Goal: Task Accomplishment & Management: Manage account settings

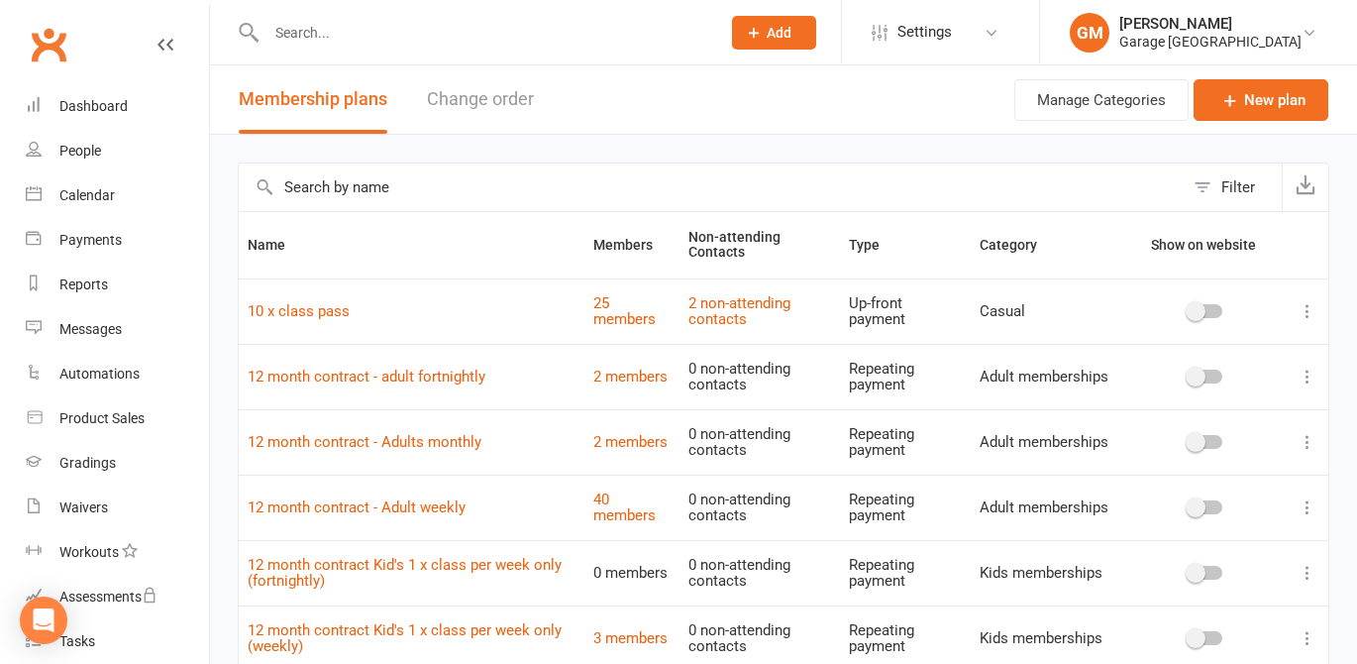
select select "50"
click at [84, 102] on div "Dashboard" at bounding box center [93, 106] width 68 height 16
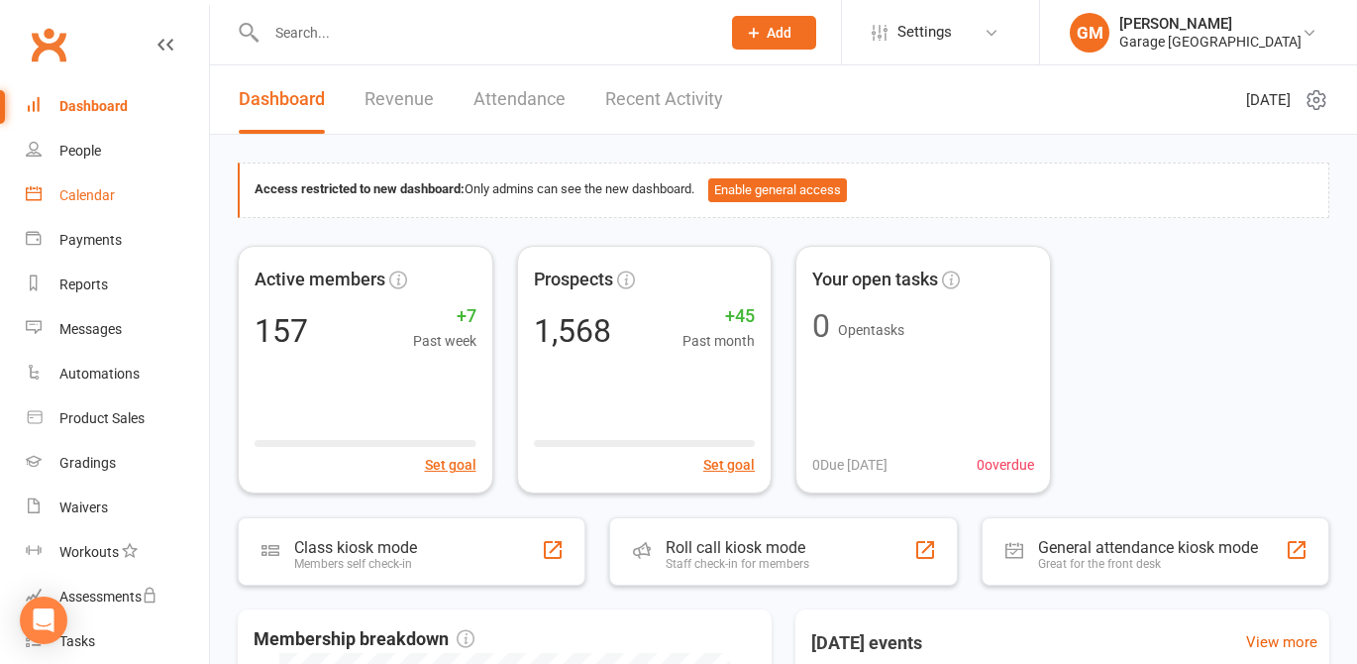
click at [82, 181] on link "Calendar" at bounding box center [117, 195] width 183 height 45
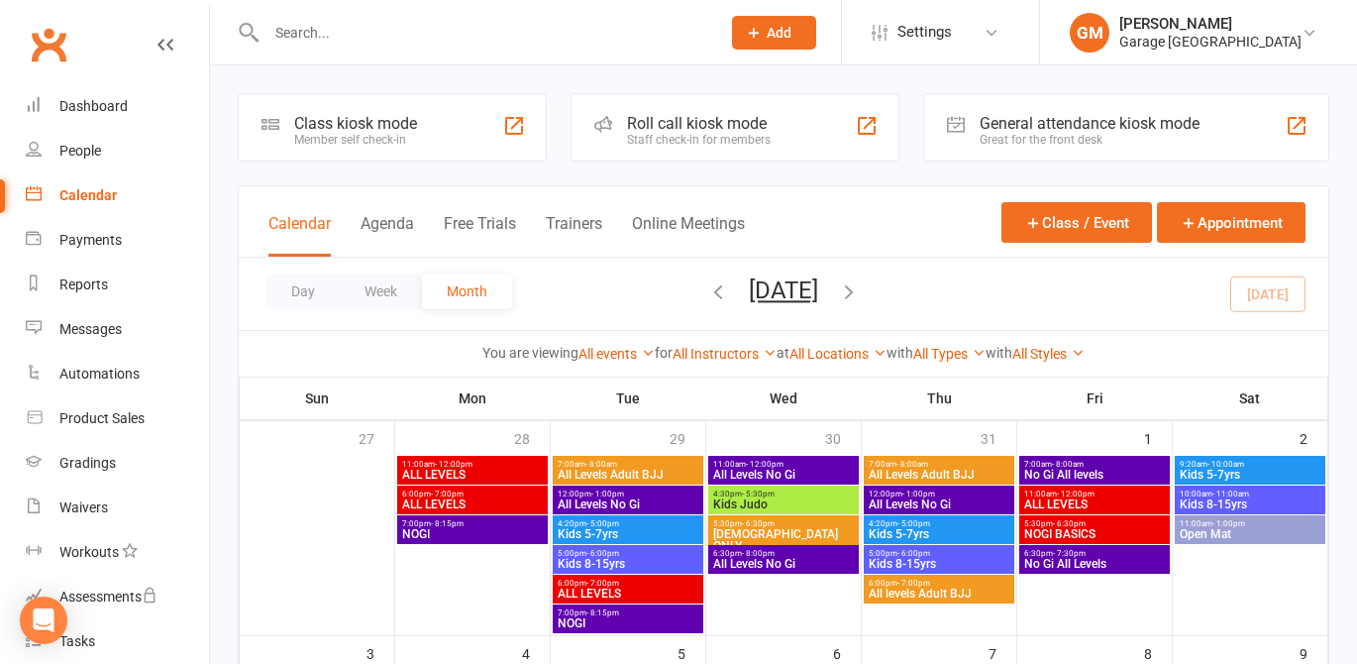
click at [362, 117] on div "Class kiosk mode" at bounding box center [355, 123] width 123 height 19
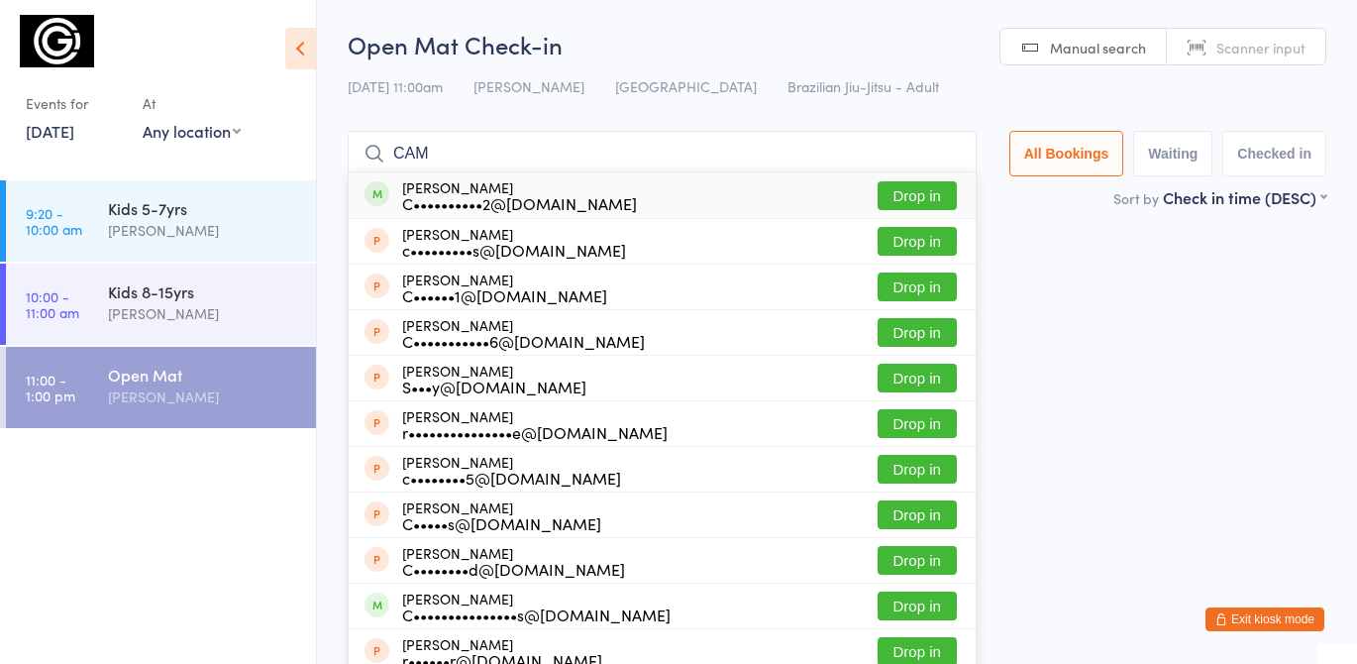
type input "CAM"
click at [914, 194] on button "Drop in" at bounding box center [917, 195] width 79 height 29
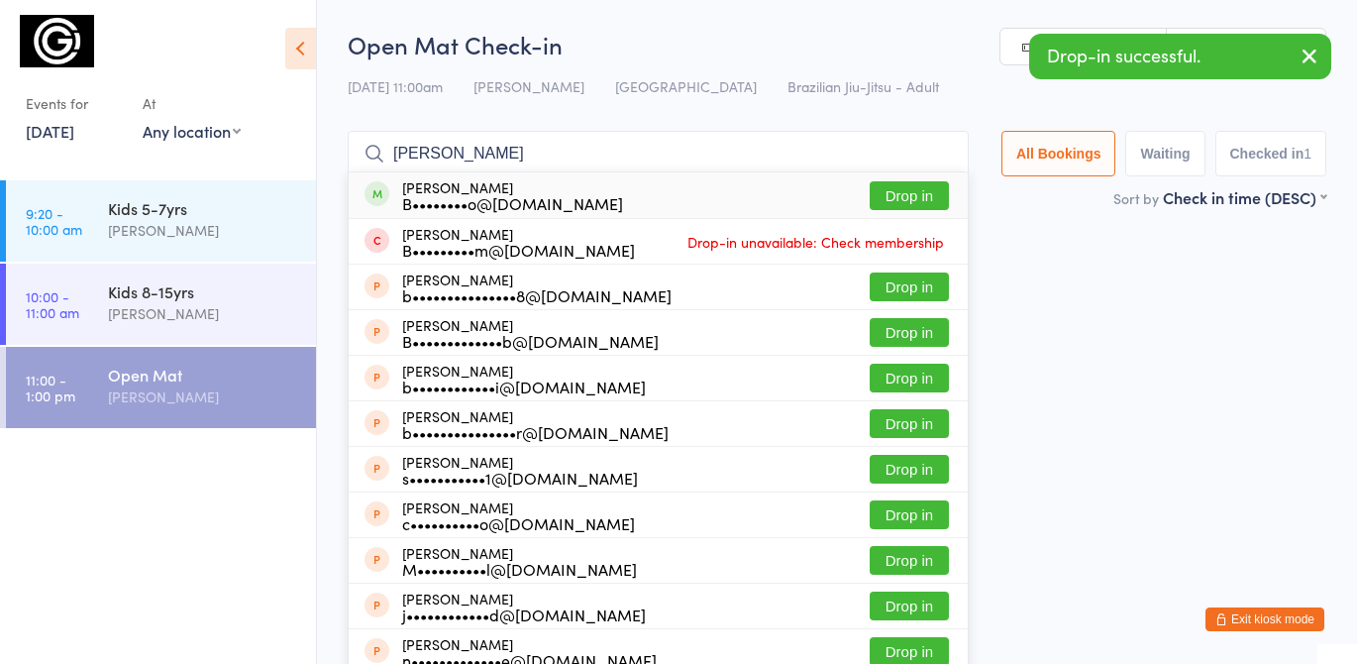
type input "BRUNO"
click at [917, 194] on button "Drop in" at bounding box center [909, 195] width 79 height 29
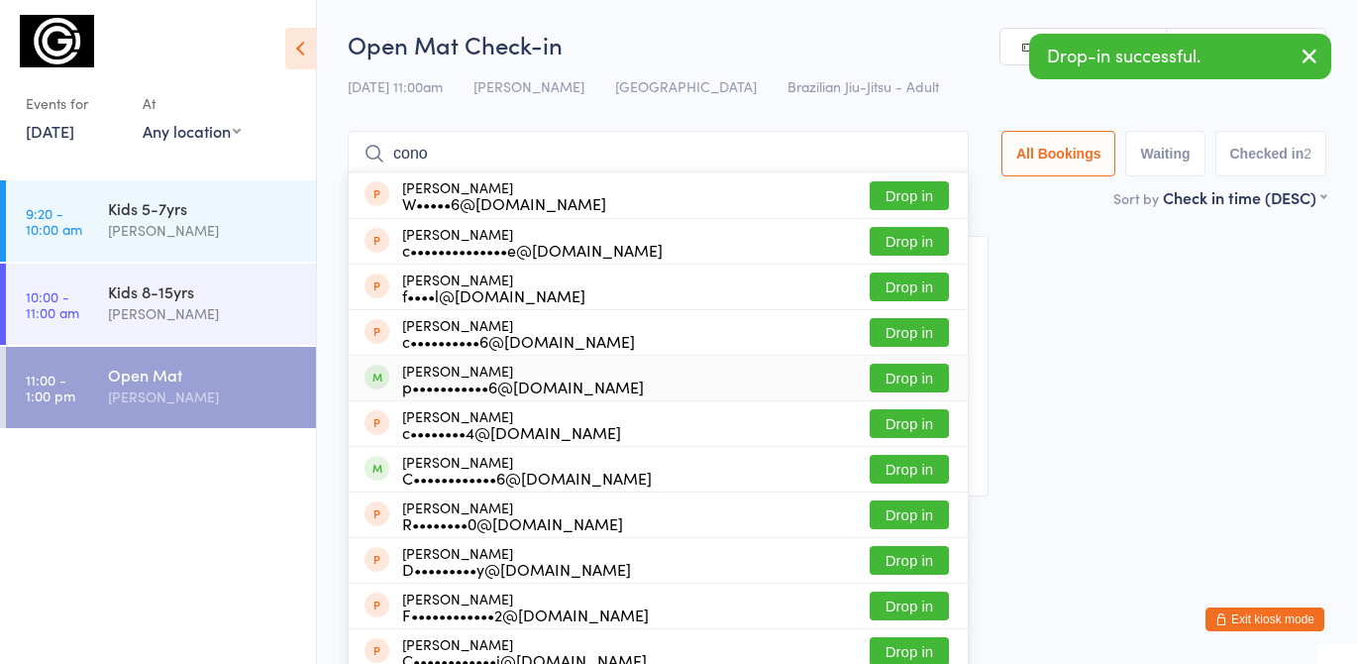
type input "cono"
click at [932, 369] on button "Drop in" at bounding box center [909, 378] width 79 height 29
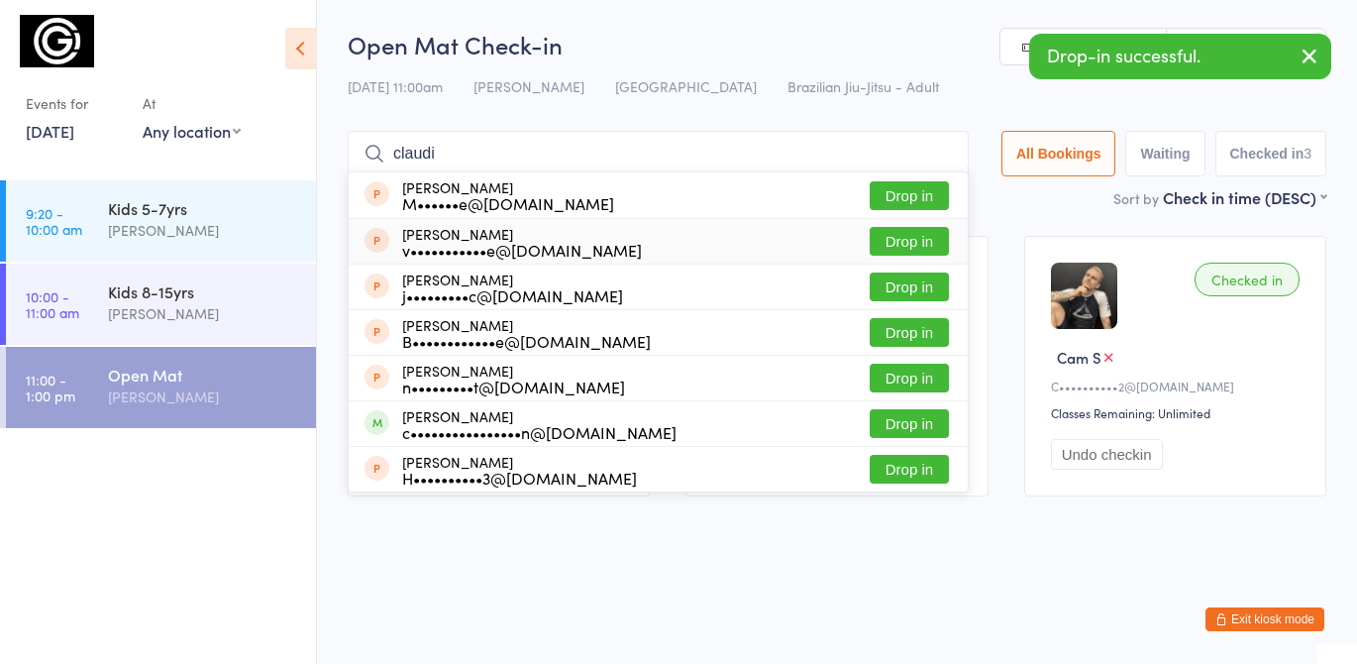
type input "claudi"
click at [912, 245] on button "Drop in" at bounding box center [909, 241] width 79 height 29
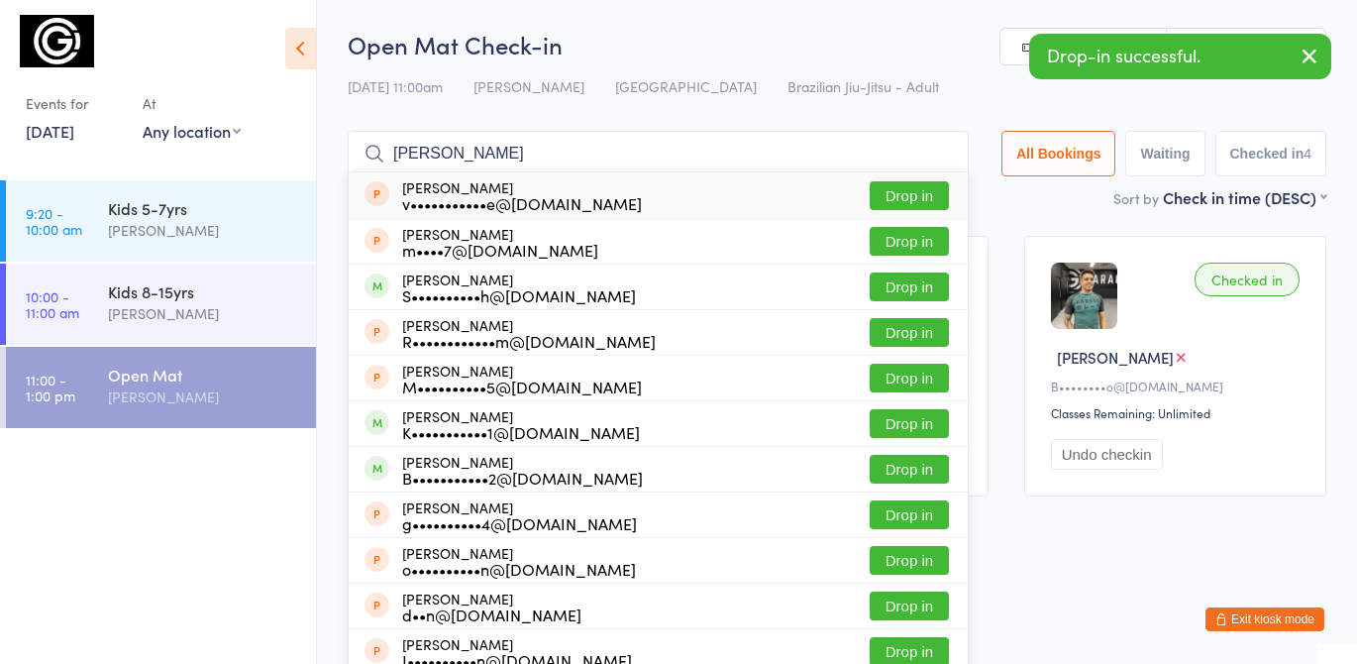
type input "moren"
click at [916, 190] on button "Drop in" at bounding box center [909, 195] width 79 height 29
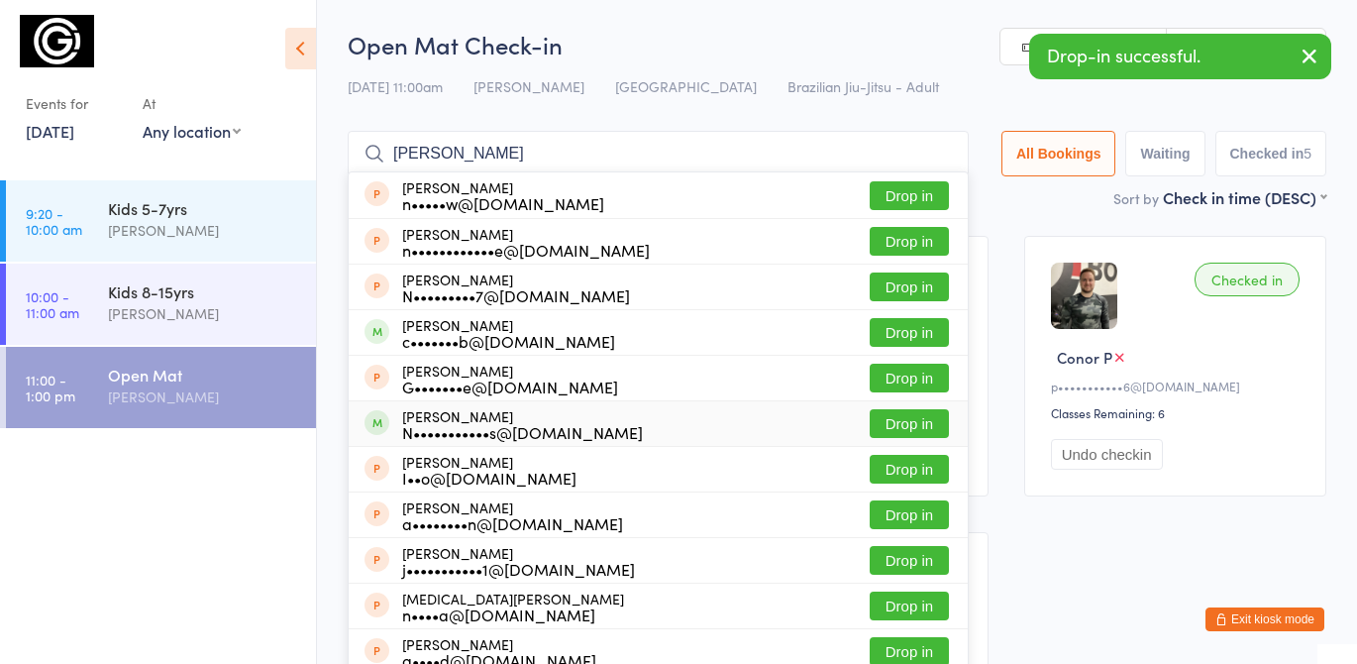
type input "nick"
click at [907, 423] on button "Drop in" at bounding box center [909, 423] width 79 height 29
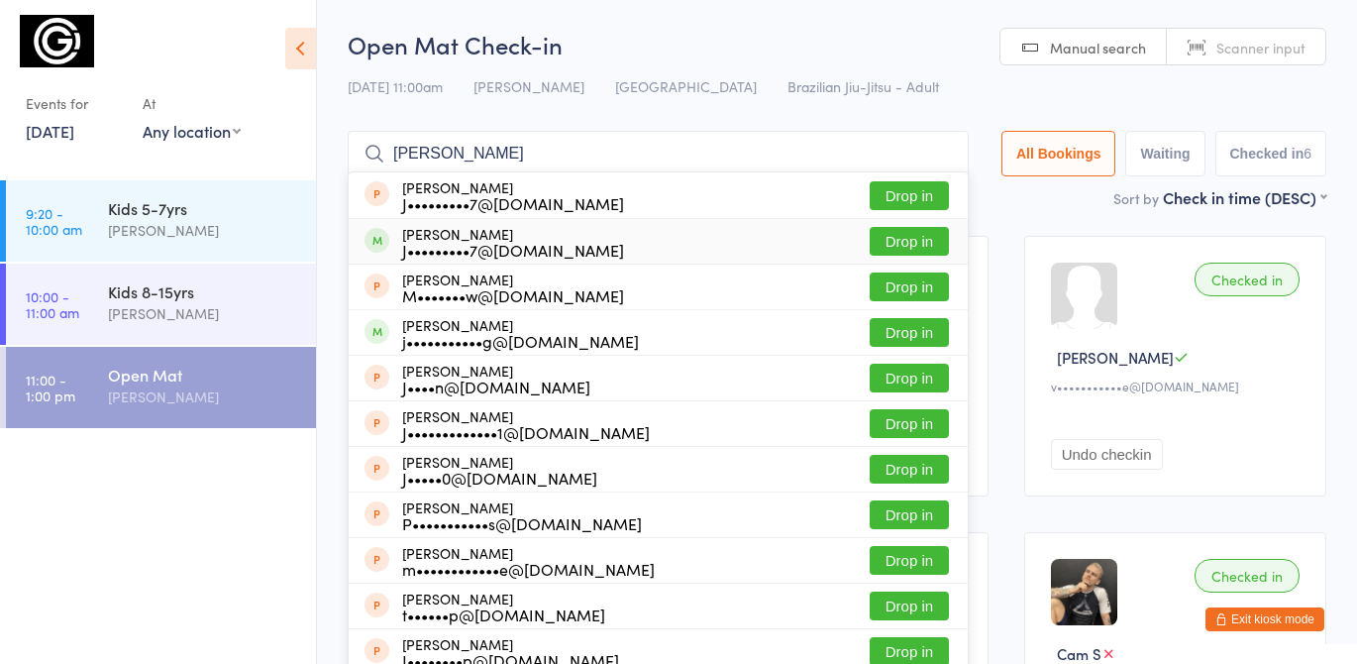
type input "justin t"
click at [910, 243] on button "Drop in" at bounding box center [909, 241] width 79 height 29
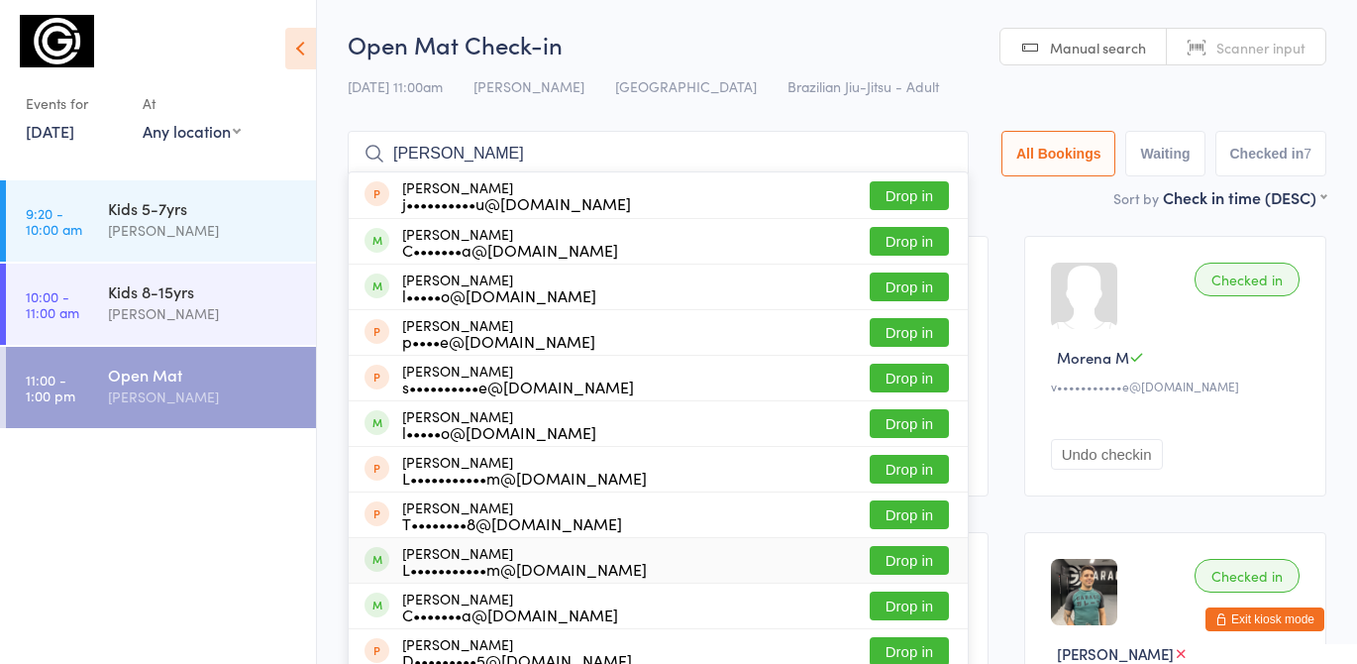
type input "lee"
click at [910, 563] on button "Drop in" at bounding box center [909, 560] width 79 height 29
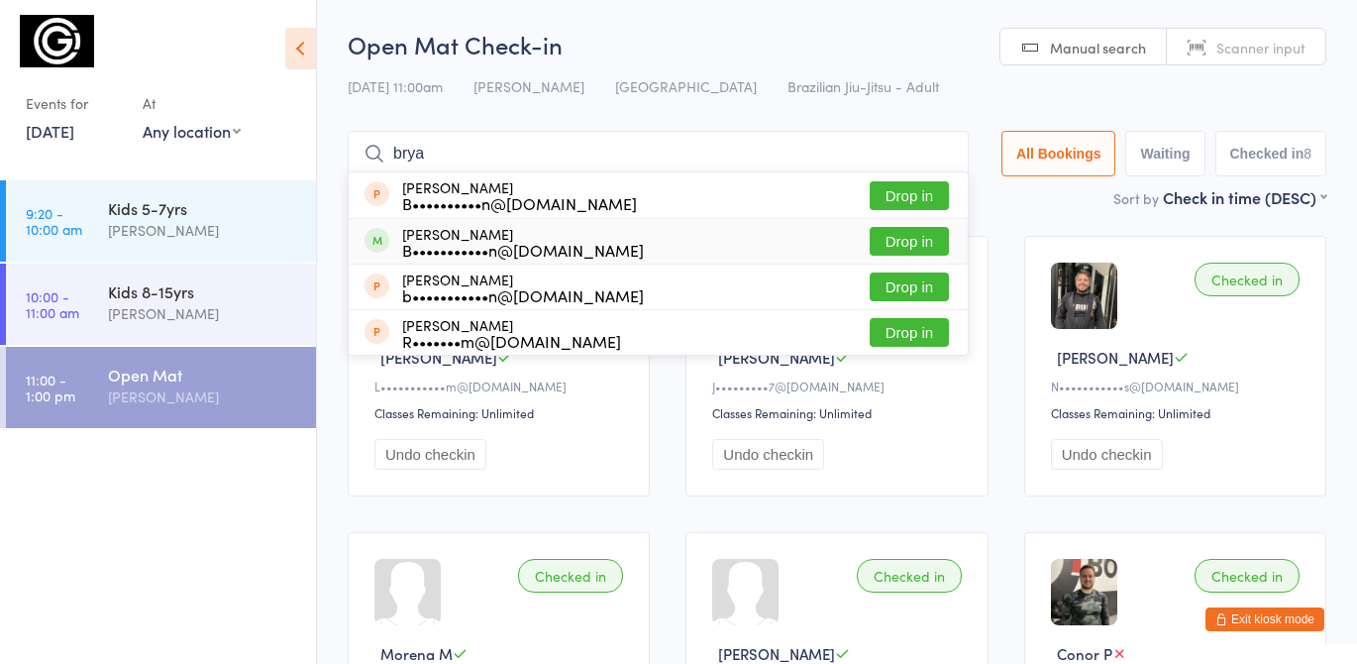
type input "brya"
click at [907, 232] on button "Drop in" at bounding box center [909, 241] width 79 height 29
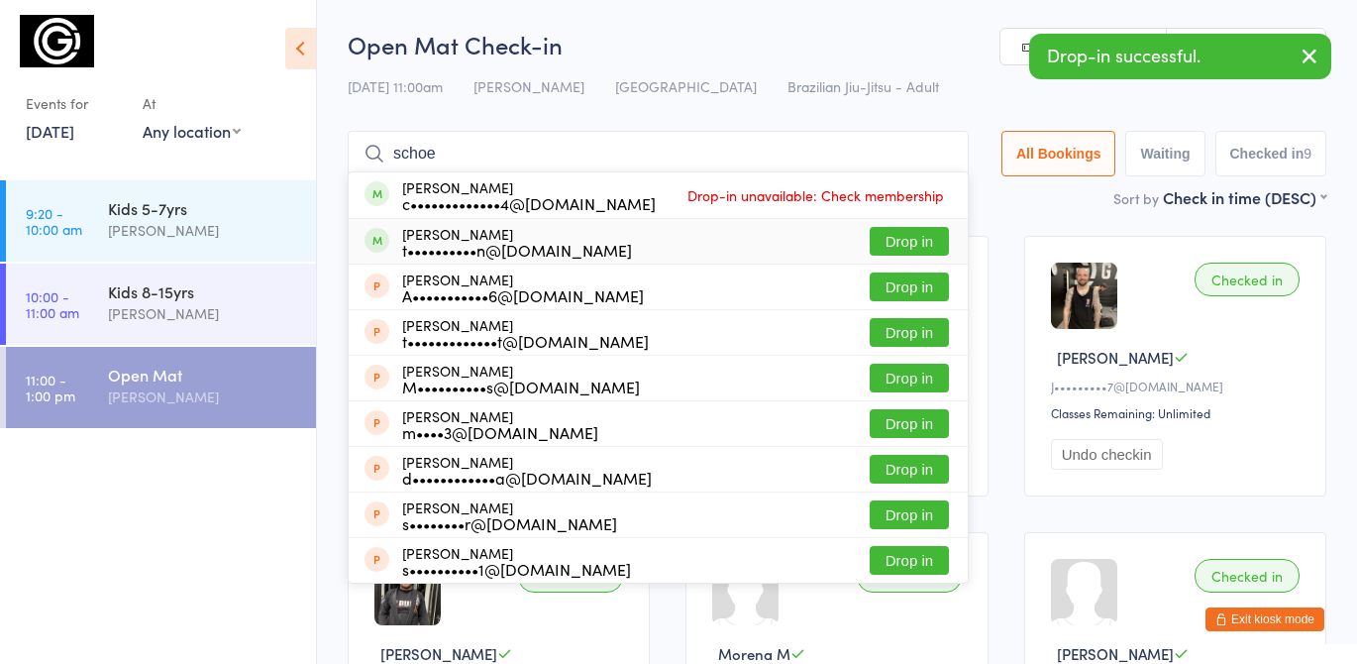
type input "schoe"
click at [920, 244] on button "Drop in" at bounding box center [909, 241] width 79 height 29
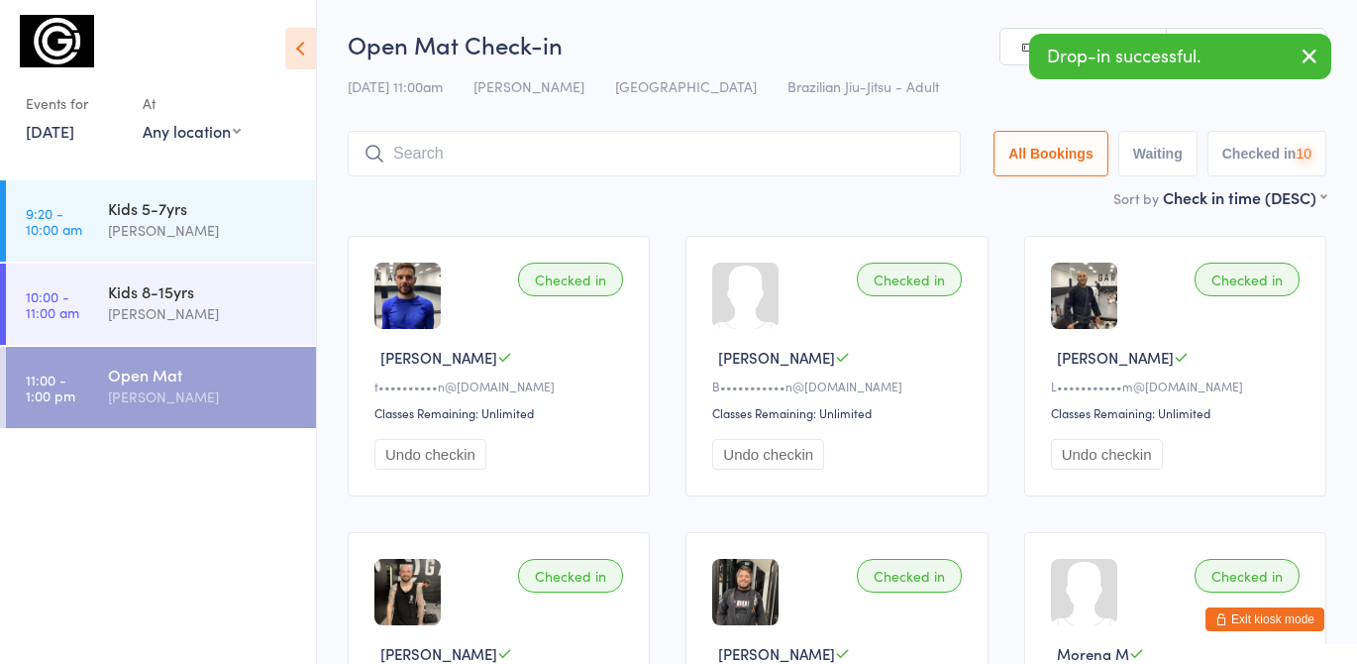
type input "j"
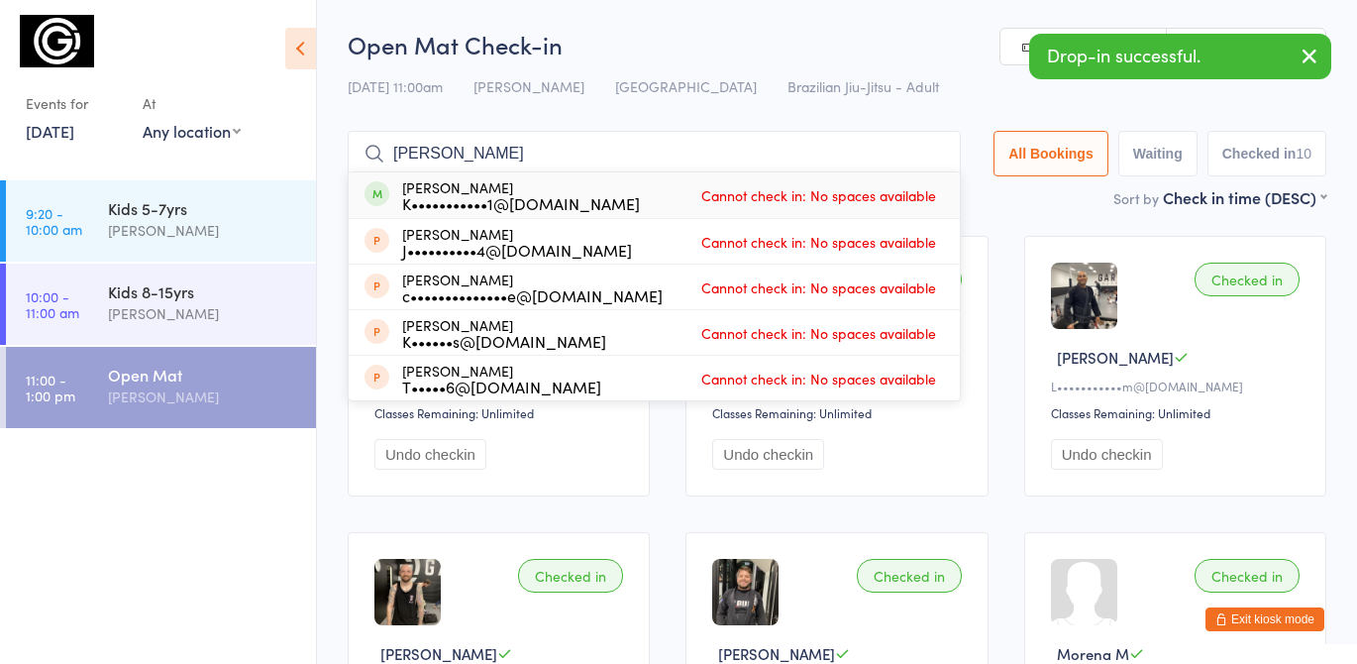
type input "keal"
click at [934, 89] on div "16 Aug 11:00am Gabriella Motta Bondi Junction Brazilian Jiu-Jitsu - Adult" at bounding box center [837, 86] width 979 height 33
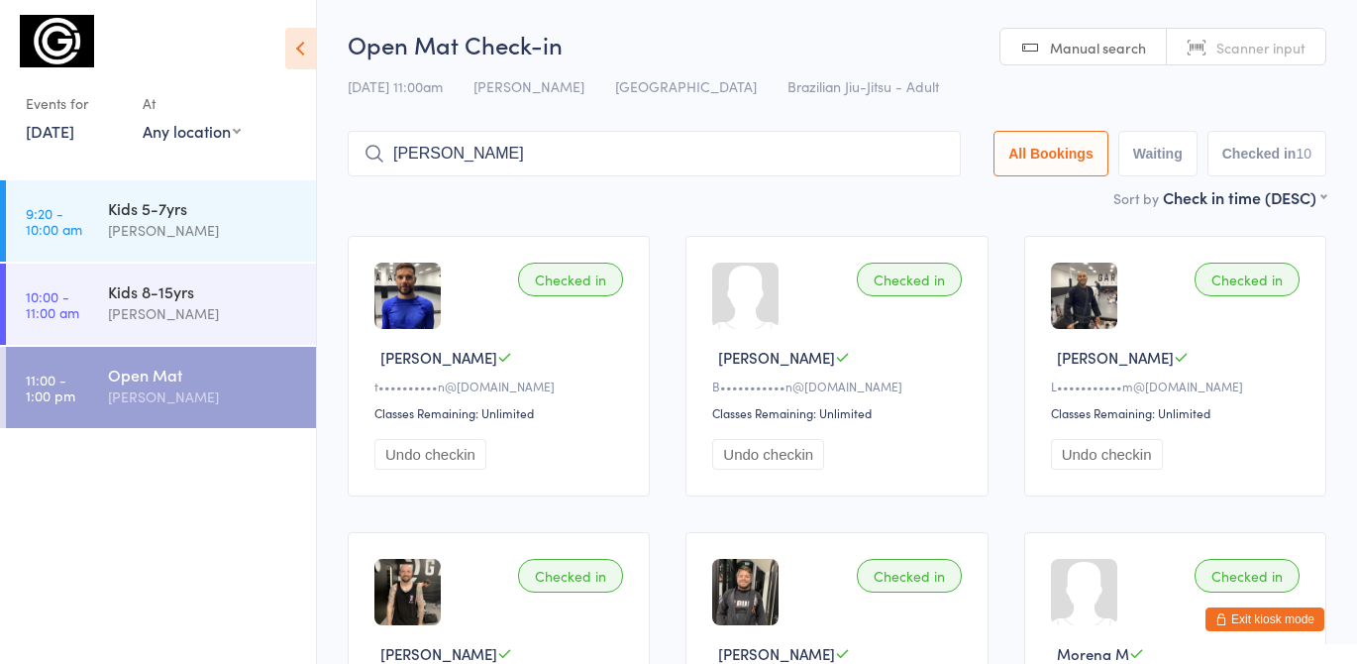
click at [1273, 622] on button "Exit kiosk mode" at bounding box center [1265, 619] width 119 height 24
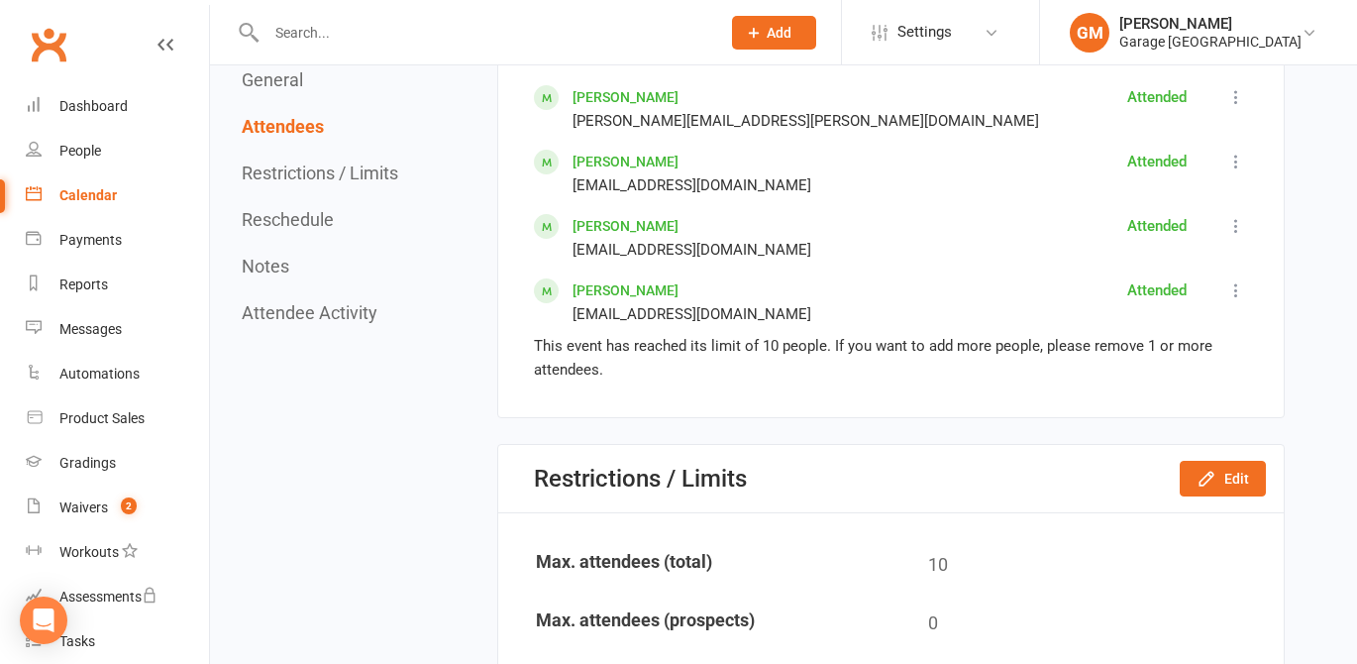
scroll to position [1572, 0]
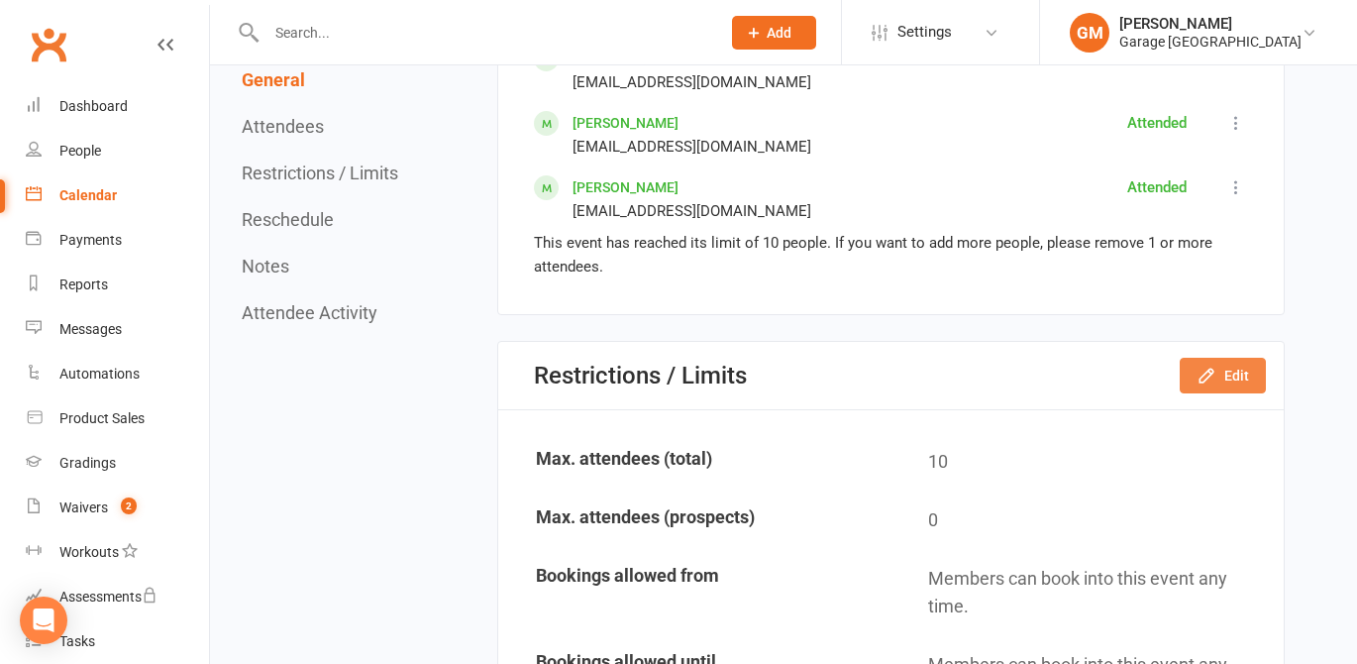
click at [1225, 371] on button "Edit" at bounding box center [1223, 376] width 86 height 36
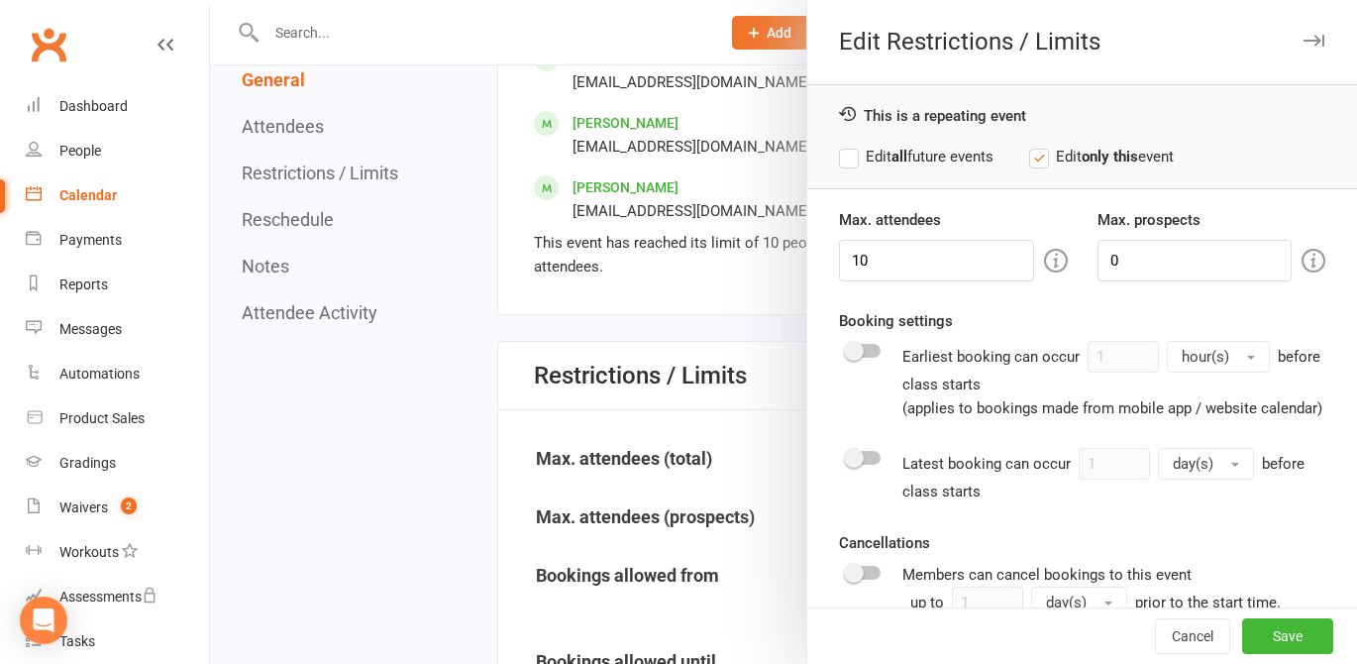
click at [850, 160] on label "Edit all future events" at bounding box center [916, 157] width 155 height 24
drag, startPoint x: 850, startPoint y: 256, endPoint x: 952, endPoint y: 272, distance: 103.4
click at [951, 273] on input "10" at bounding box center [936, 261] width 194 height 42
type input "50"
click at [1282, 636] on button "Save" at bounding box center [1287, 636] width 91 height 36
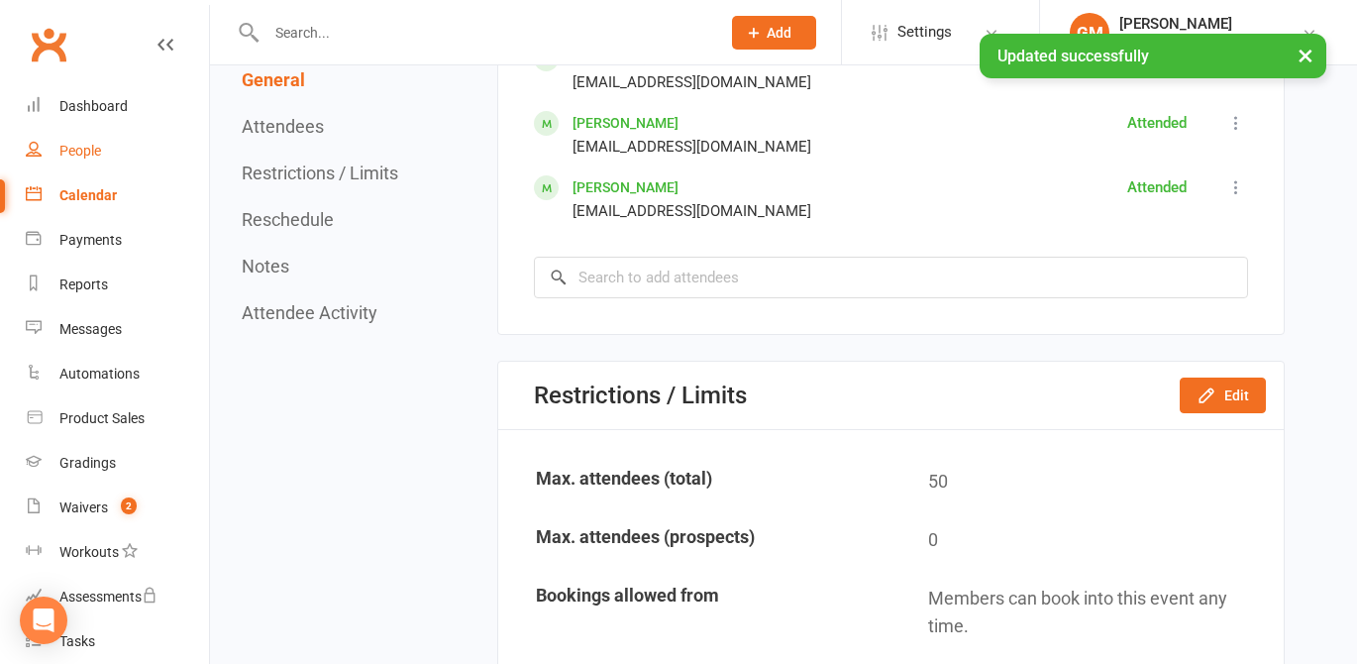
click at [83, 153] on div "People" at bounding box center [80, 151] width 42 height 16
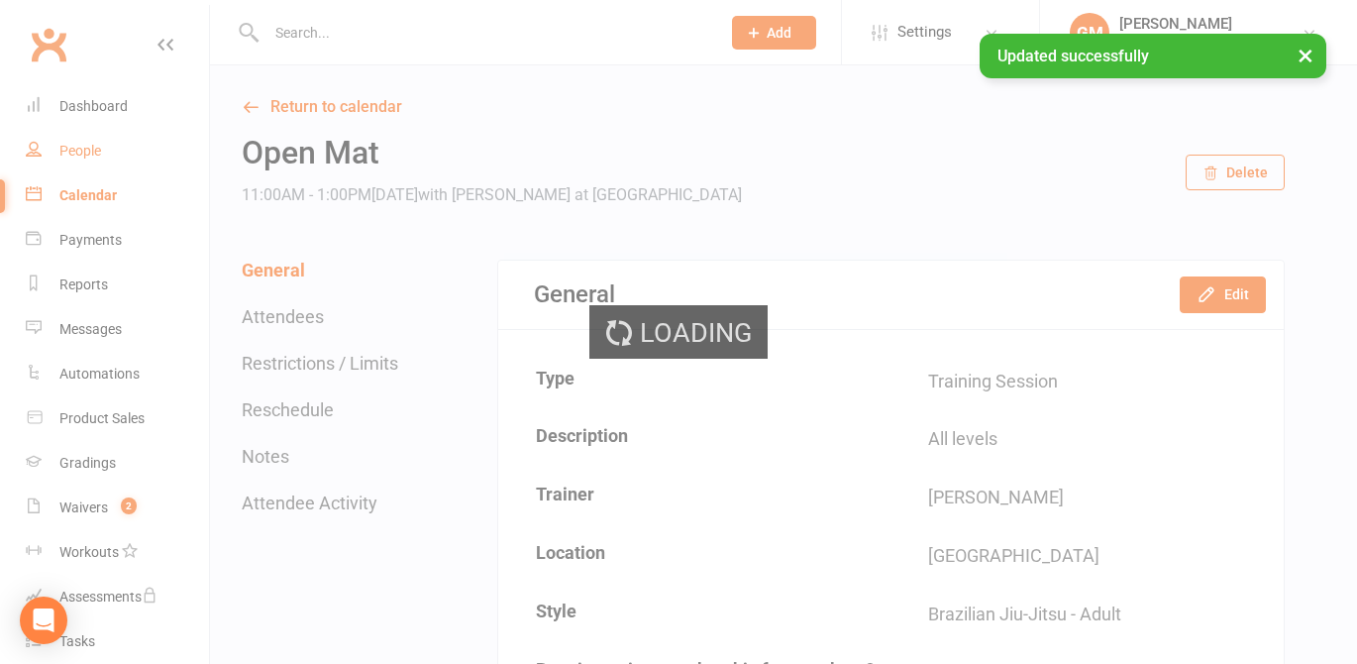
select select "50"
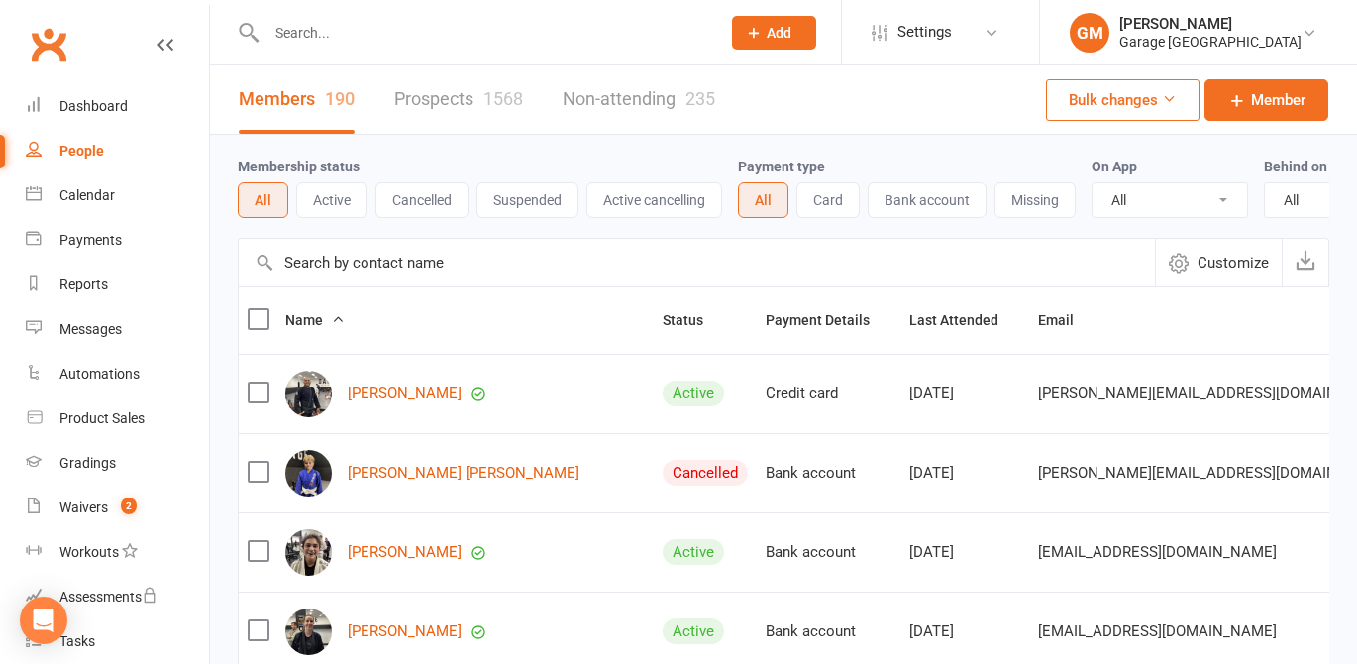
click at [300, 32] on input "text" at bounding box center [484, 33] width 446 height 28
click at [92, 184] on link "Calendar" at bounding box center [117, 195] width 183 height 45
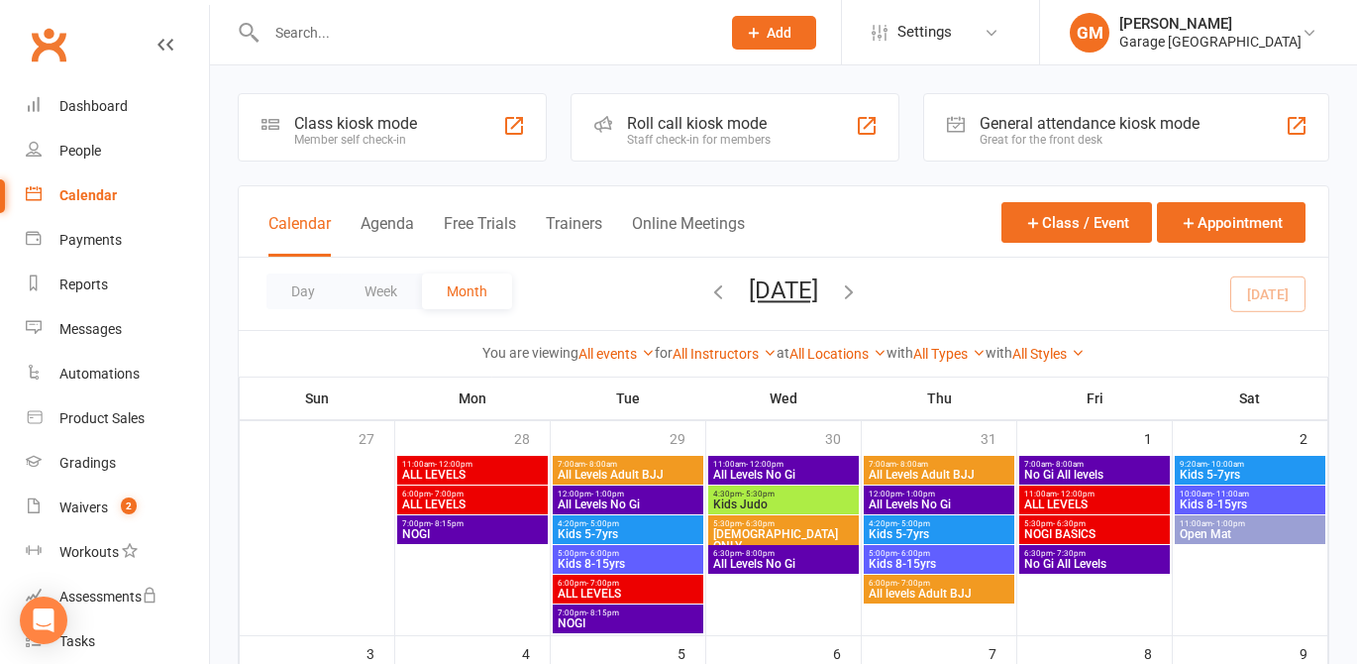
click at [372, 133] on div "Member self check-in" at bounding box center [355, 140] width 123 height 14
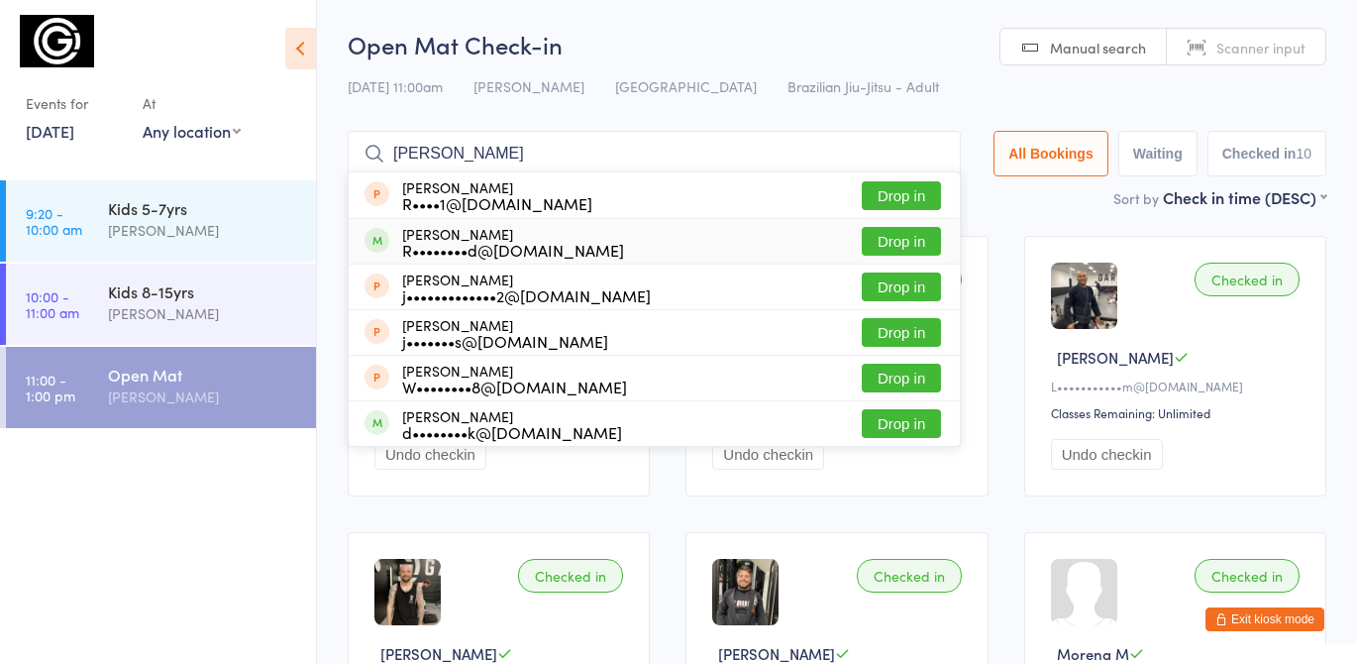
type input "rory"
click at [901, 239] on button "Drop in" at bounding box center [901, 241] width 79 height 29
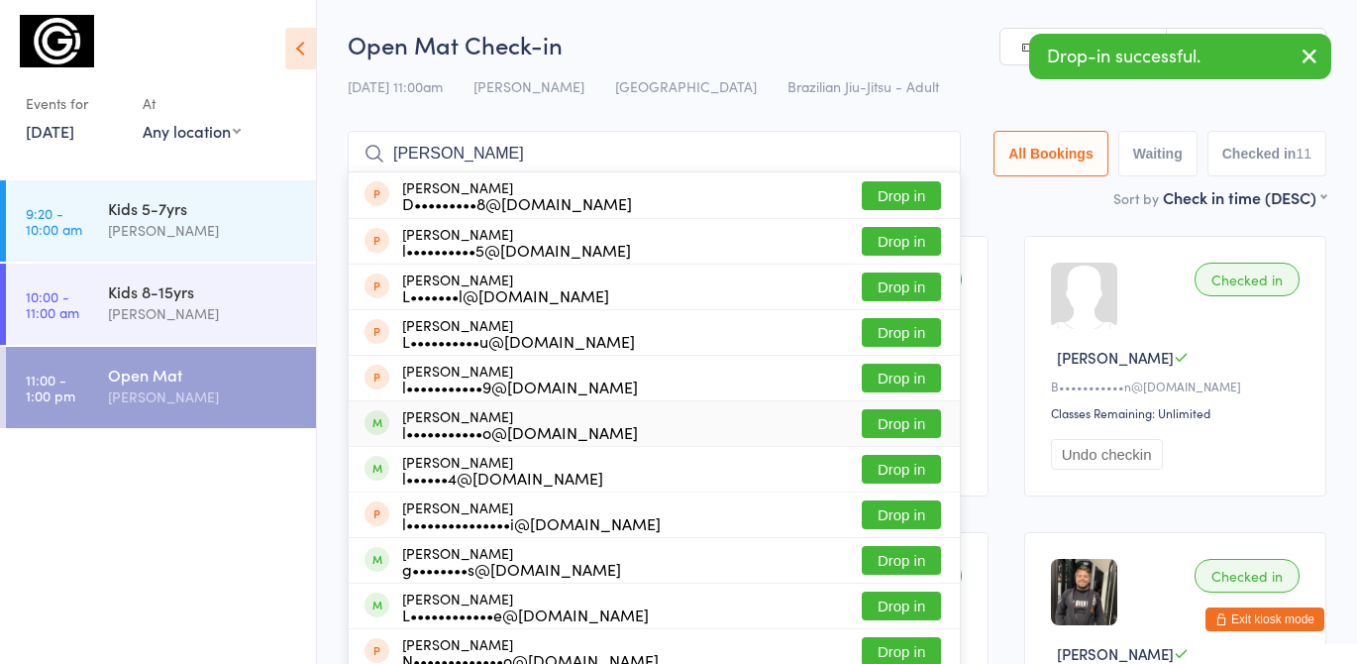
type input "luca"
click at [902, 420] on button "Drop in" at bounding box center [901, 423] width 79 height 29
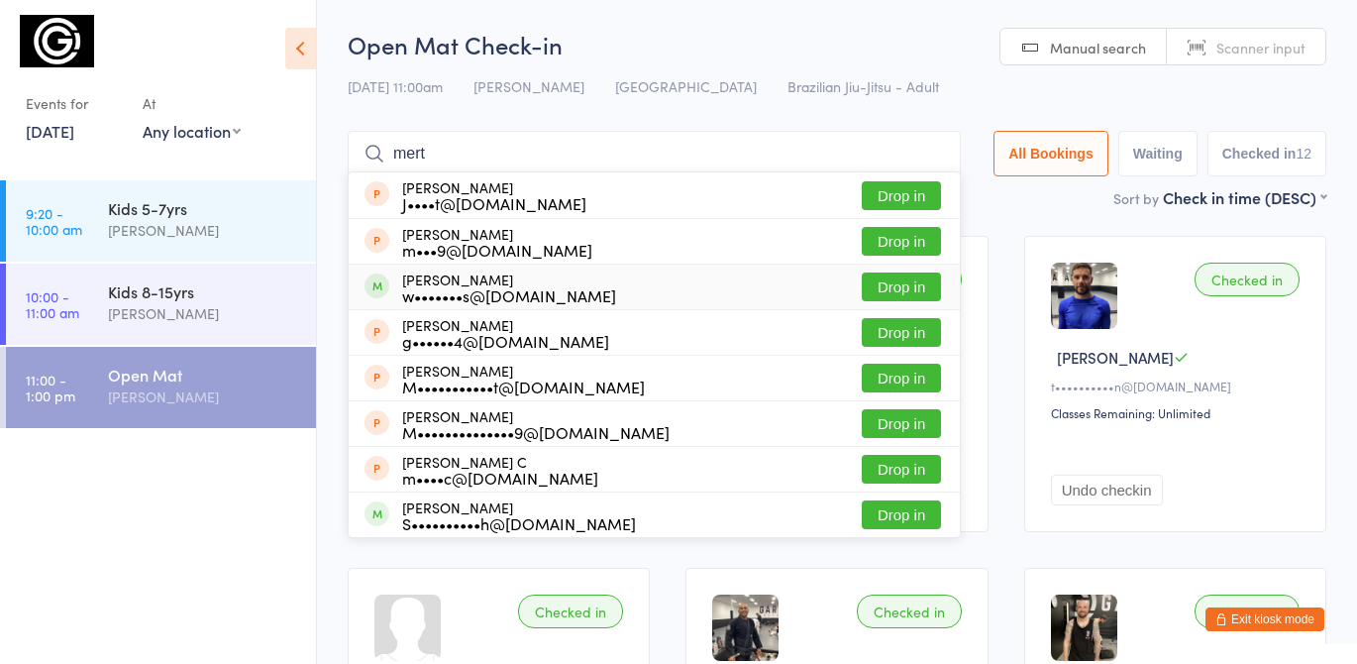
type input "mert"
click at [911, 288] on button "Drop in" at bounding box center [901, 286] width 79 height 29
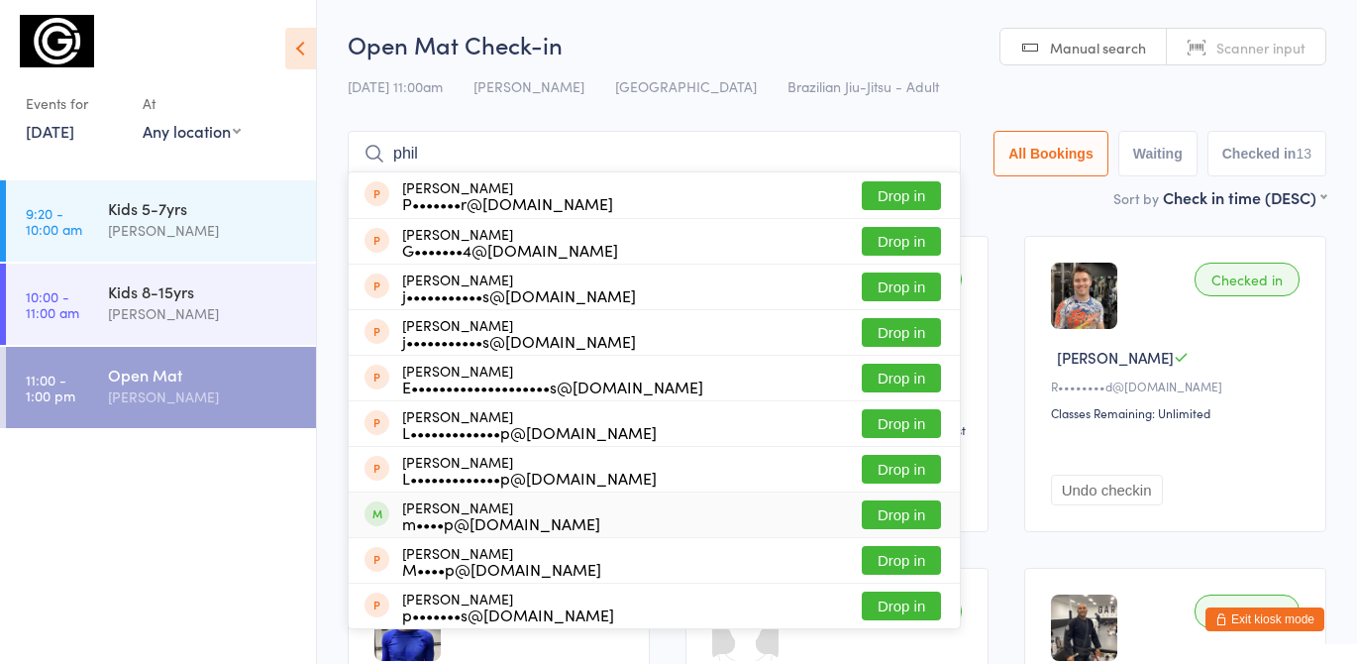
type input "phil"
click at [896, 513] on button "Drop in" at bounding box center [901, 514] width 79 height 29
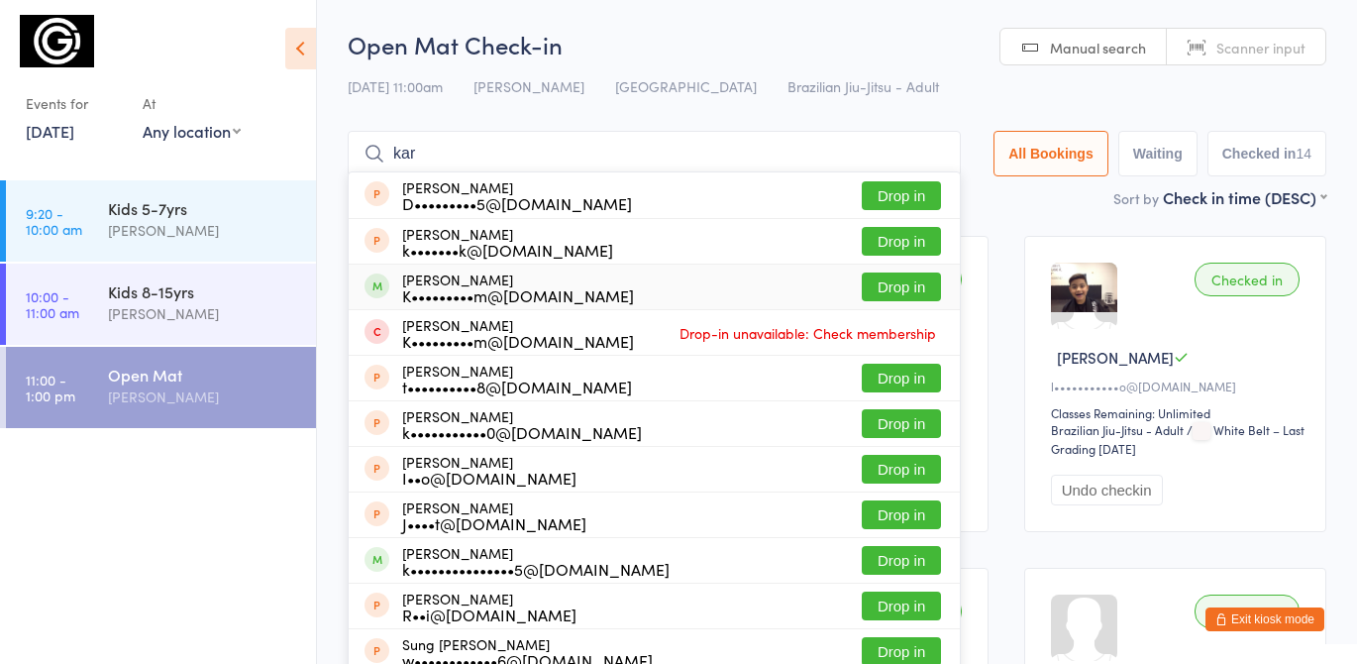
type input "kar"
click at [905, 279] on button "Drop in" at bounding box center [901, 286] width 79 height 29
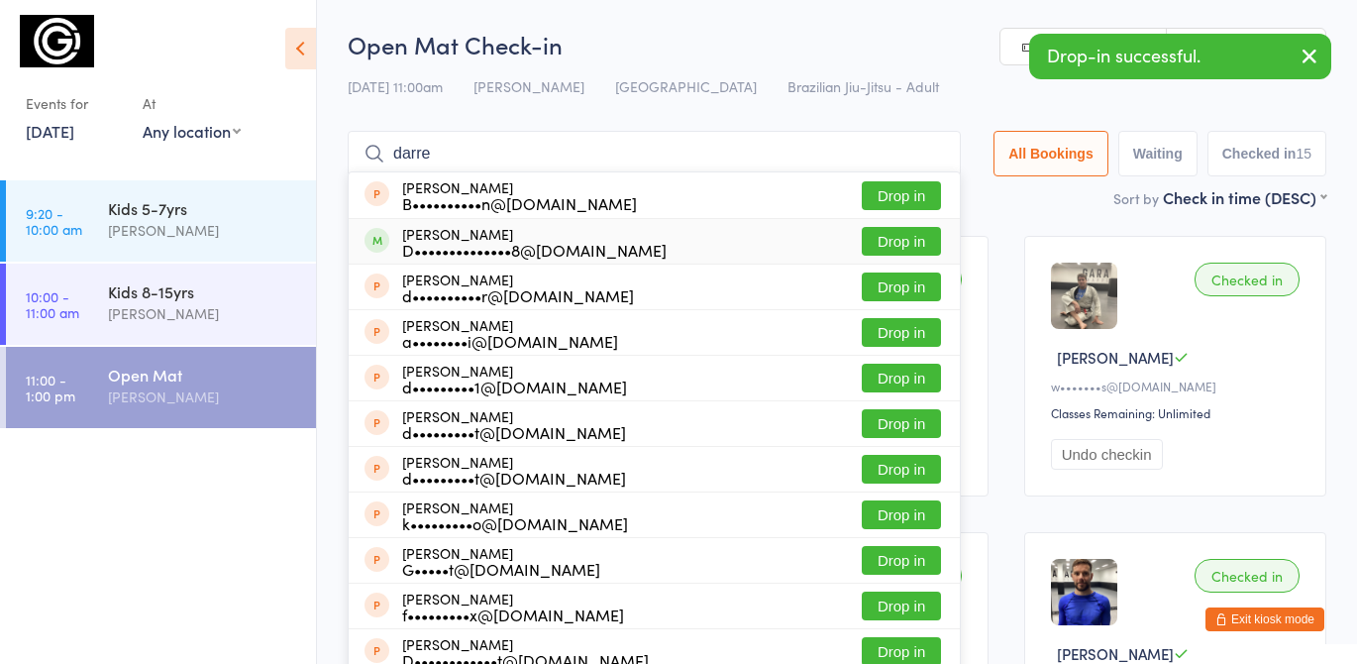
type input "darre"
click at [919, 241] on button "Drop in" at bounding box center [901, 241] width 79 height 29
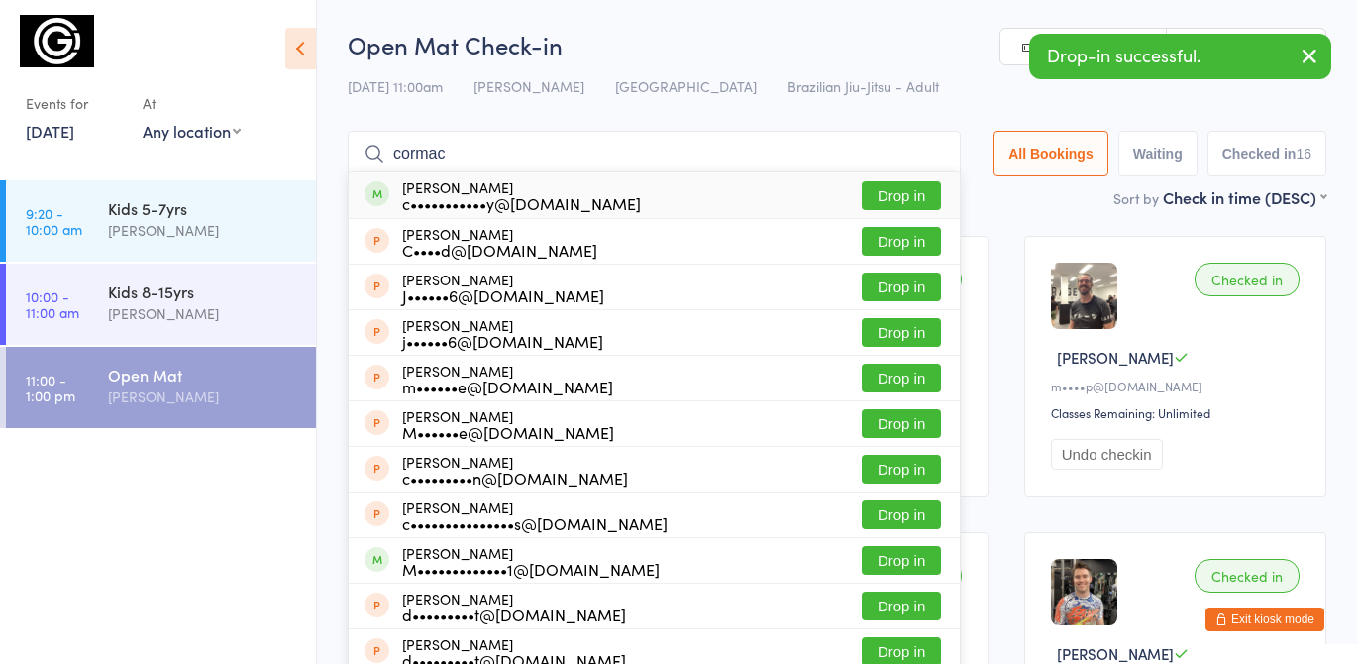
type input "cormac"
click at [903, 196] on button "Drop in" at bounding box center [901, 195] width 79 height 29
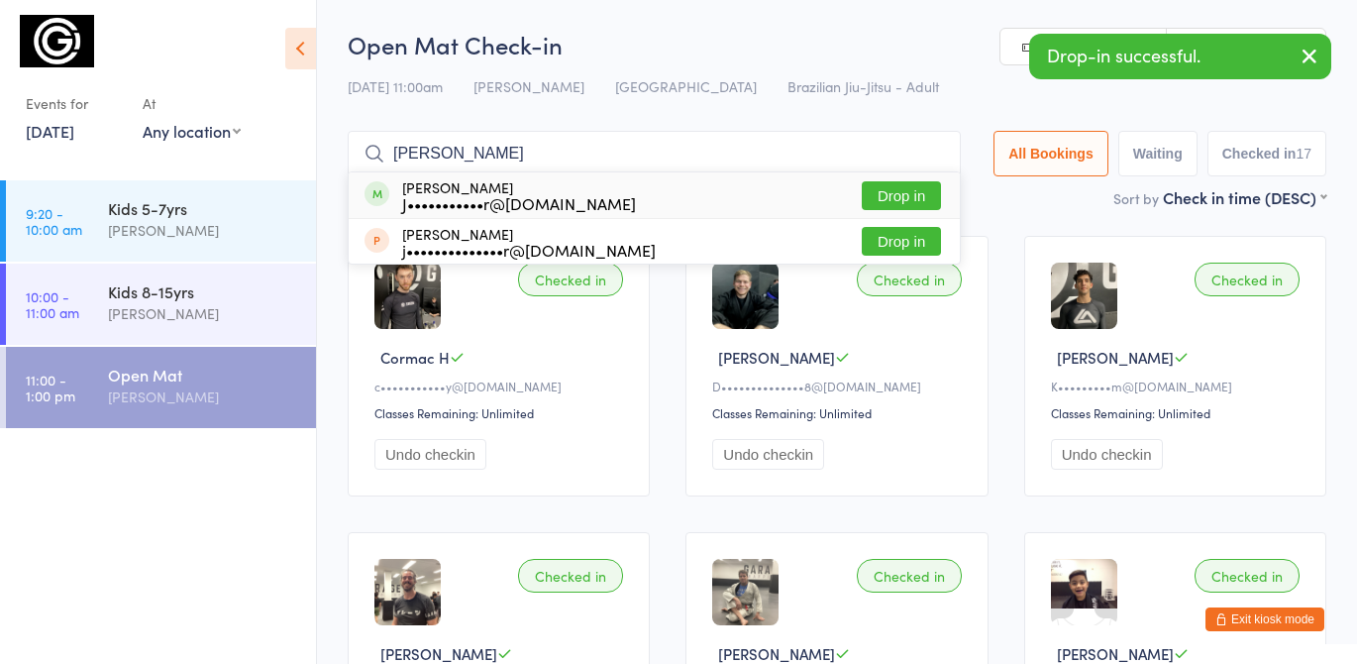
type input "jimmy"
click at [884, 200] on button "Drop in" at bounding box center [901, 195] width 79 height 29
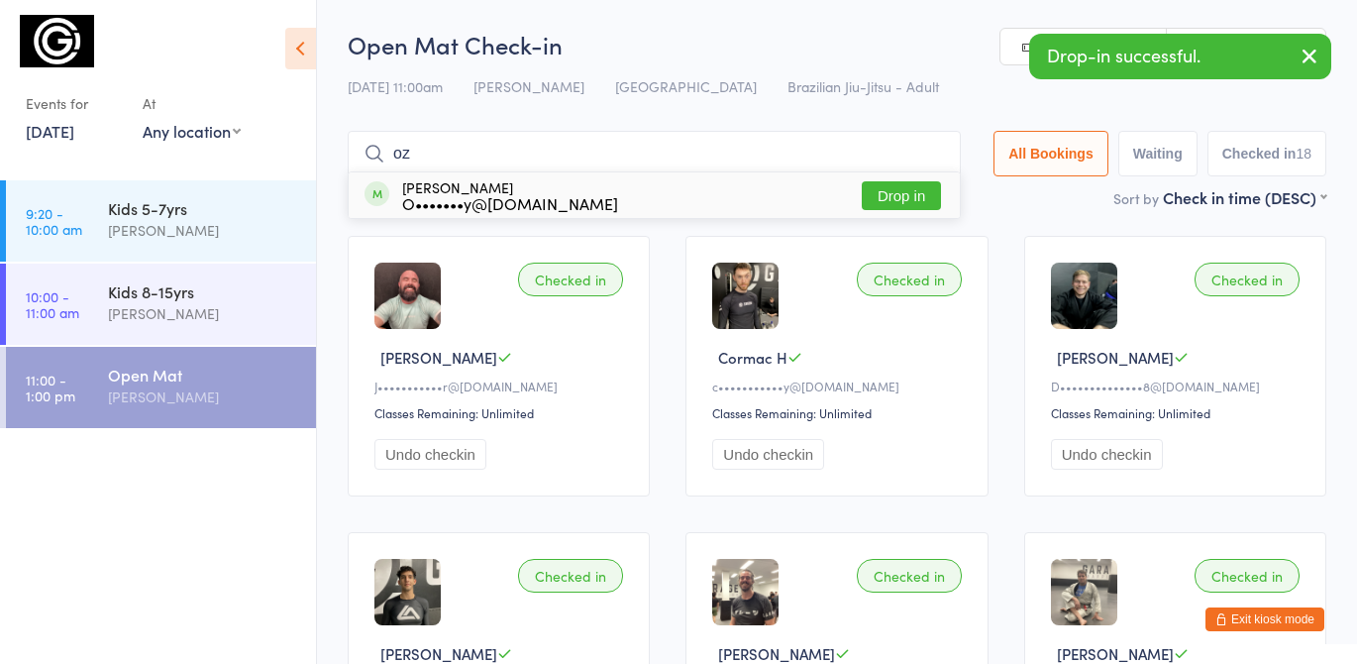
type input "oz"
click at [907, 191] on button "Drop in" at bounding box center [901, 195] width 79 height 29
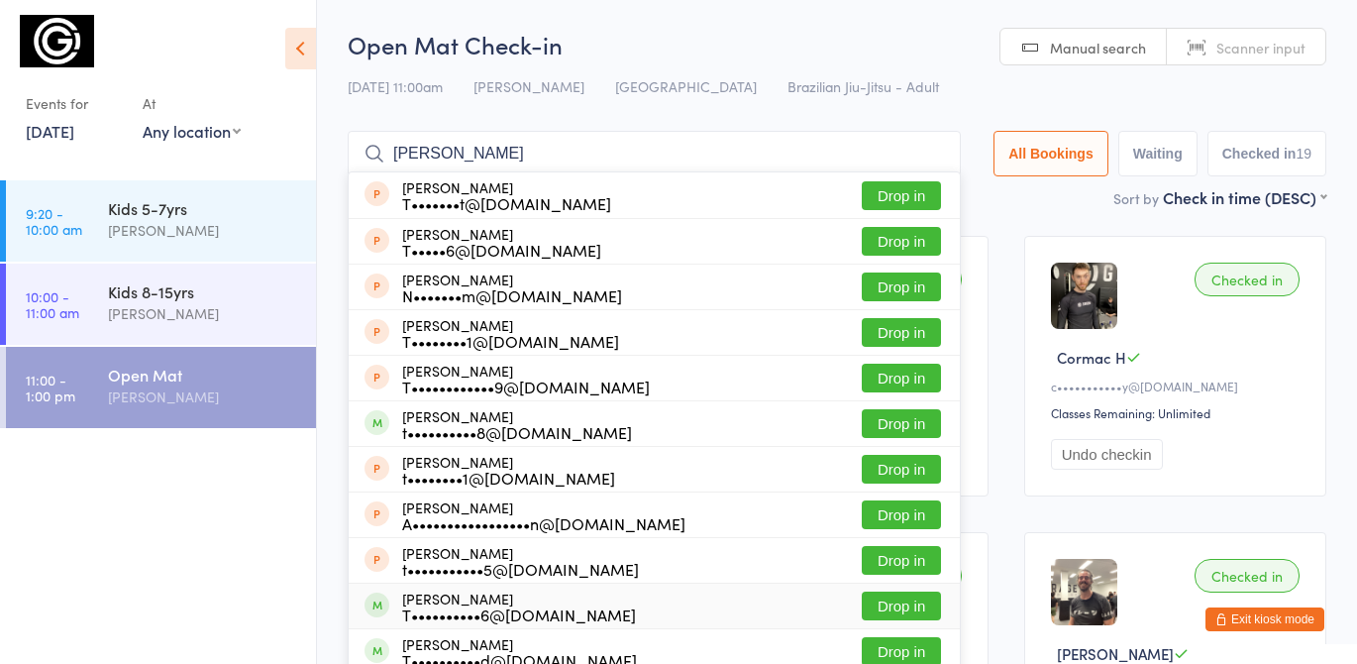
type input "tom"
click at [901, 606] on button "Drop in" at bounding box center [901, 605] width 79 height 29
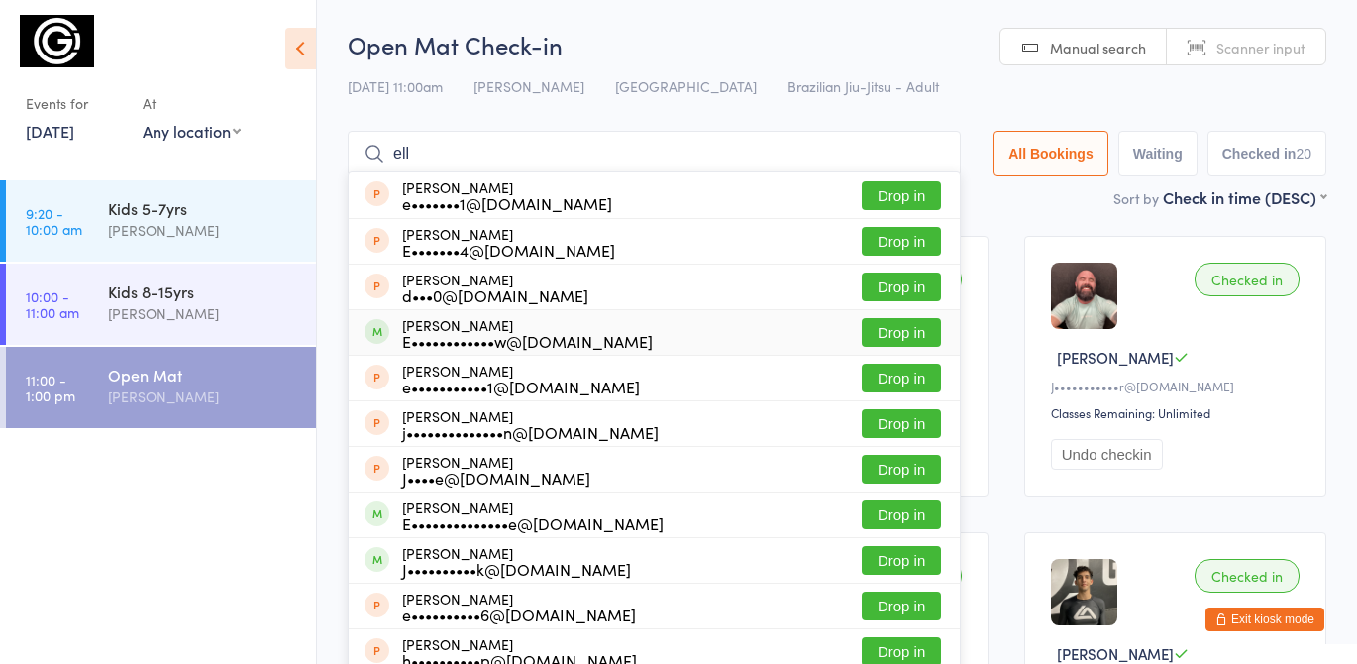
type input "ell"
click at [909, 337] on button "Drop in" at bounding box center [901, 332] width 79 height 29
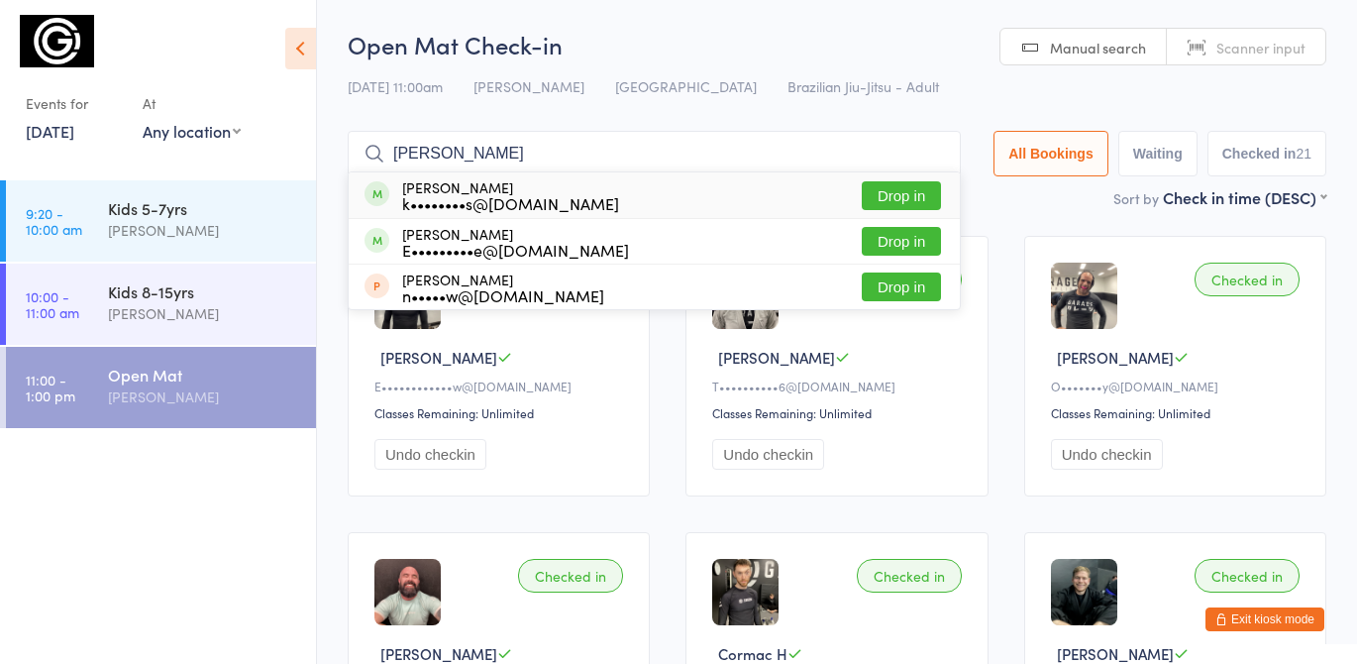
type input "kobey"
click at [886, 199] on button "Drop in" at bounding box center [901, 195] width 79 height 29
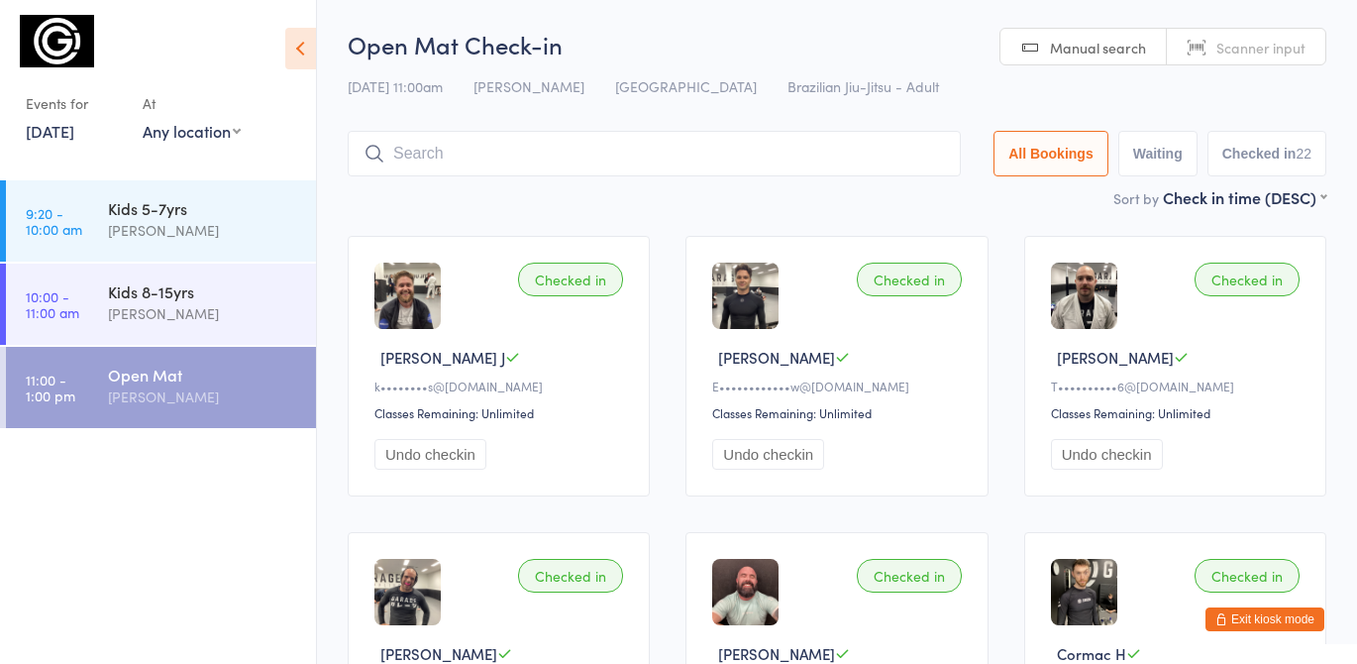
click at [569, 109] on div "Open Mat Check-in 16 Aug 11:00am Gabriella Motta Bondi Junction Brazilian Jiu-J…" at bounding box center [837, 107] width 979 height 159
click at [448, 149] on input "search" at bounding box center [654, 154] width 613 height 46
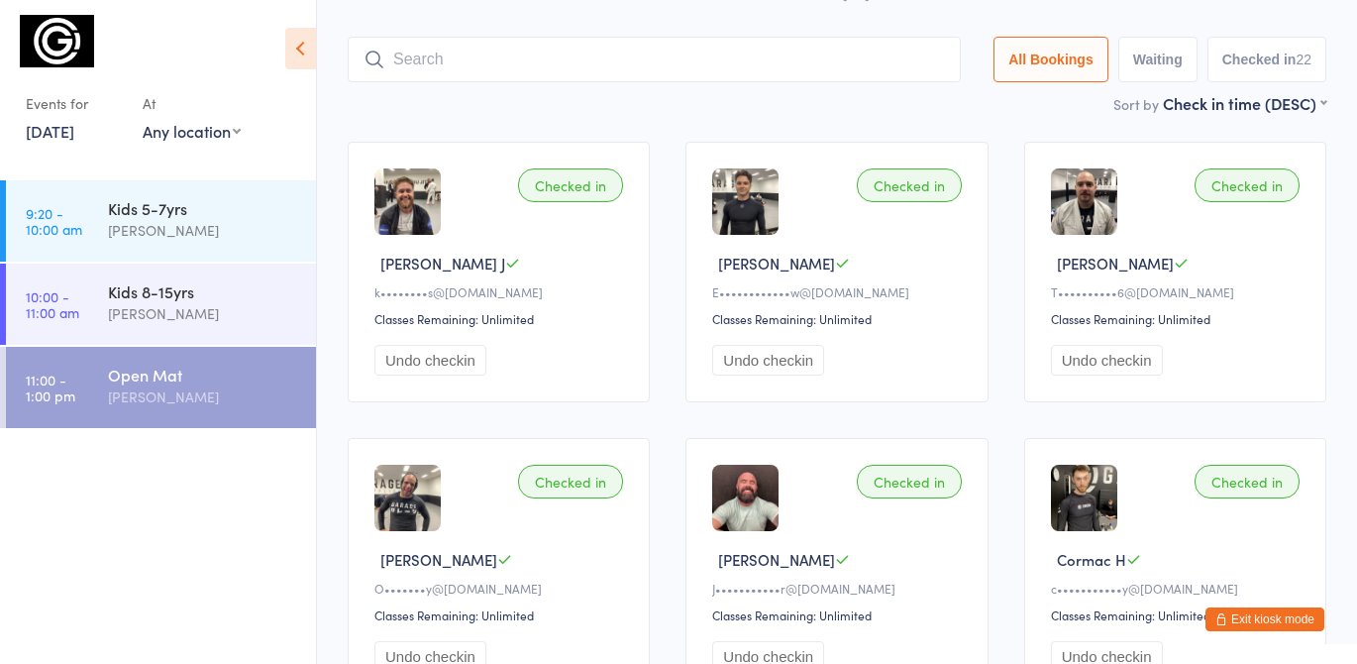
scroll to position [132, 0]
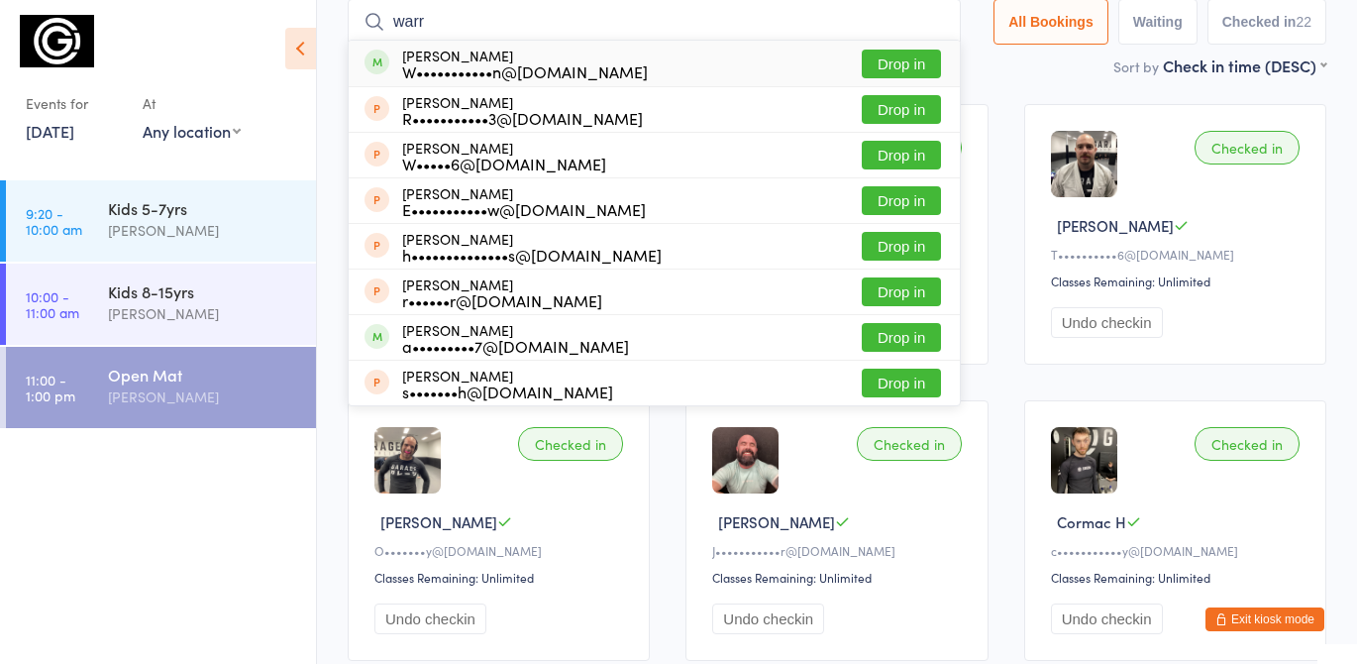
type input "warr"
click at [891, 65] on button "Drop in" at bounding box center [901, 64] width 79 height 29
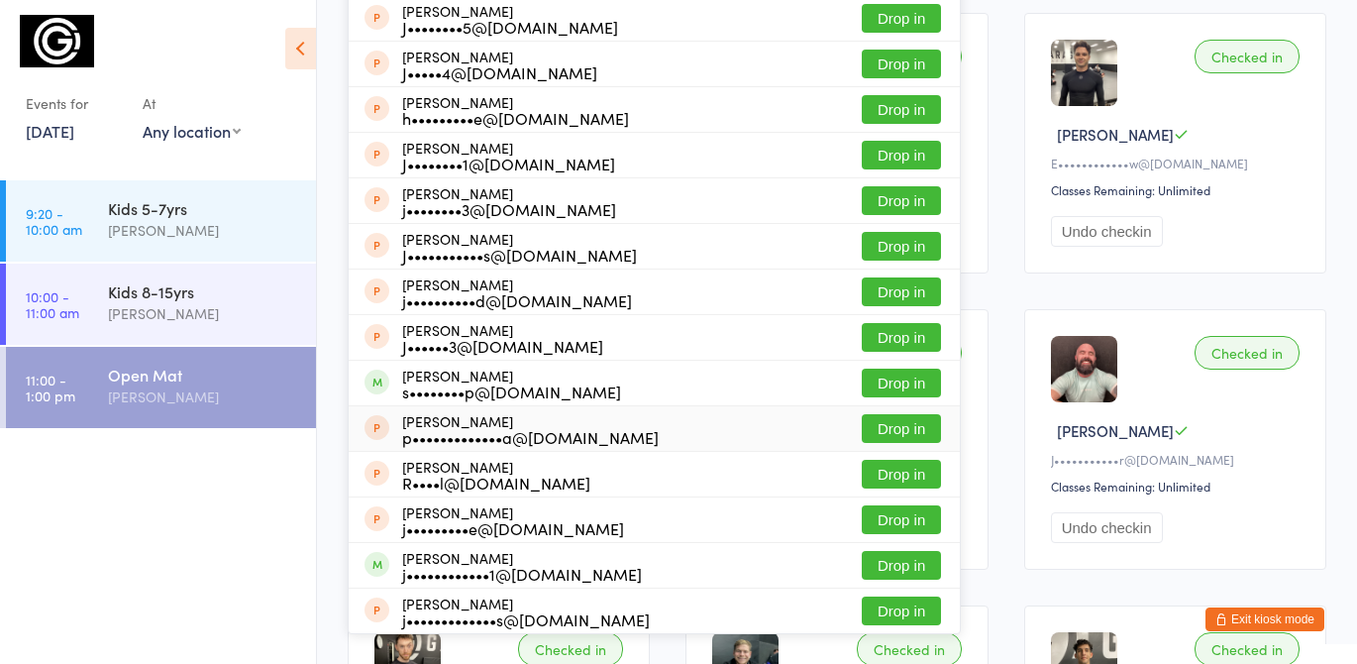
scroll to position [224, 0]
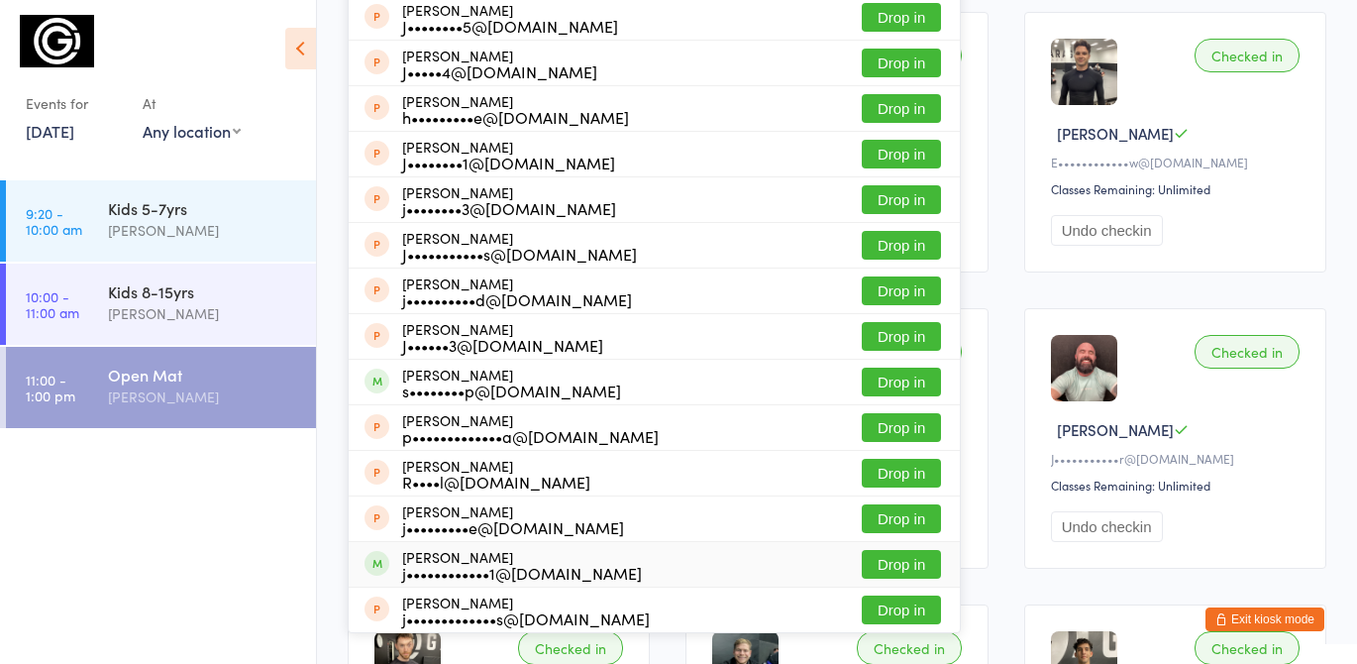
type input "josh"
click at [918, 560] on button "Drop in" at bounding box center [901, 564] width 79 height 29
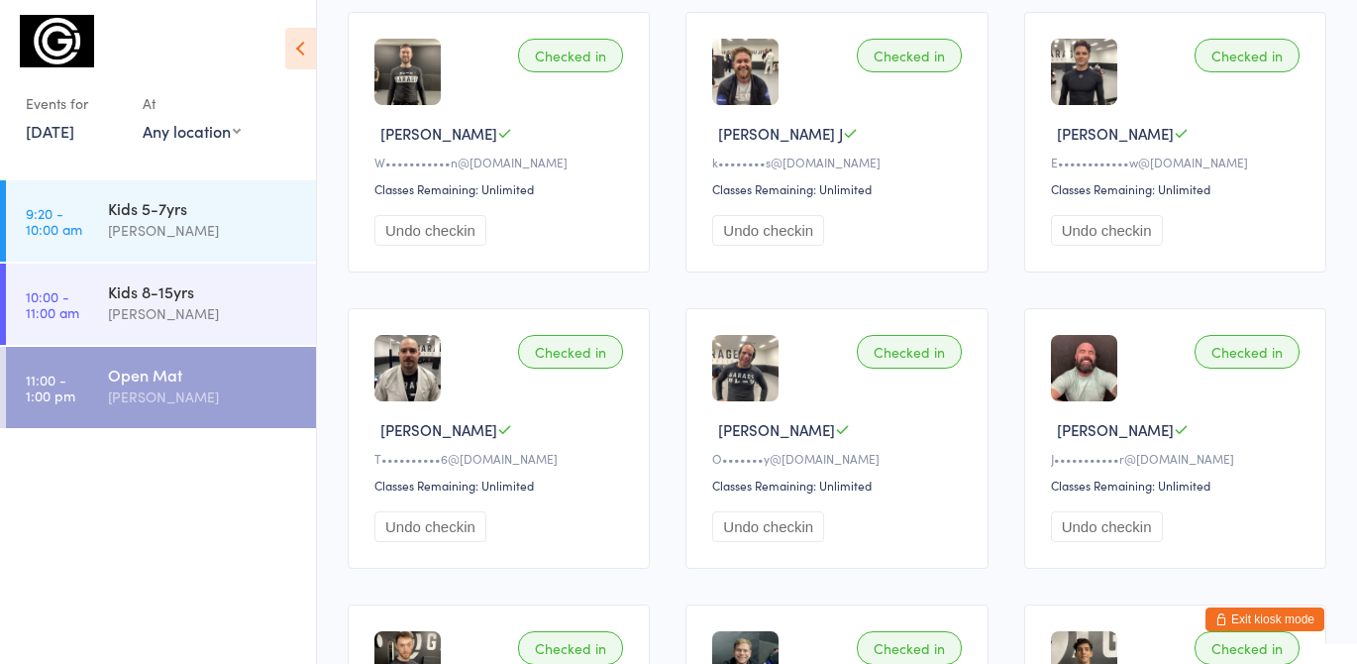
scroll to position [0, 0]
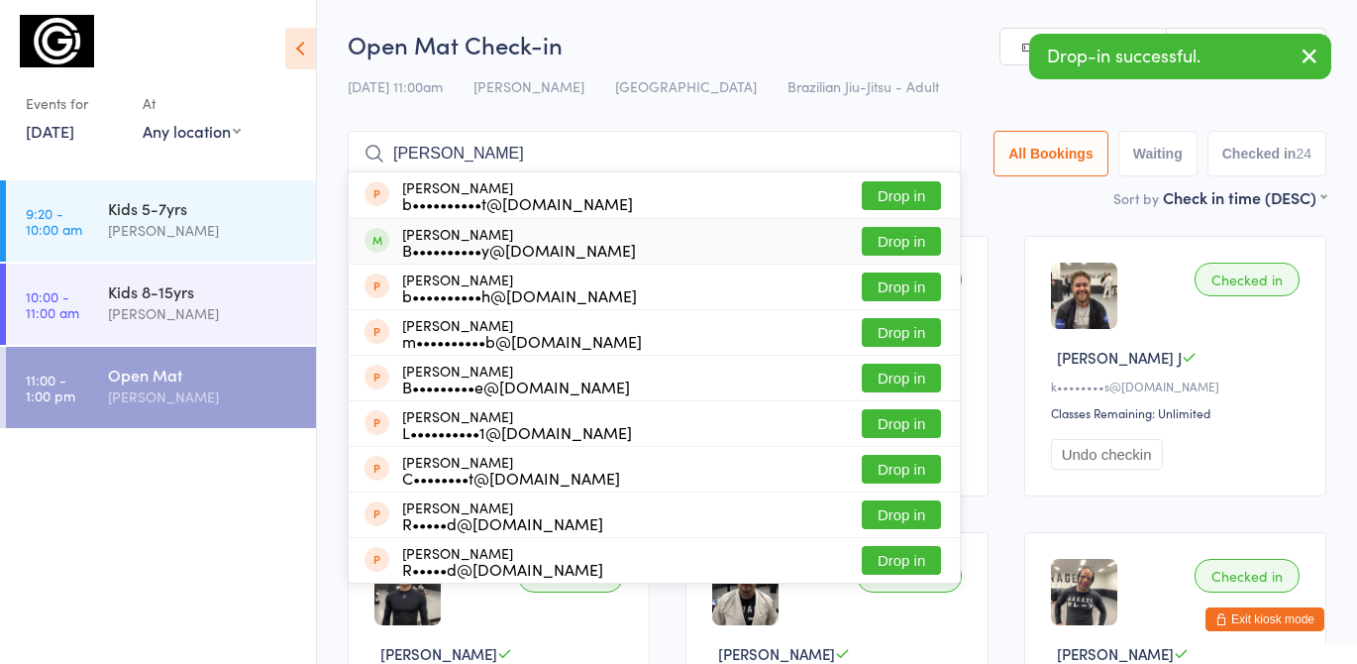
type input "blake"
click at [921, 243] on button "Drop in" at bounding box center [901, 241] width 79 height 29
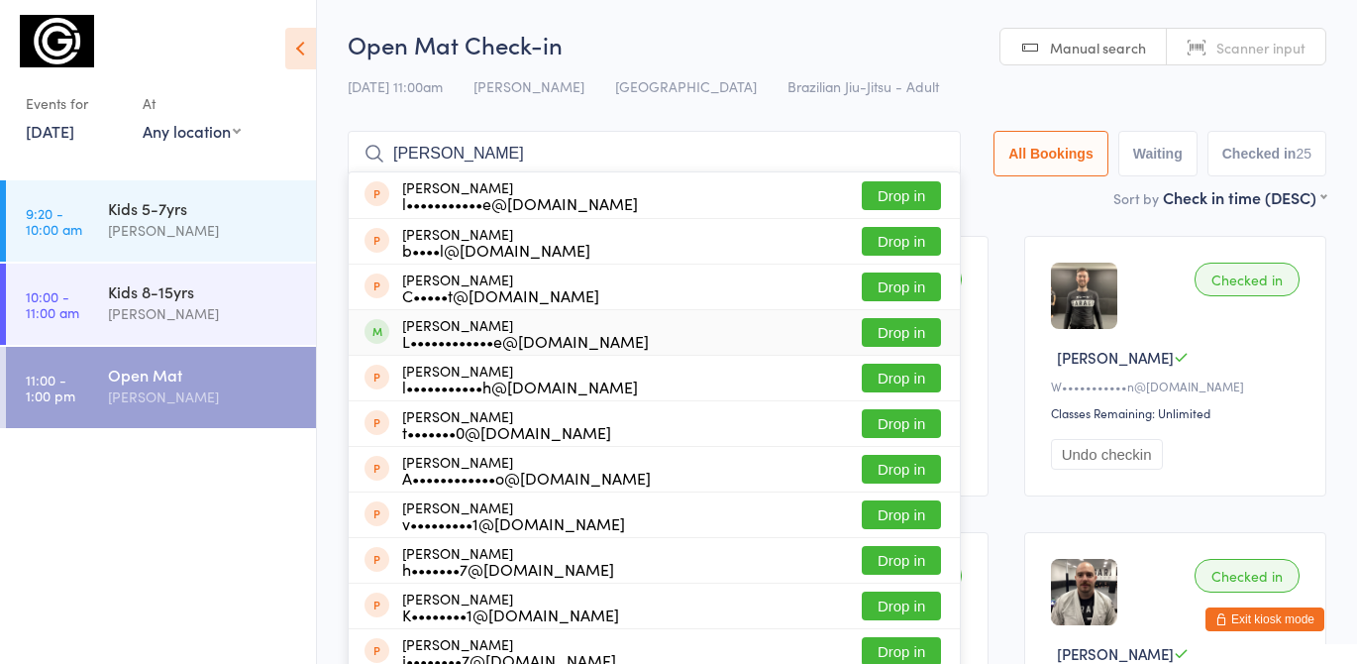
type input "lach"
click at [888, 332] on button "Drop in" at bounding box center [901, 332] width 79 height 29
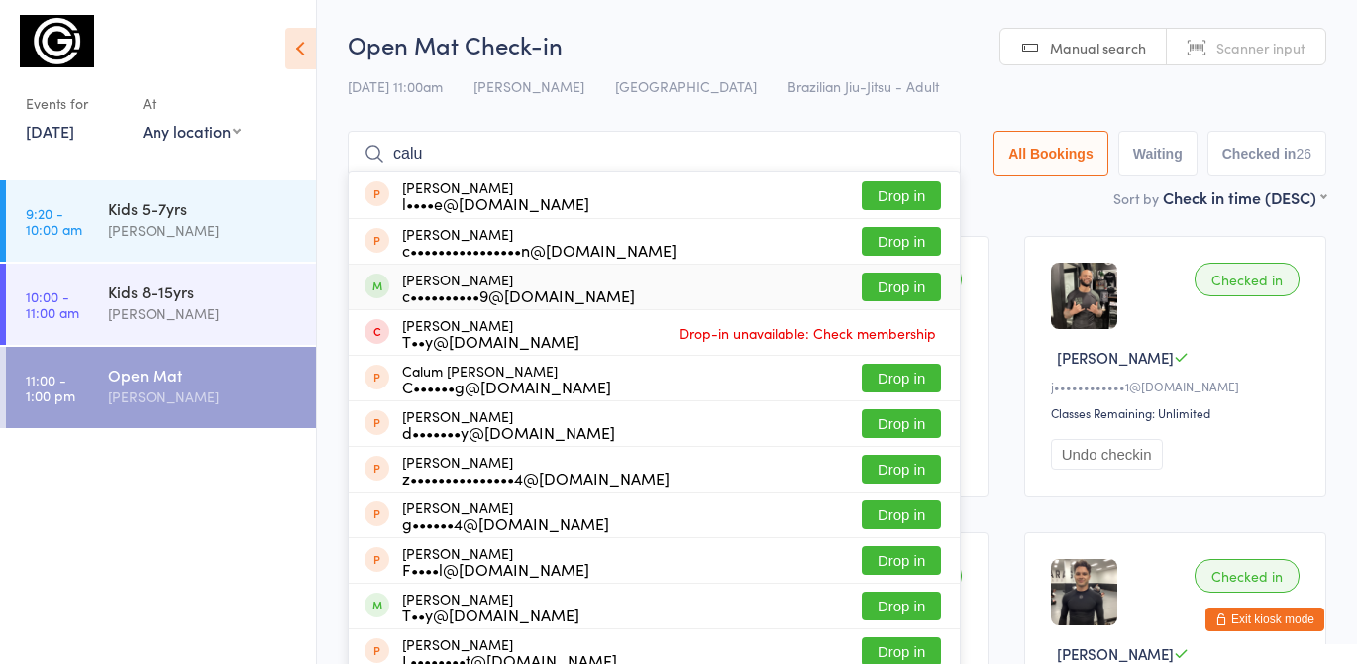
type input "calu"
click at [920, 286] on button "Drop in" at bounding box center [901, 286] width 79 height 29
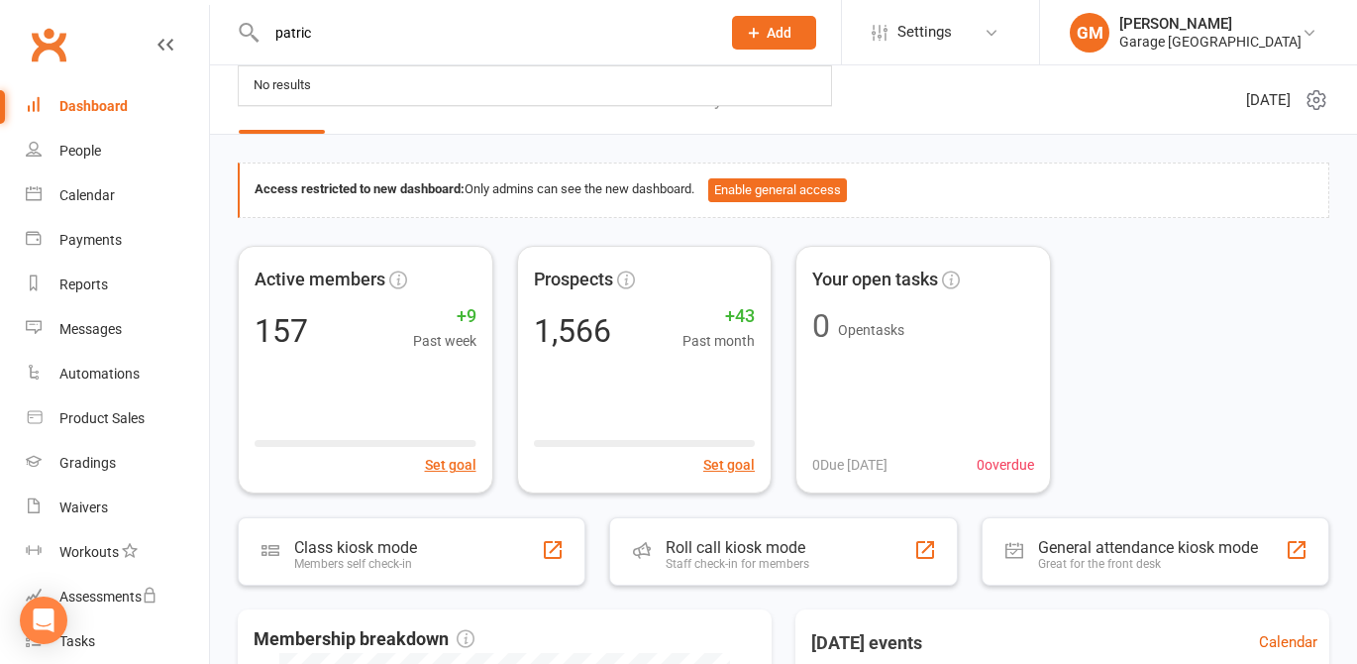
type input "[PERSON_NAME]"
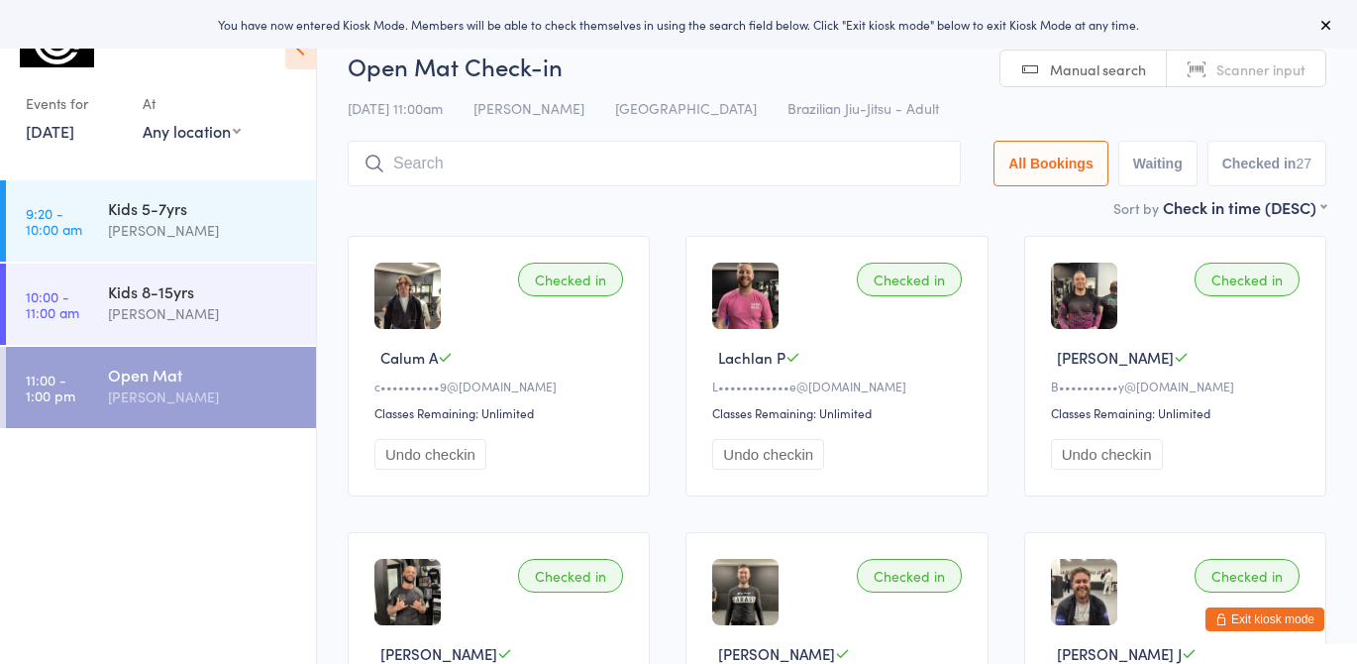
click at [1268, 616] on button "Exit kiosk mode" at bounding box center [1265, 619] width 119 height 24
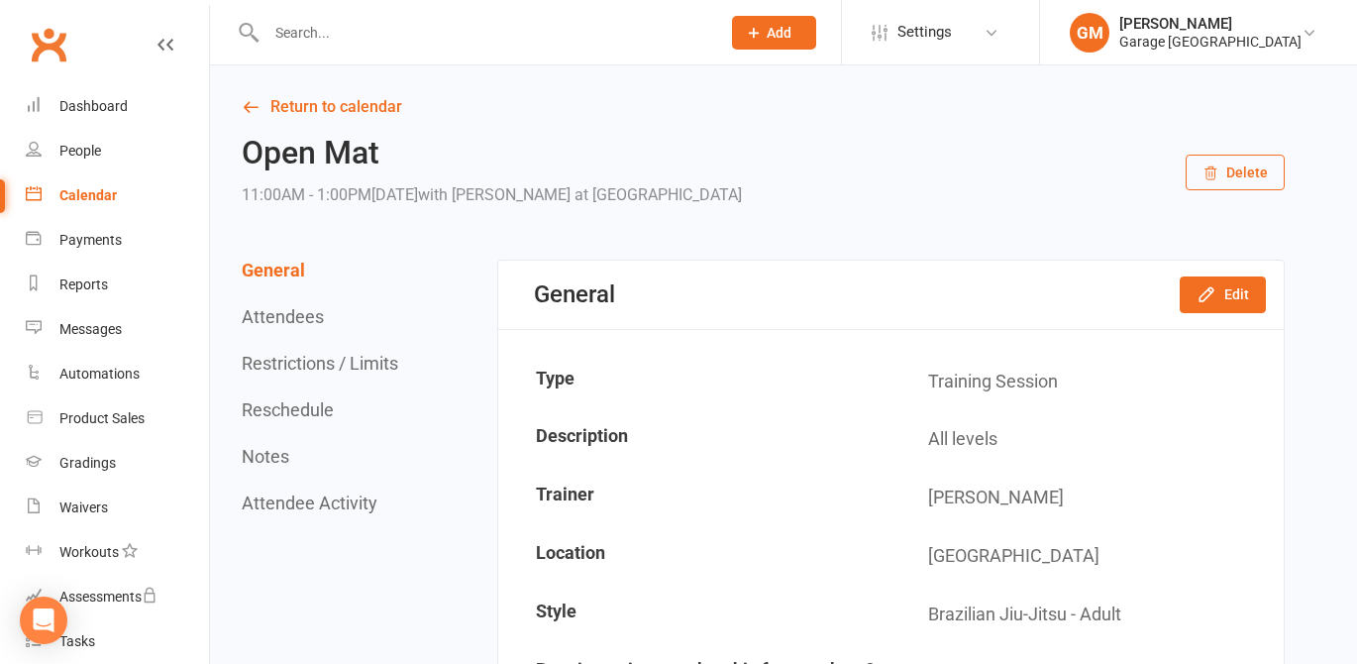
click at [305, 33] on input "text" at bounding box center [484, 33] width 446 height 28
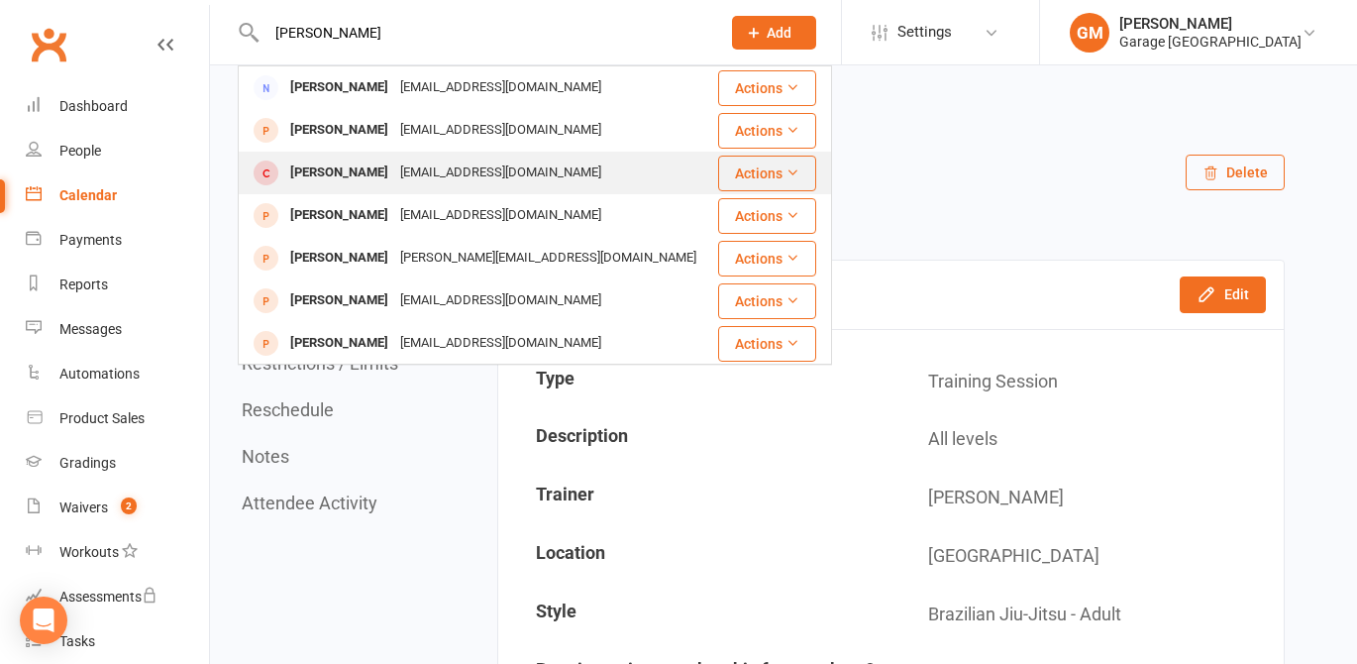
type input "[PERSON_NAME]"
click at [333, 172] on div "Patrick Binns" at bounding box center [339, 173] width 110 height 29
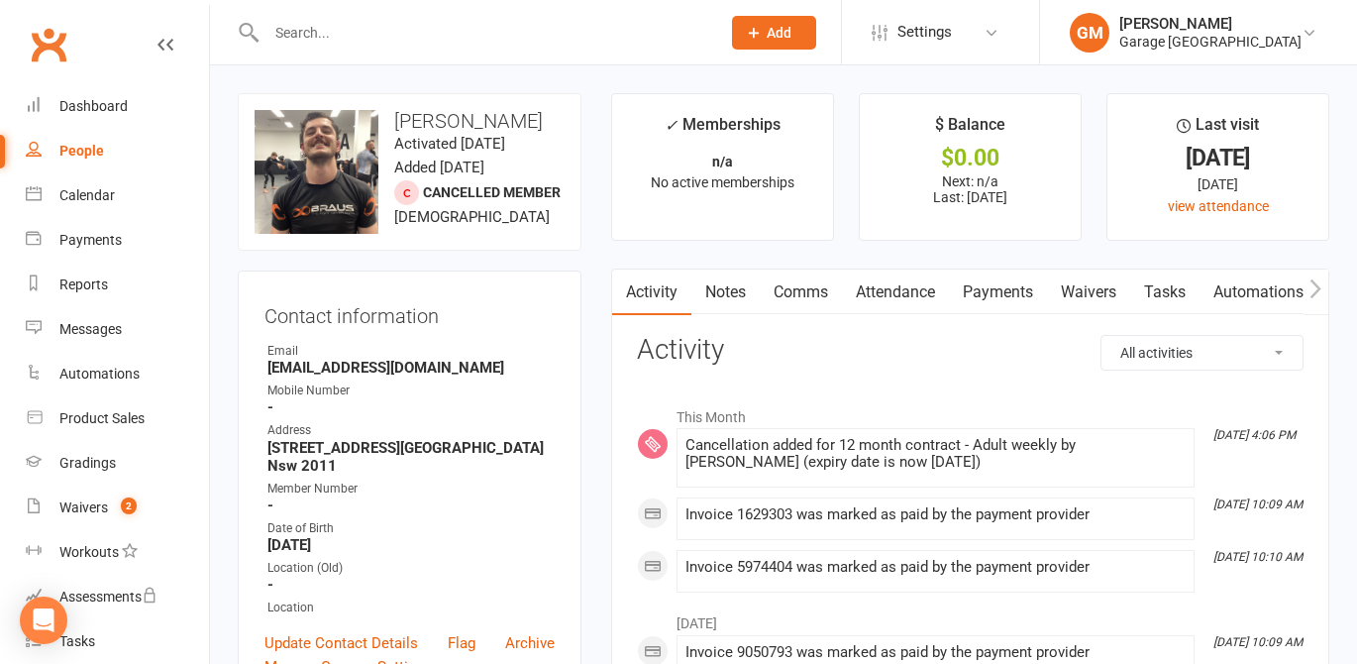
click at [976, 289] on link "Payments" at bounding box center [998, 292] width 98 height 46
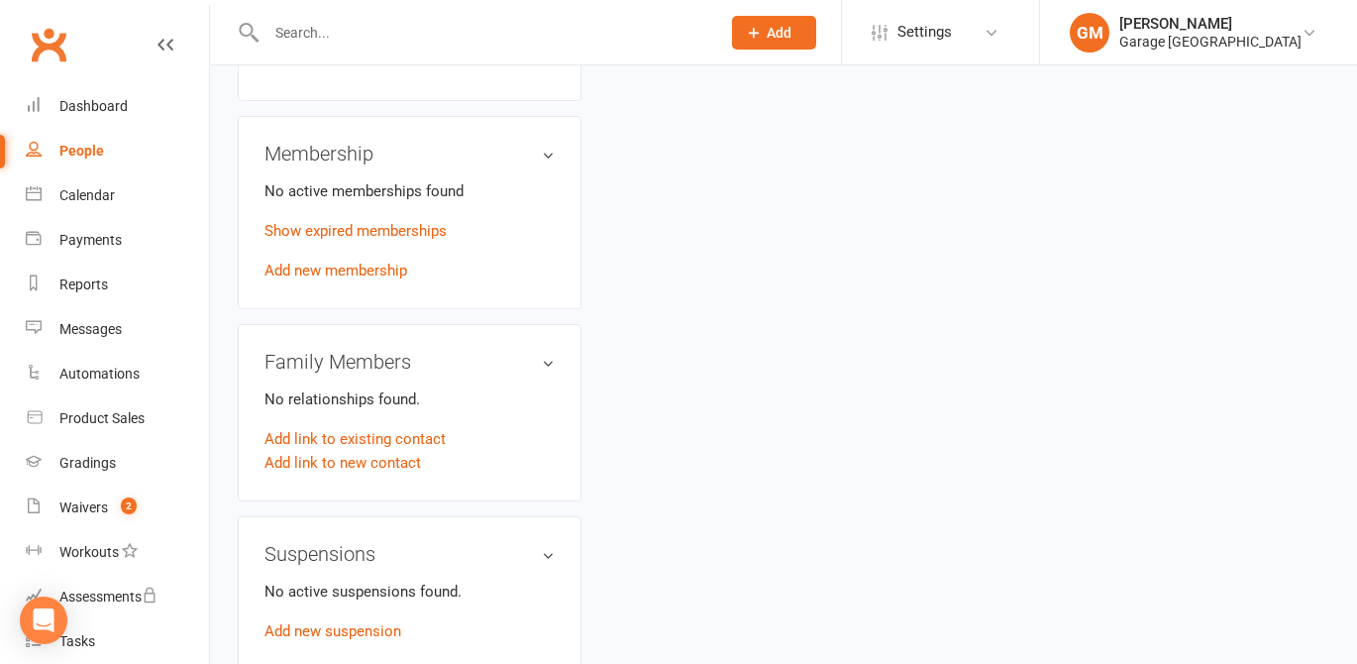
scroll to position [1550, 0]
click at [305, 267] on link "Add new membership" at bounding box center [336, 273] width 143 height 18
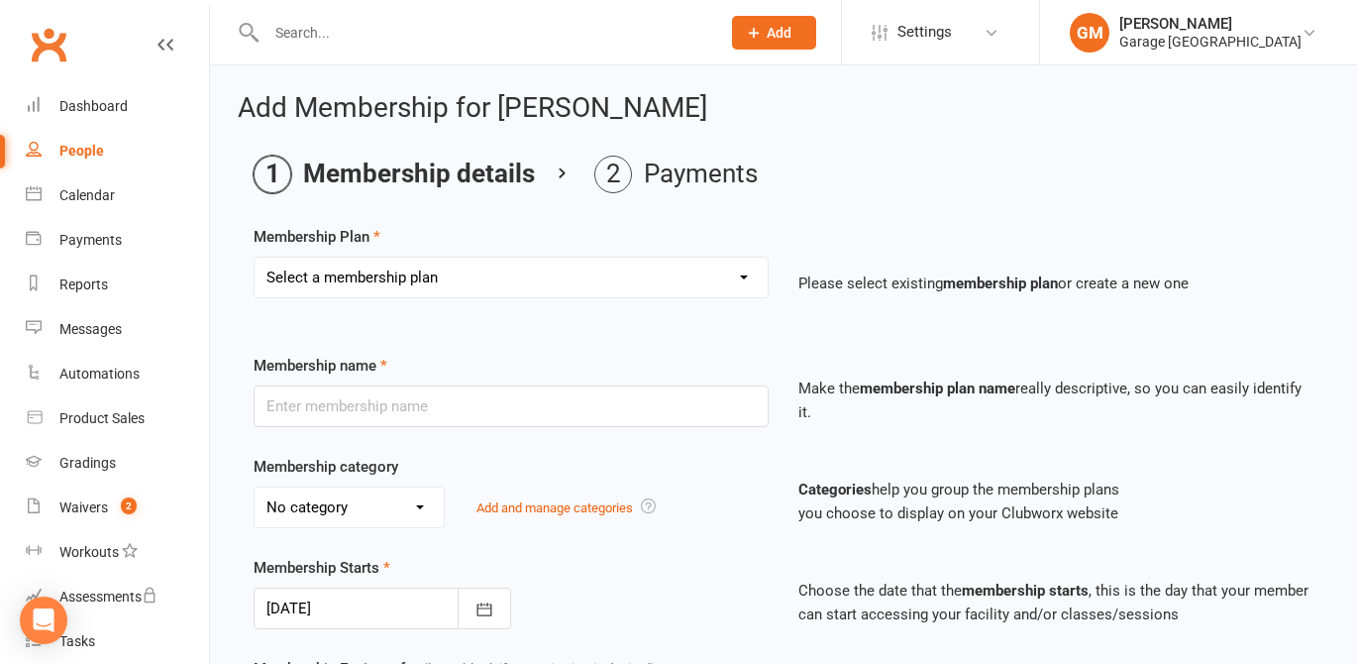
click at [386, 281] on select "Select a membership plan Create new Membership Plan 12 month contract - kids we…" at bounding box center [511, 278] width 513 height 40
select select "9"
click at [255, 258] on select "Select a membership plan Create new Membership Plan 12 month contract - kids we…" at bounding box center [511, 278] width 513 height 40
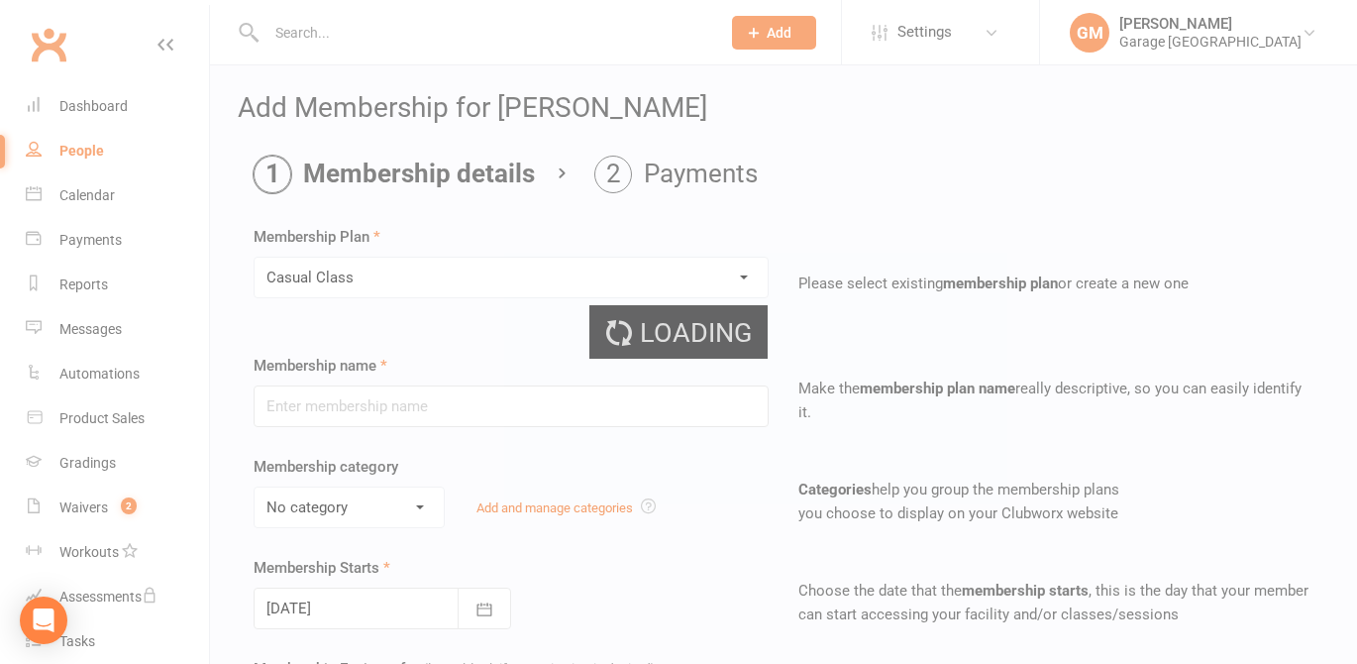
type input "Casual Class"
select select "1"
type input "1"
select select "0"
type input "1"
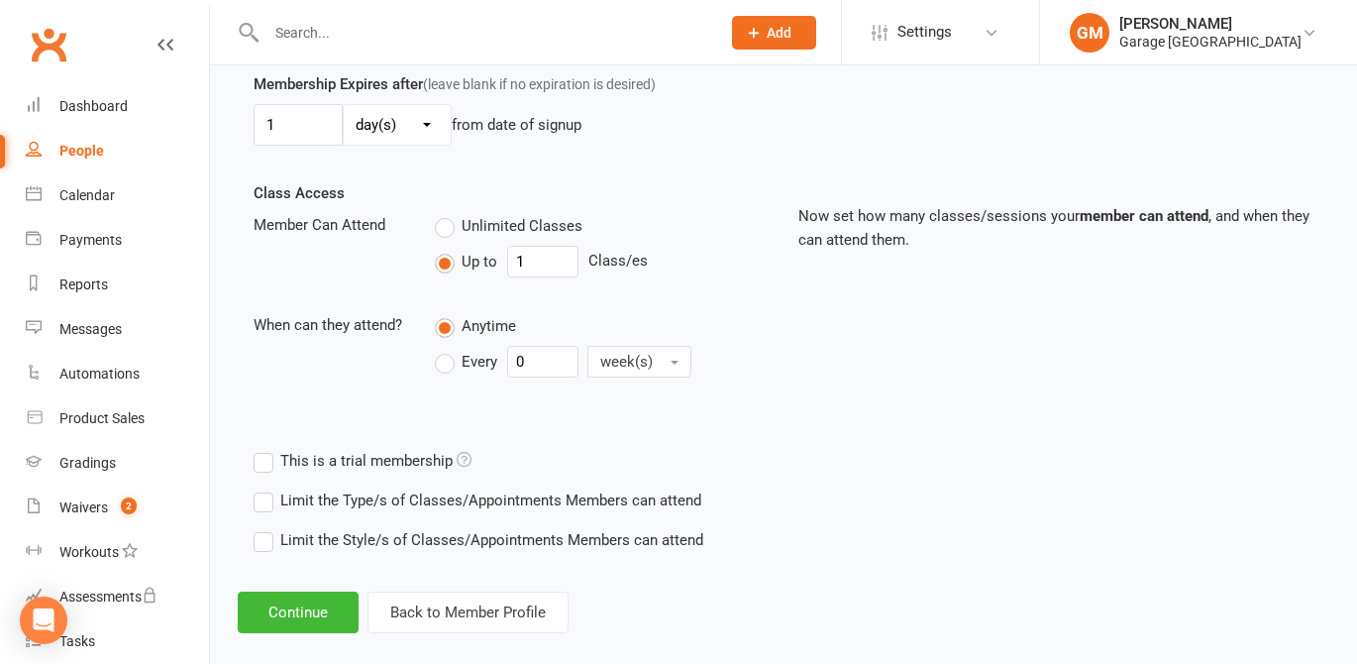
scroll to position [610, 0]
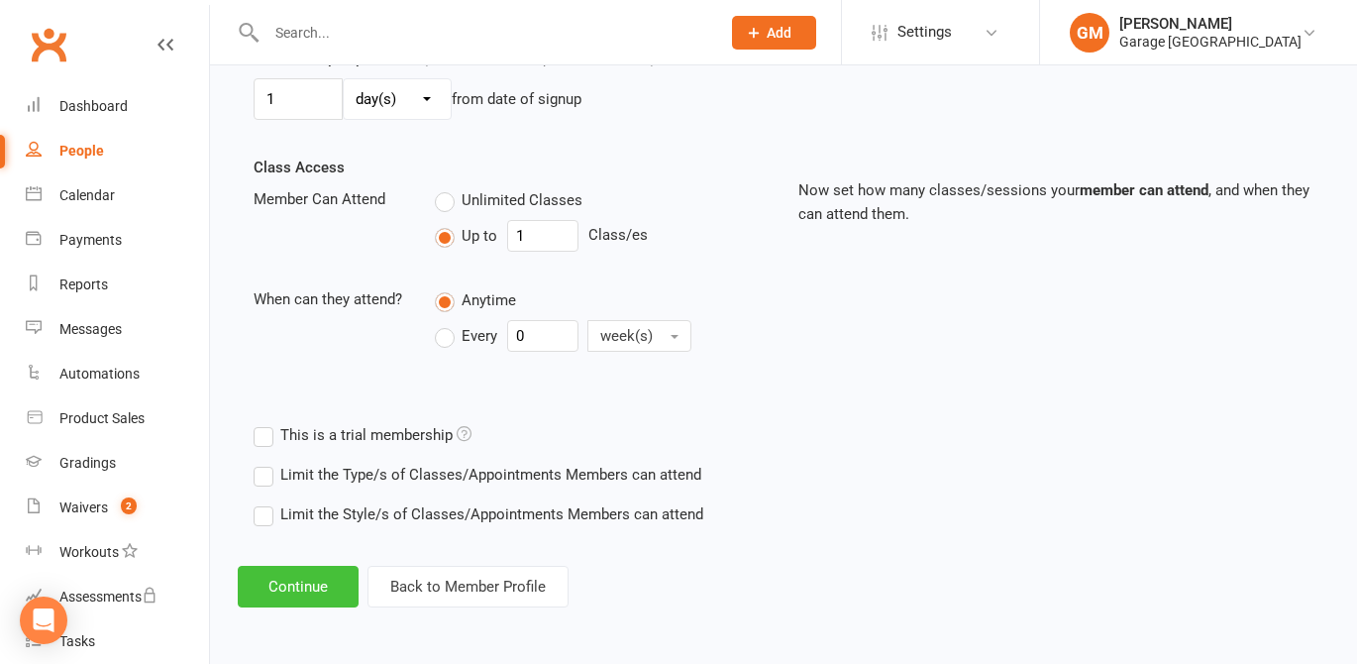
click at [294, 595] on button "Continue" at bounding box center [298, 587] width 121 height 42
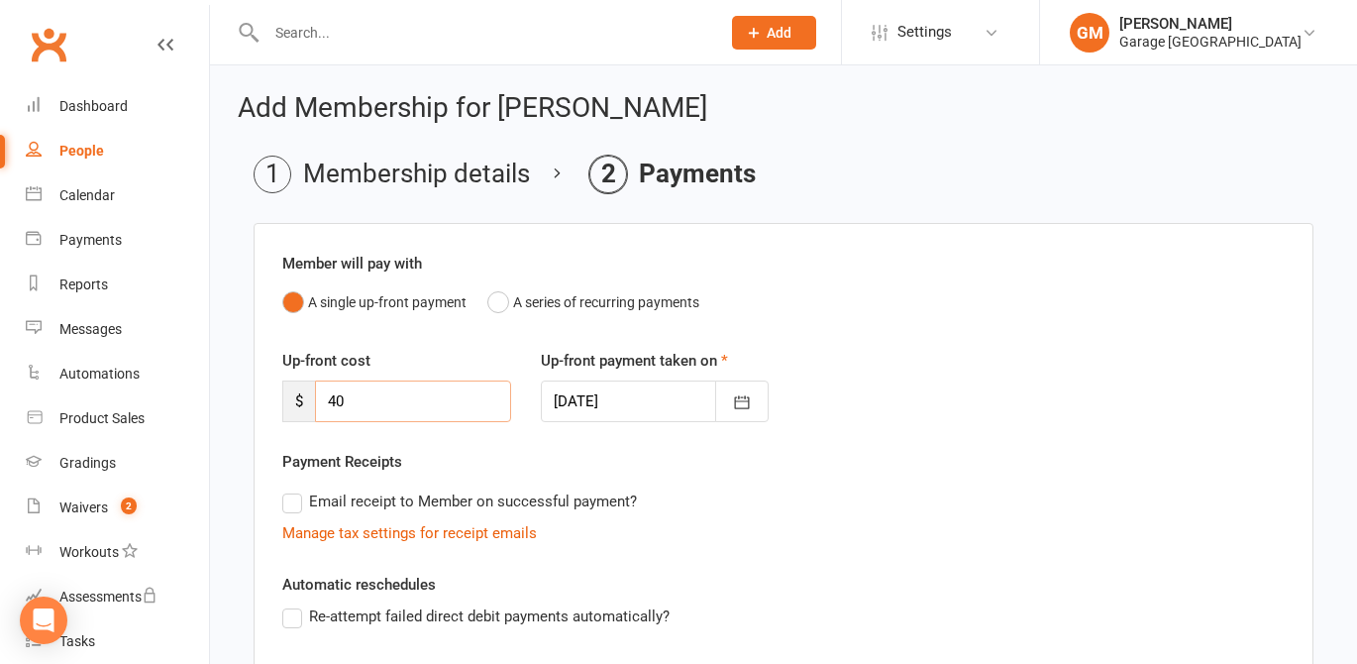
drag, startPoint x: 367, startPoint y: 396, endPoint x: 310, endPoint y: 396, distance: 56.5
click at [310, 396] on div "$ 40" at bounding box center [396, 401] width 229 height 42
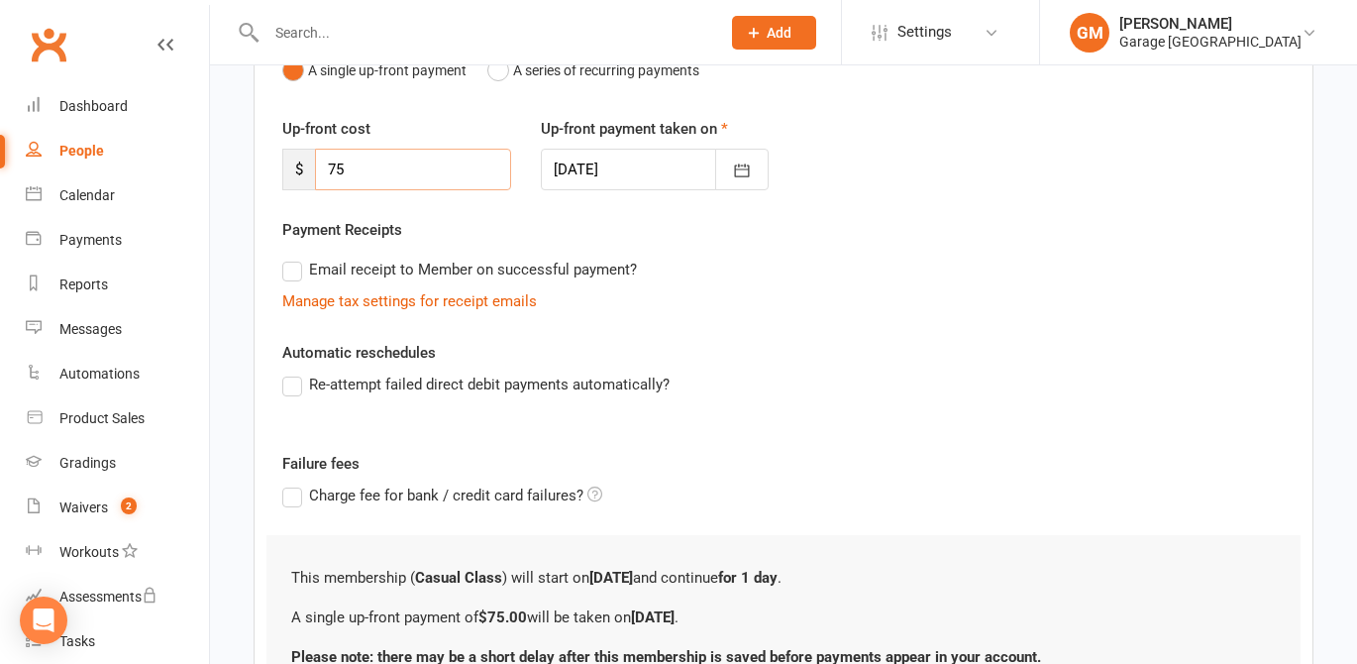
scroll to position [277, 0]
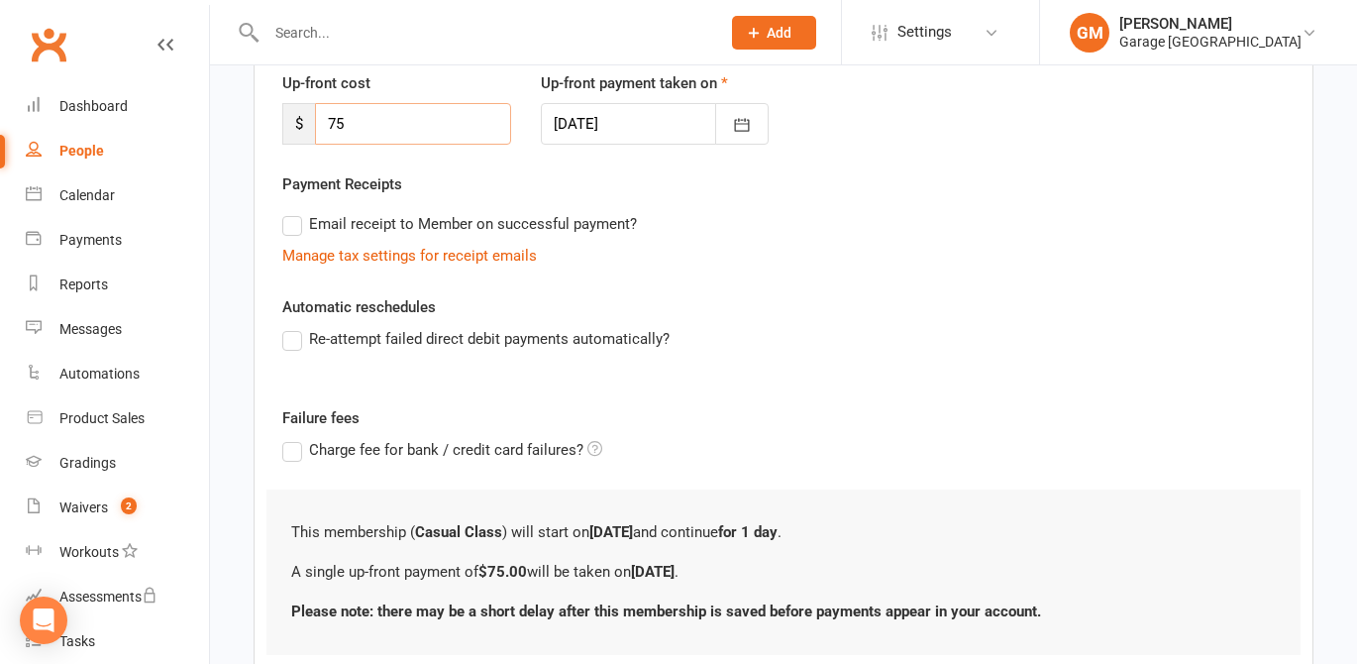
type input "75"
click at [290, 342] on label "Re-attempt failed direct debit payments automatically?" at bounding box center [475, 339] width 387 height 24
click at [290, 327] on input "Re-attempt failed direct debit payments automatically?" at bounding box center [288, 327] width 13 height 0
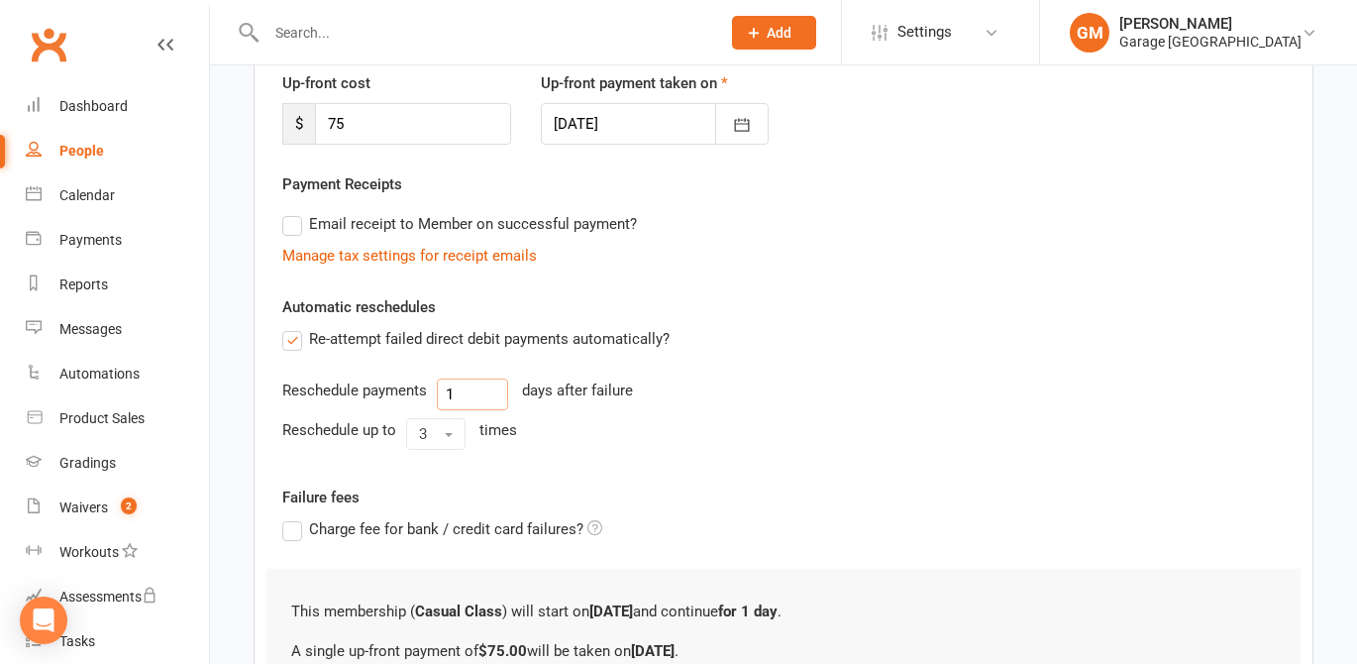
drag, startPoint x: 460, startPoint y: 389, endPoint x: 440, endPoint y: 389, distance: 19.8
click at [439, 389] on input "1" at bounding box center [472, 394] width 71 height 32
type input "3"
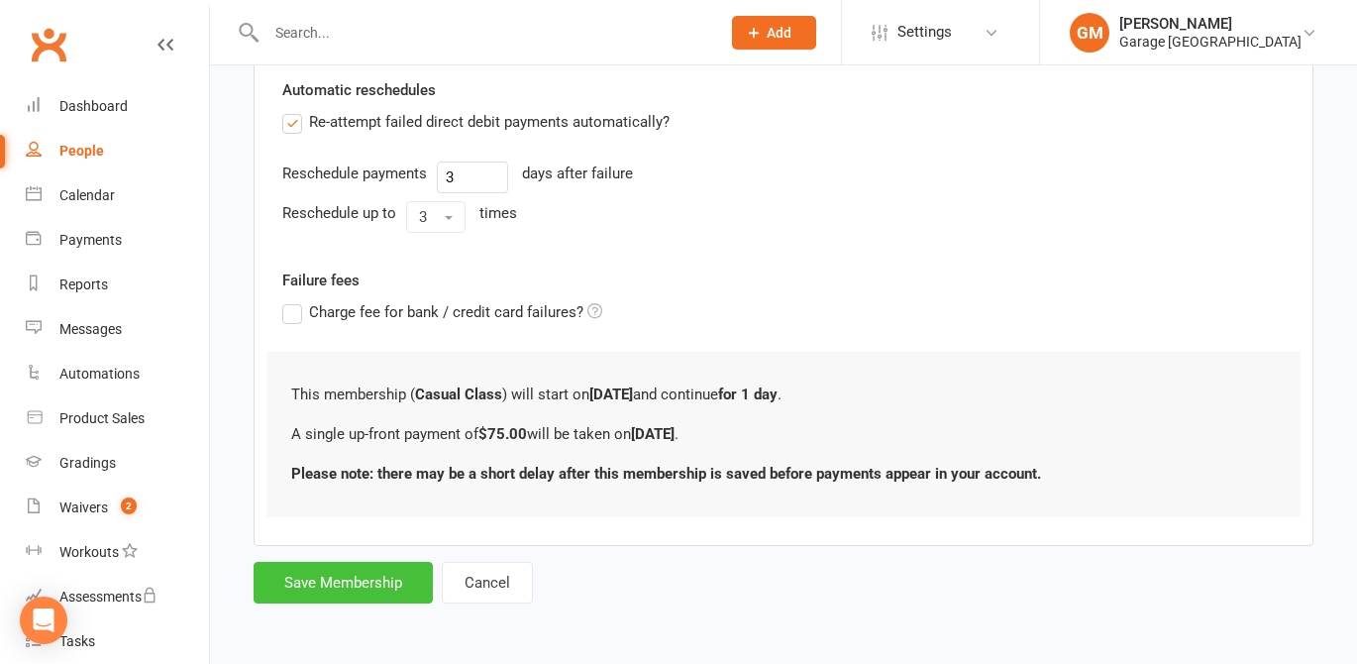
click at [323, 584] on button "Save Membership" at bounding box center [343, 583] width 179 height 42
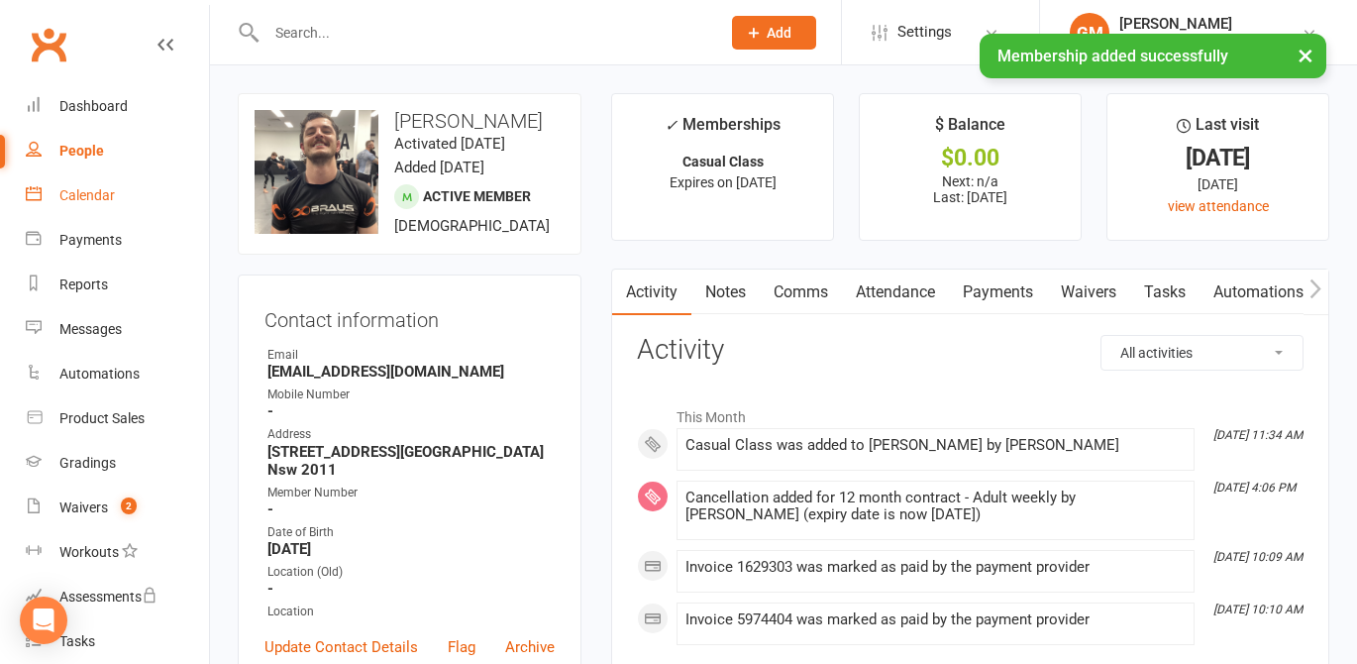
click at [90, 199] on div "Calendar" at bounding box center [86, 195] width 55 height 16
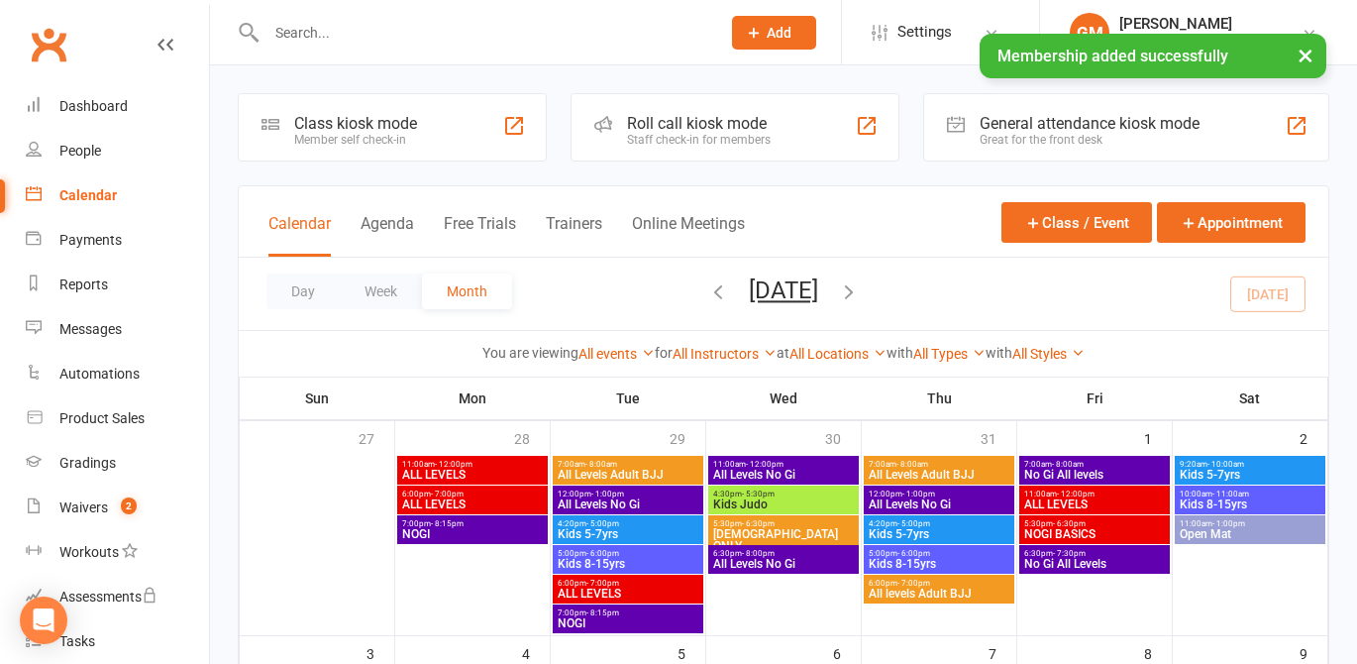
click at [341, 130] on div "Class kiosk mode" at bounding box center [355, 123] width 123 height 19
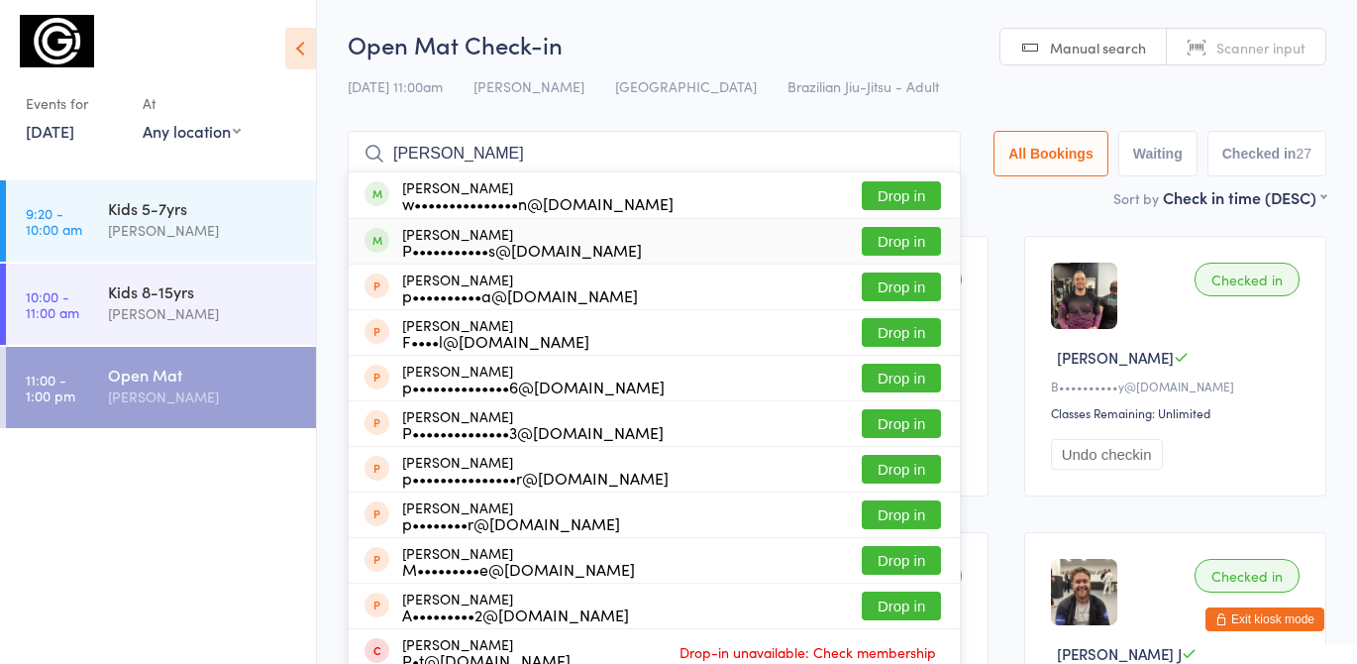
type input "[PERSON_NAME]"
click at [905, 241] on button "Drop in" at bounding box center [901, 241] width 79 height 29
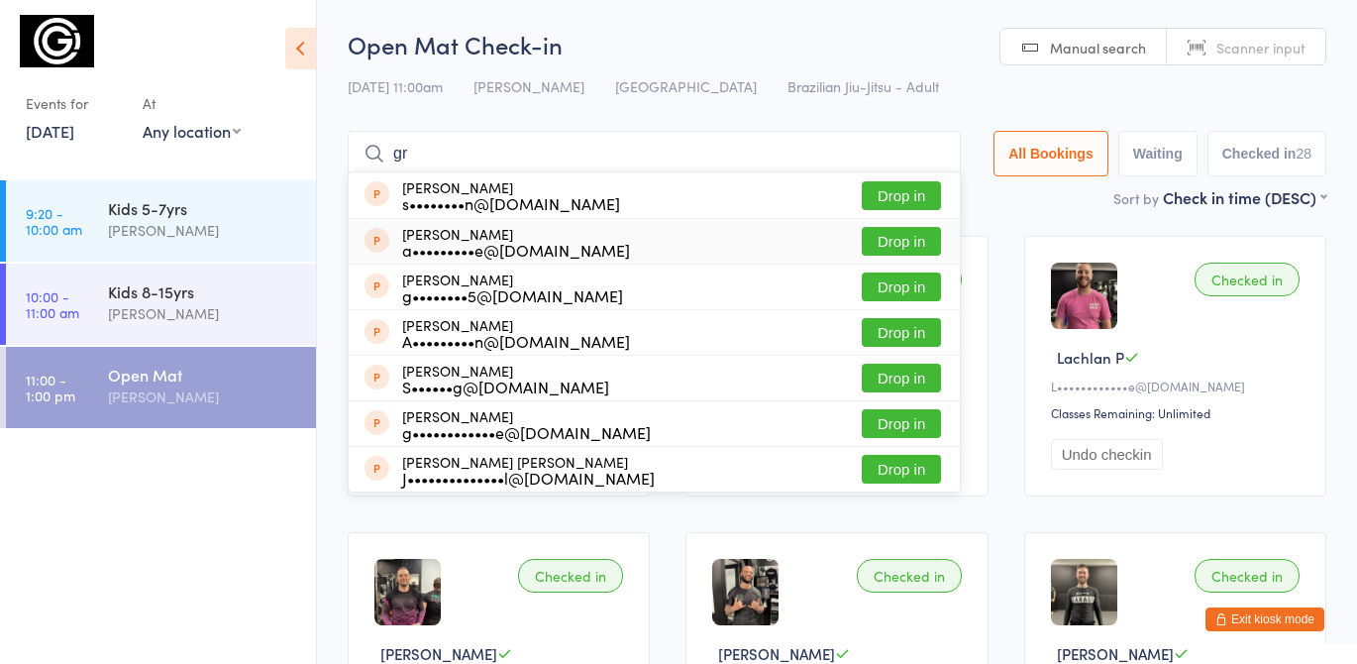
type input "g"
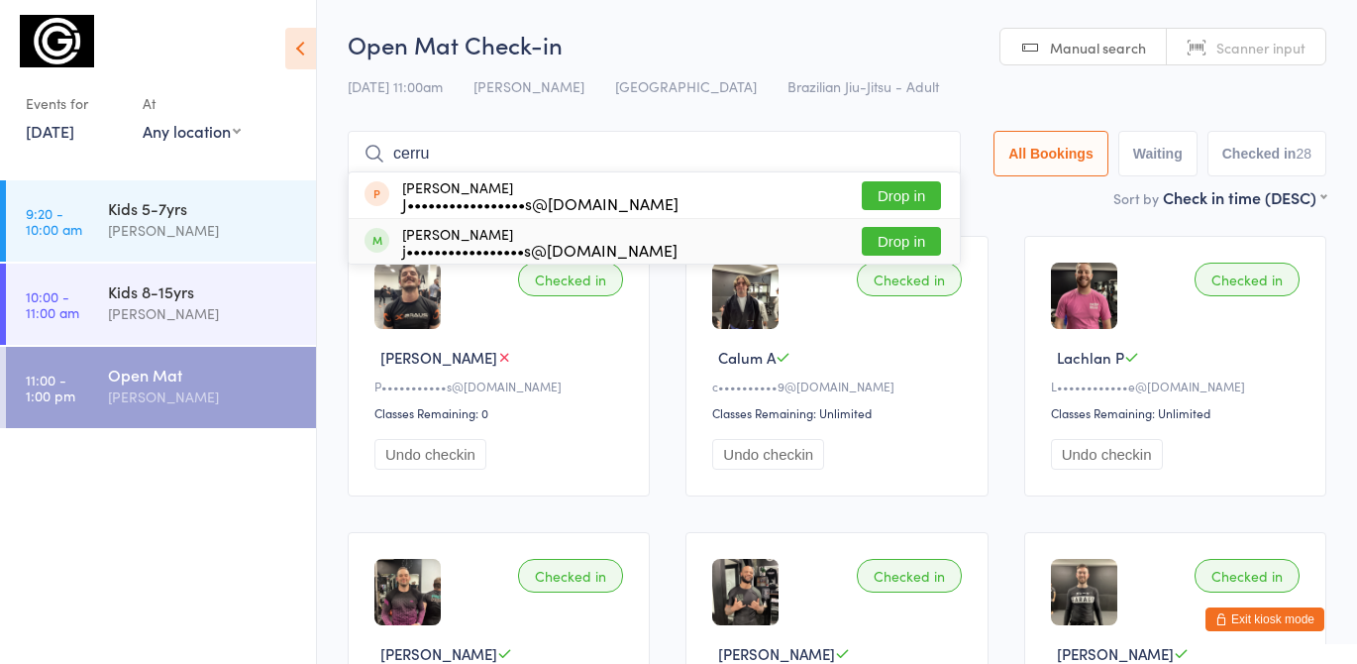
type input "cerru"
click at [914, 239] on button "Drop in" at bounding box center [901, 241] width 79 height 29
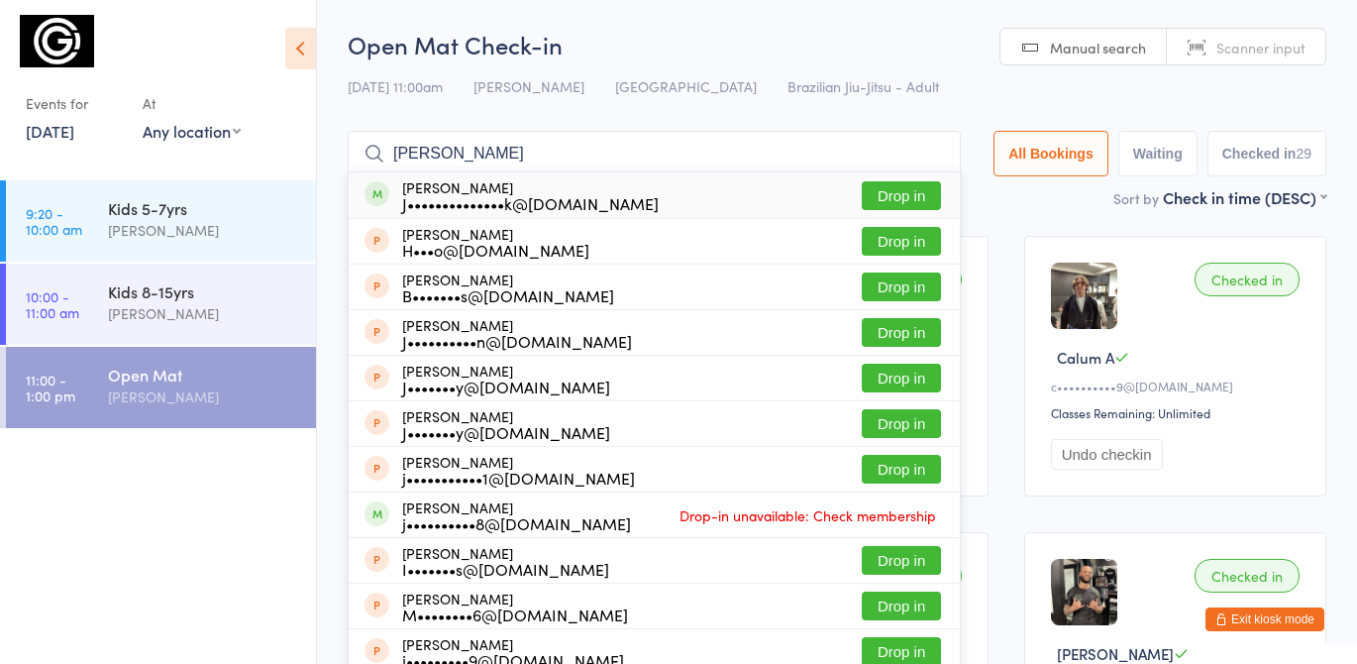
type input "[PERSON_NAME]"
click at [882, 191] on button "Drop in" at bounding box center [901, 195] width 79 height 29
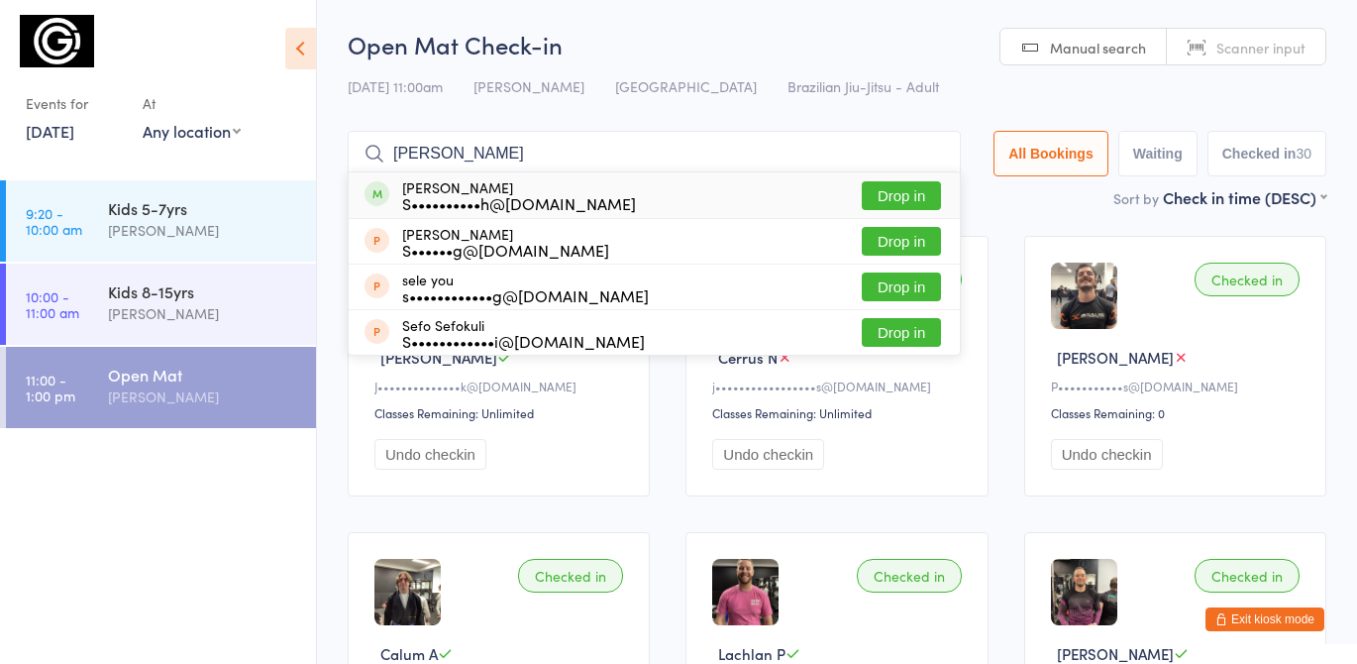
type input "[PERSON_NAME]"
click at [916, 192] on button "Drop in" at bounding box center [901, 195] width 79 height 29
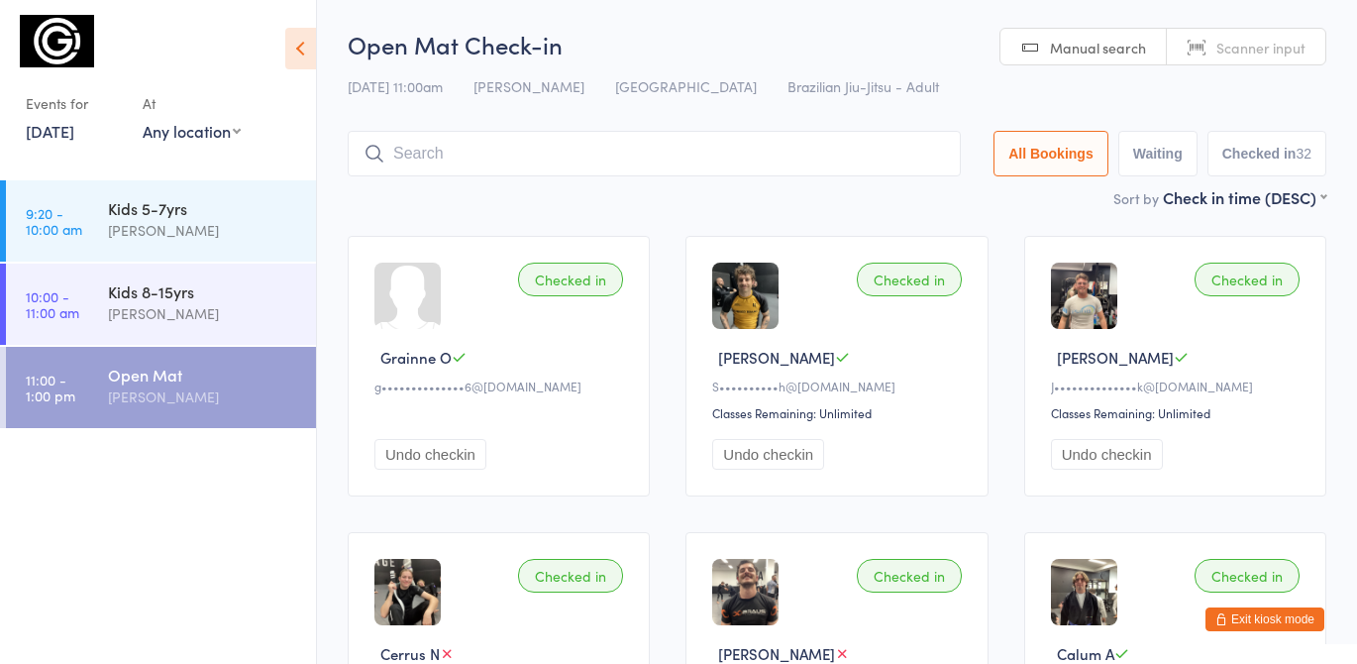
click at [433, 149] on input "search" at bounding box center [654, 154] width 613 height 46
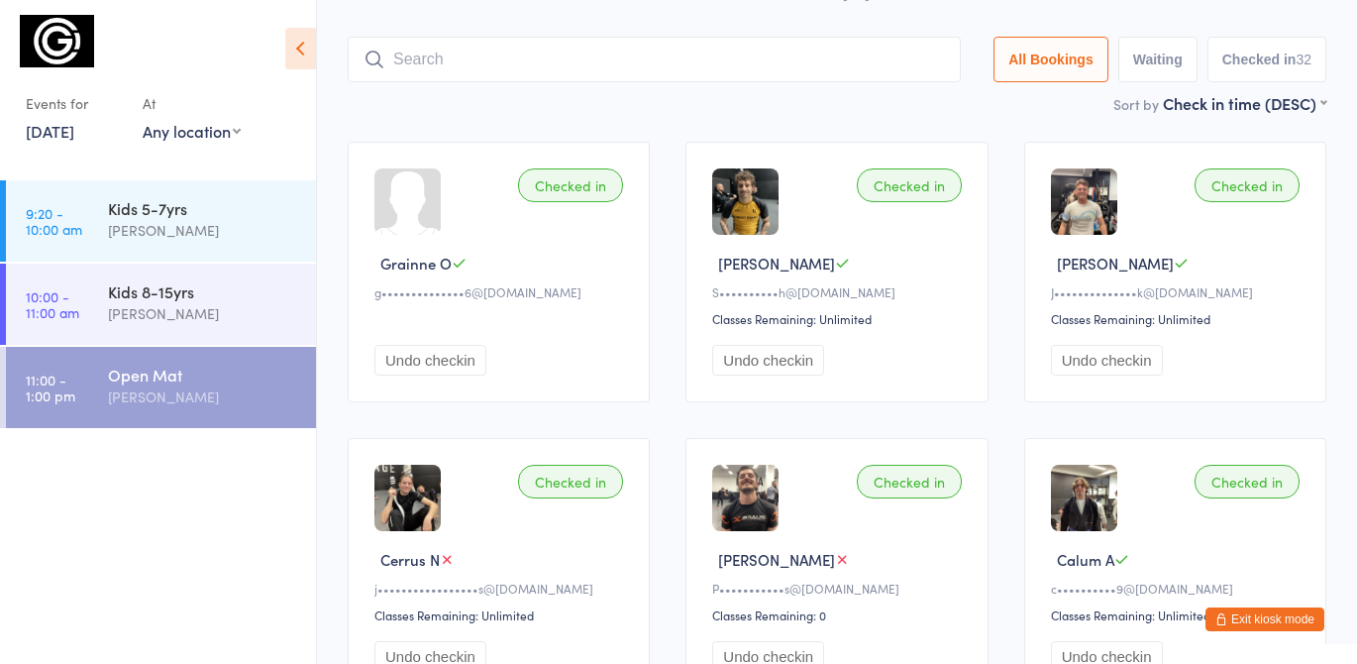
scroll to position [132, 0]
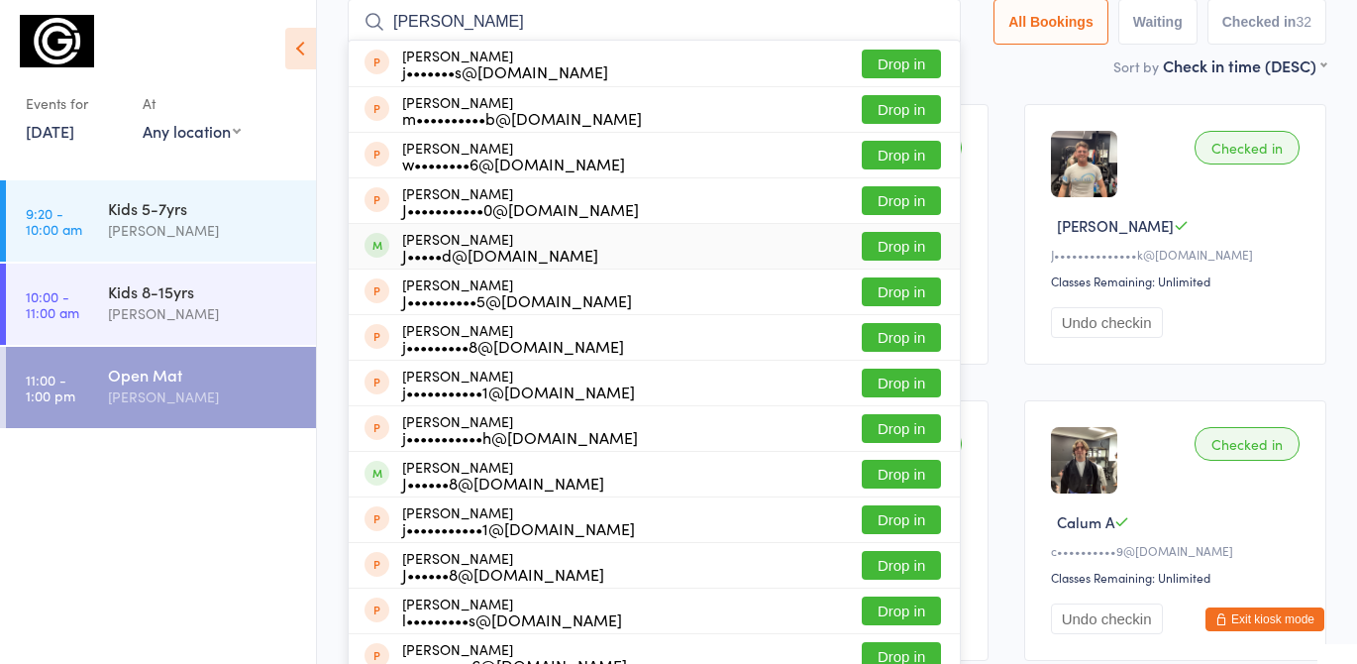
type input "jake"
click at [901, 246] on button "Drop in" at bounding box center [901, 246] width 79 height 29
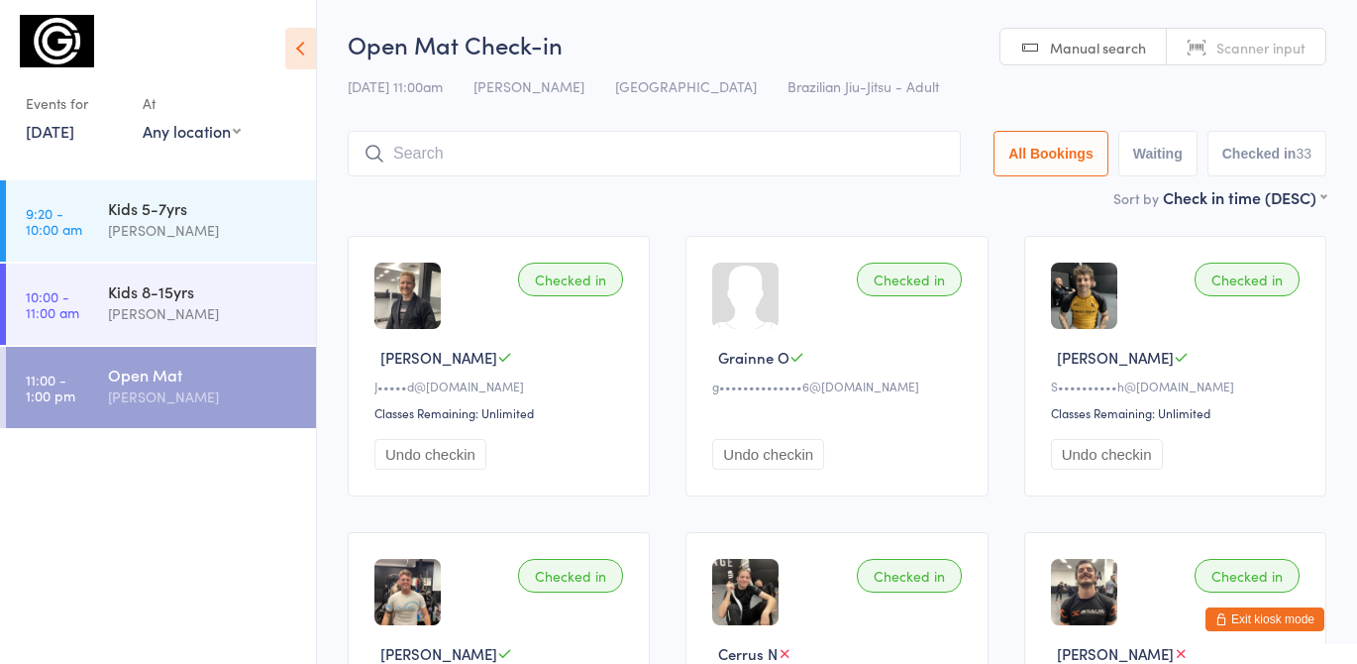
click at [1248, 618] on button "Exit kiosk mode" at bounding box center [1265, 619] width 119 height 24
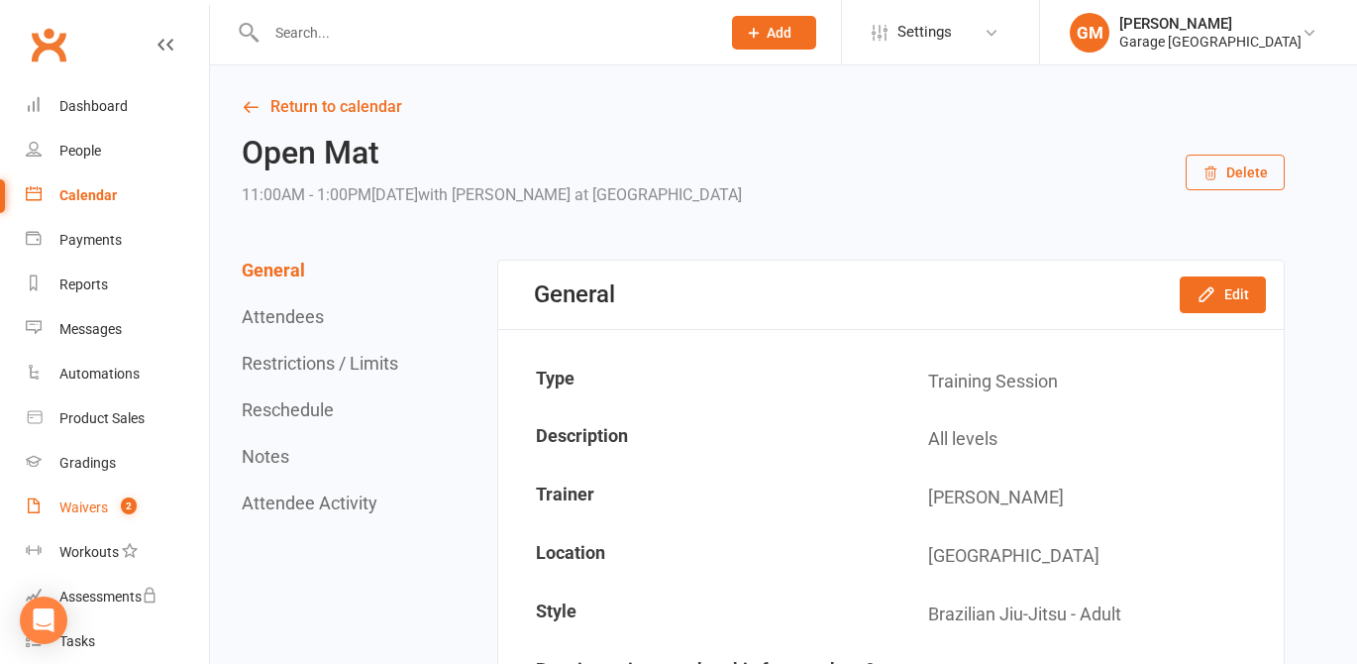
click at [85, 508] on div "Waivers" at bounding box center [83, 507] width 49 height 16
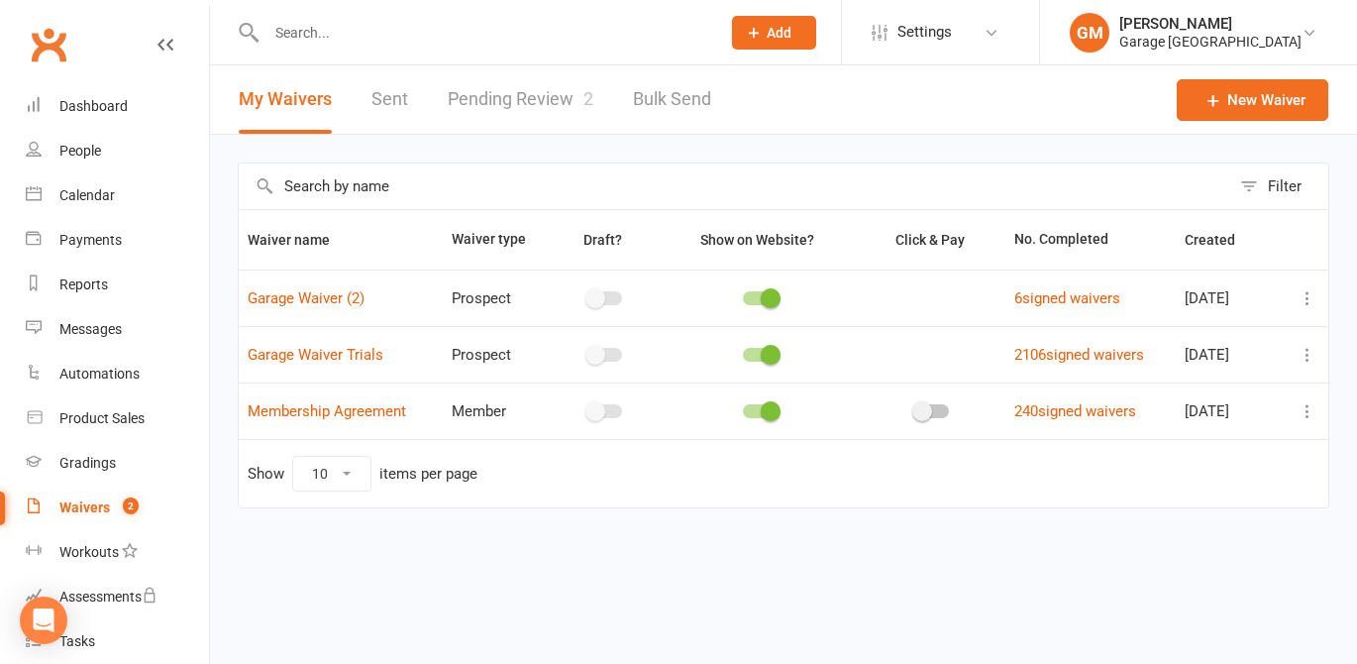
click at [524, 88] on link "Pending Review 2" at bounding box center [521, 99] width 146 height 68
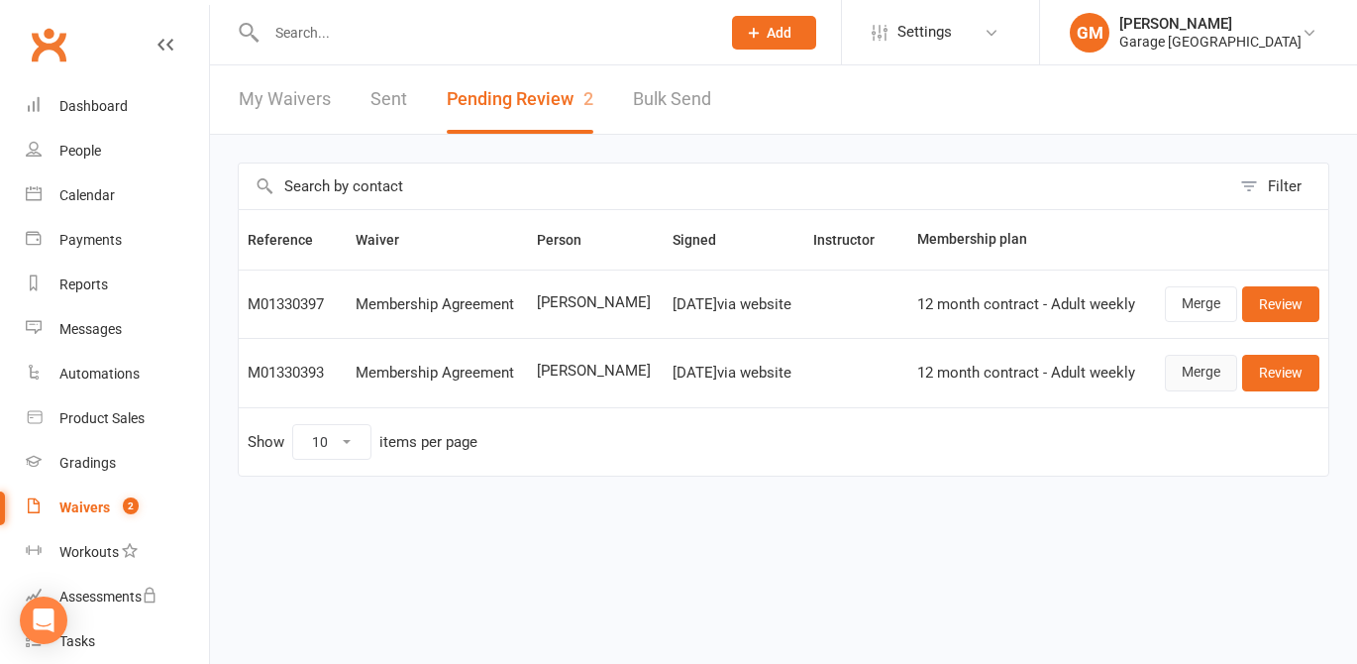
click at [1198, 376] on link "Merge" at bounding box center [1201, 373] width 72 height 36
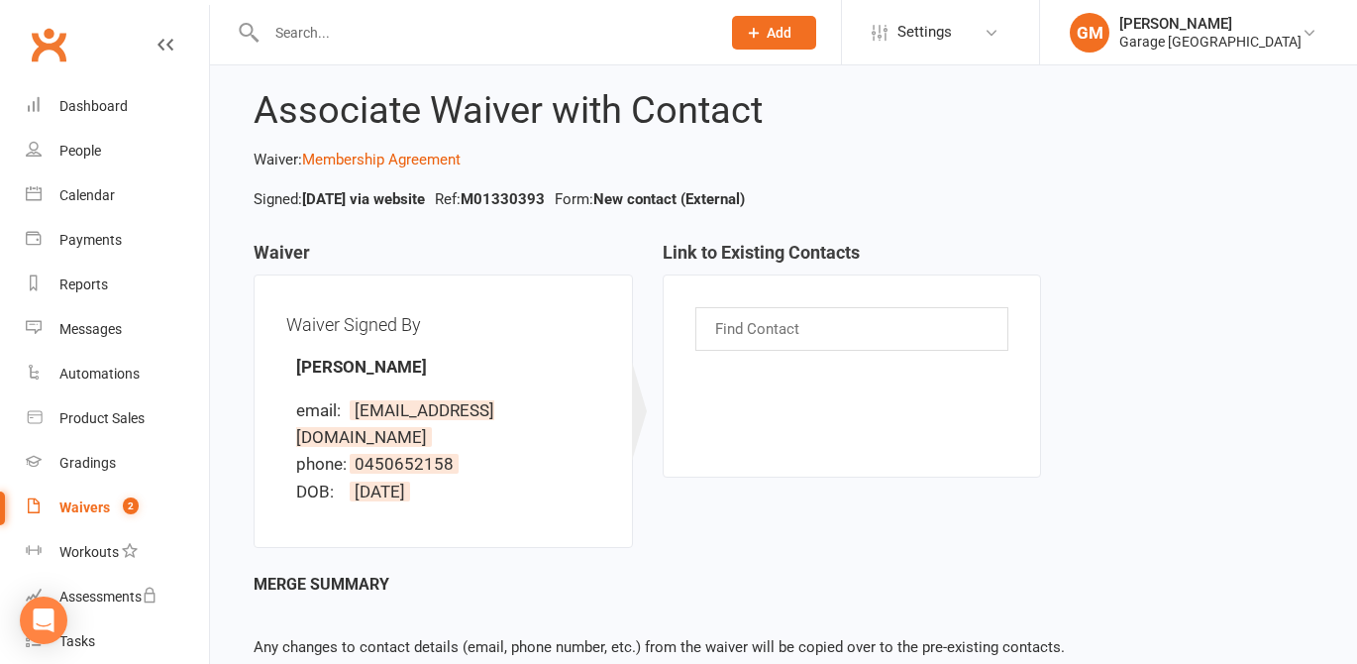
scroll to position [121, 0]
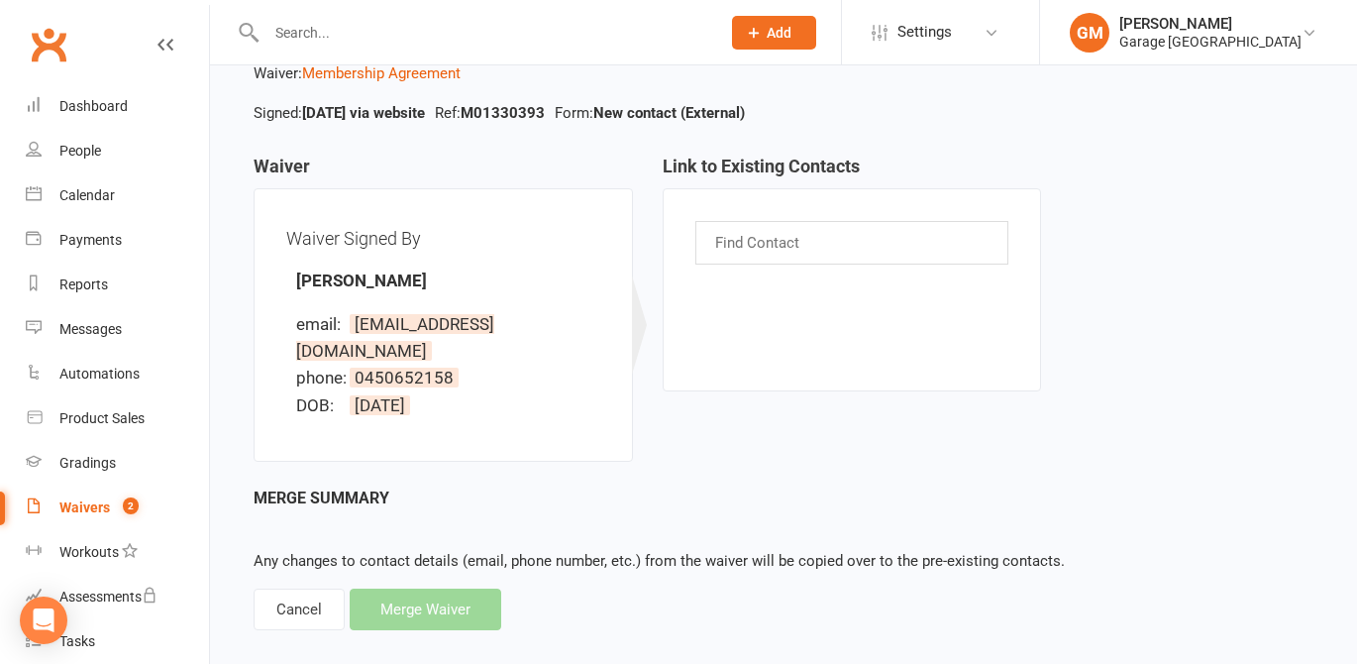
click at [737, 244] on input "text" at bounding box center [759, 243] width 92 height 26
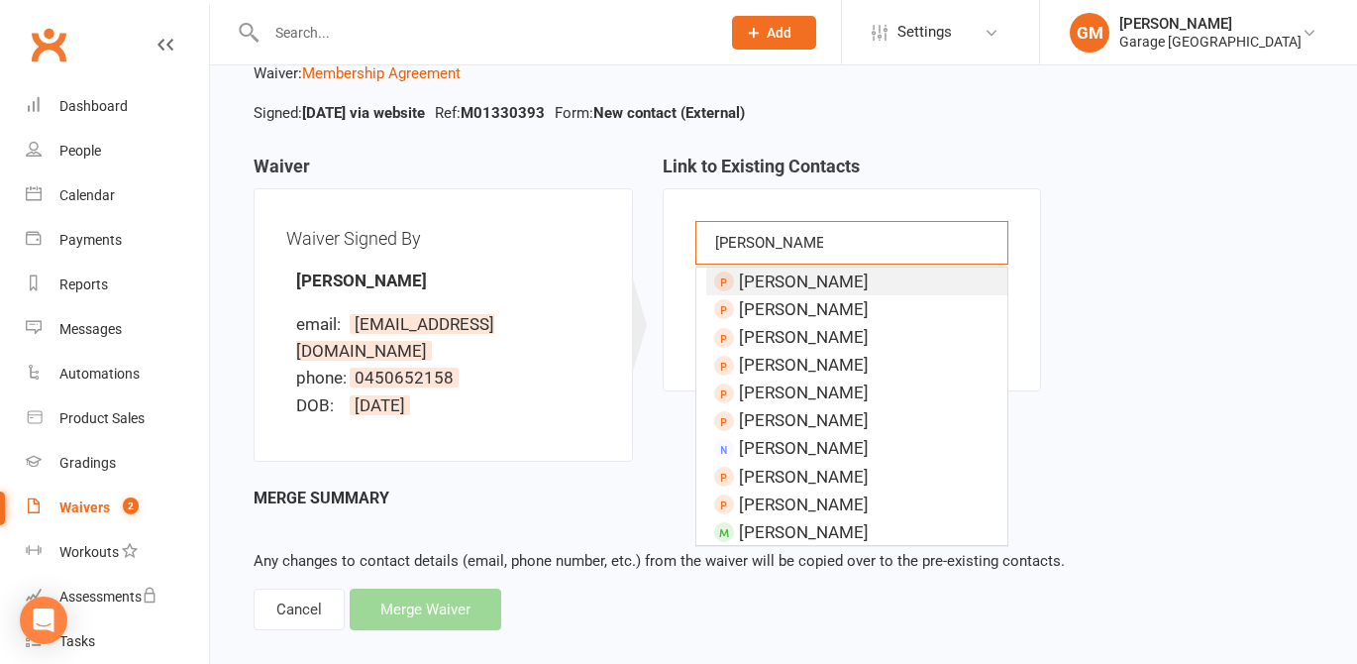
scroll to position [0, 0]
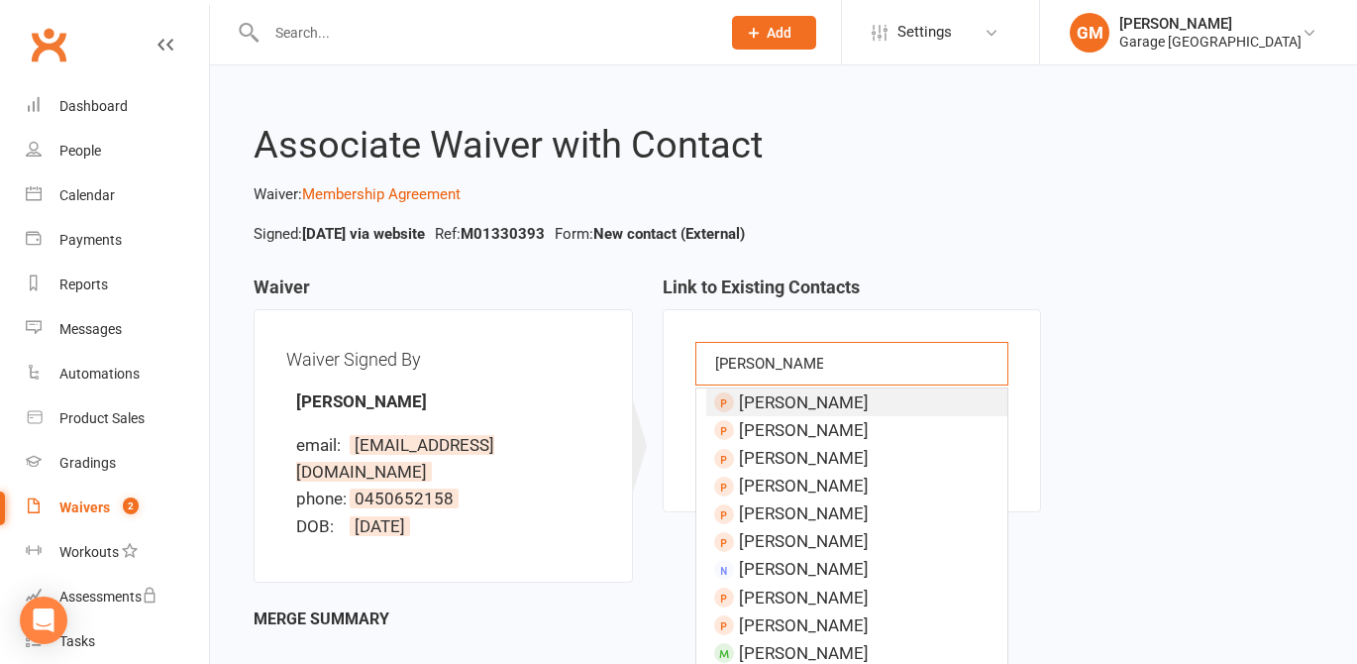
type input "[PERSON_NAME]"
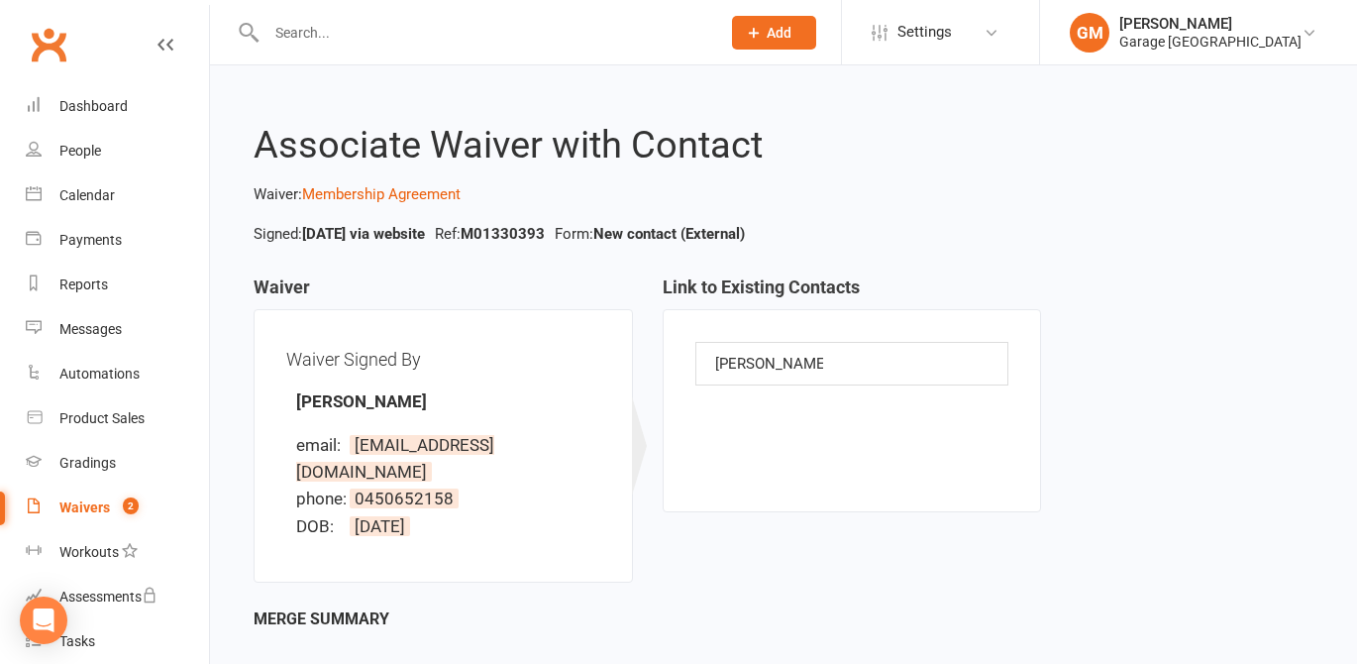
click at [978, 233] on ul "Signed: [DATE] via website Ref: M01330393 Form: New contact (External)" at bounding box center [781, 234] width 1065 height 24
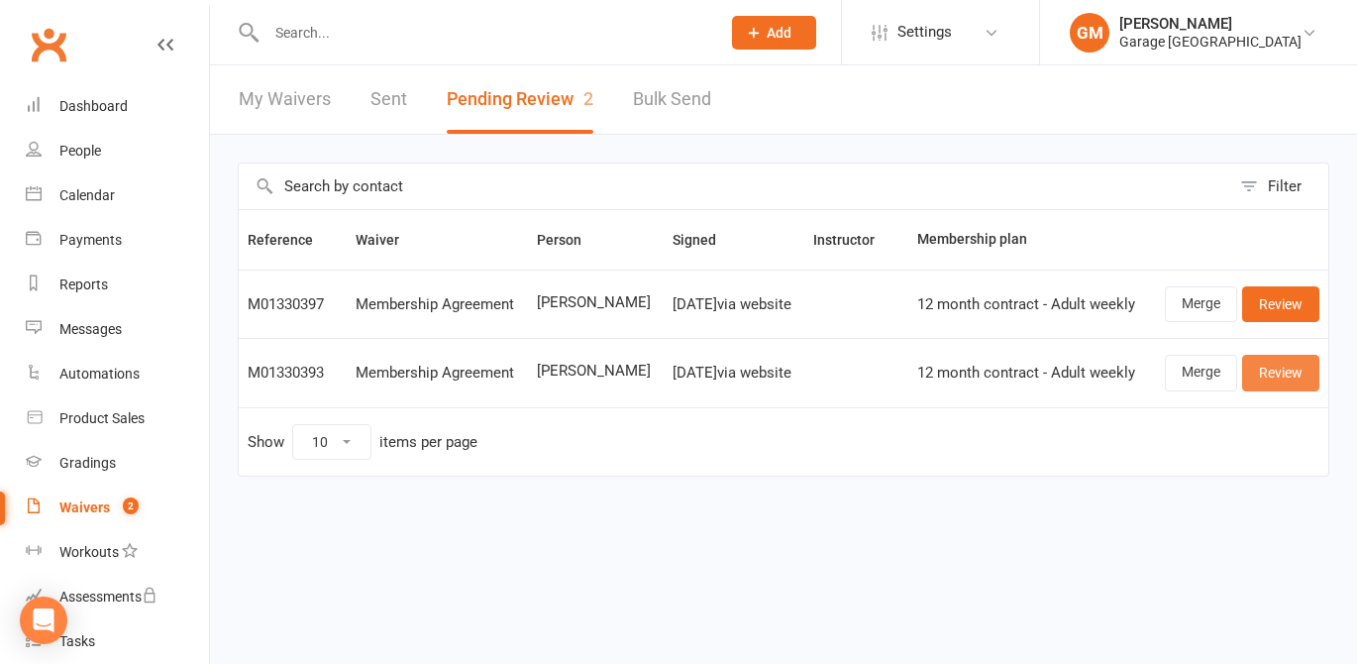
click at [1279, 373] on link "Review" at bounding box center [1280, 373] width 77 height 36
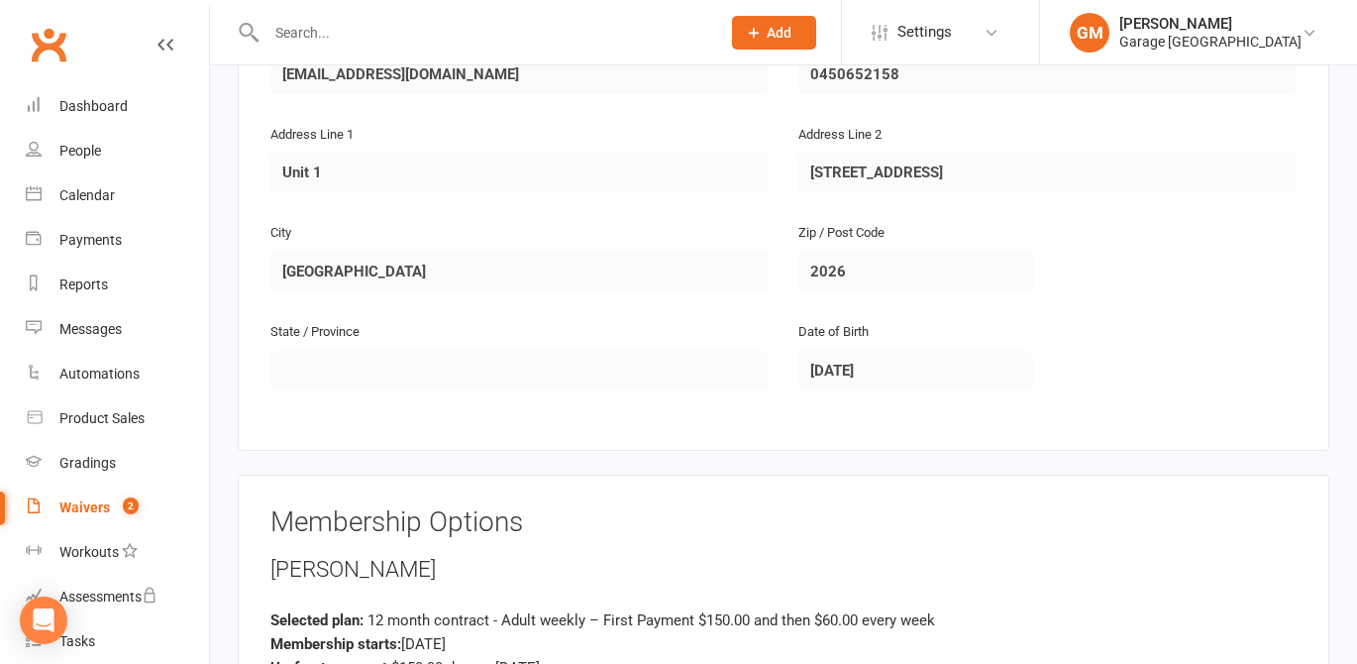
scroll to position [717, 0]
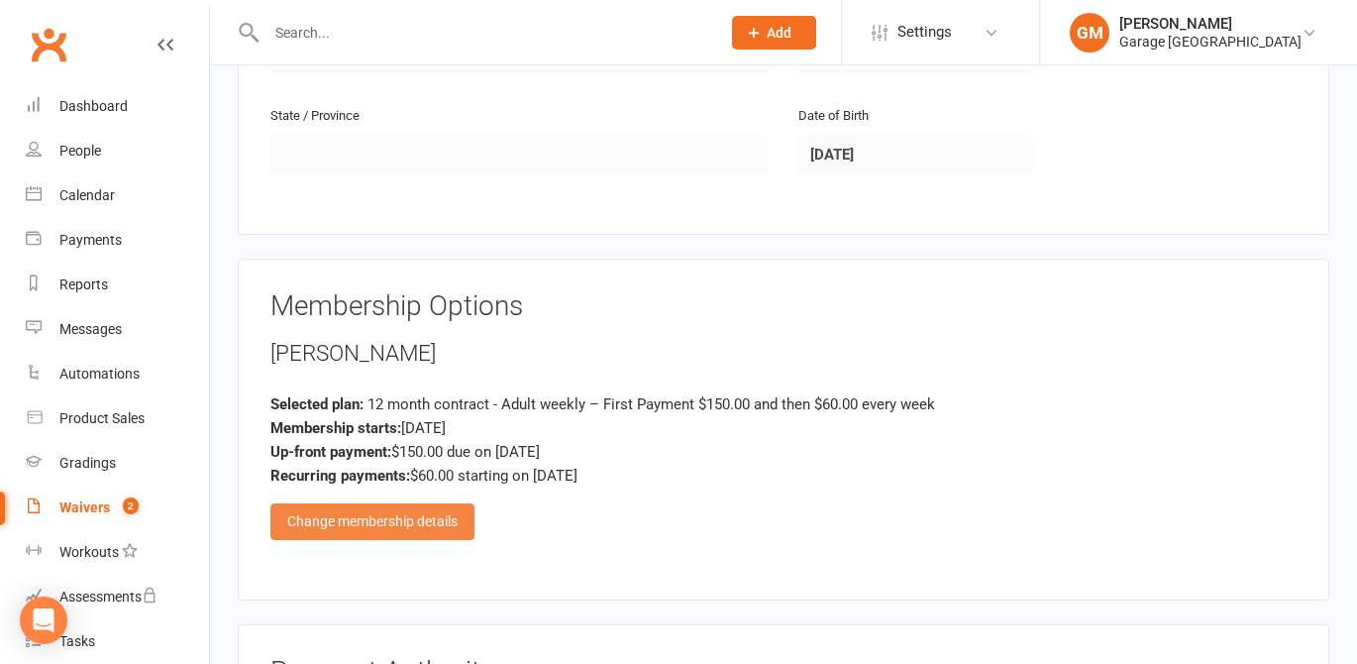
click at [437, 503] on div "Change membership details" at bounding box center [372, 521] width 204 height 36
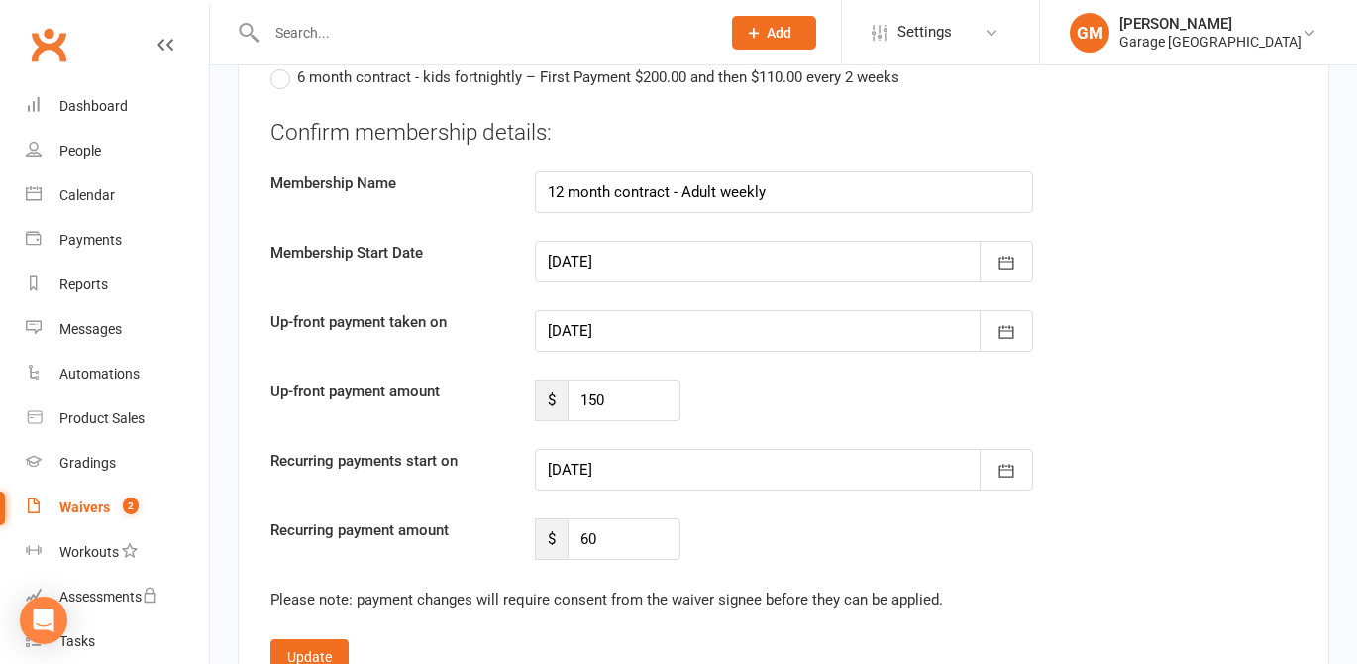
scroll to position [2032, 0]
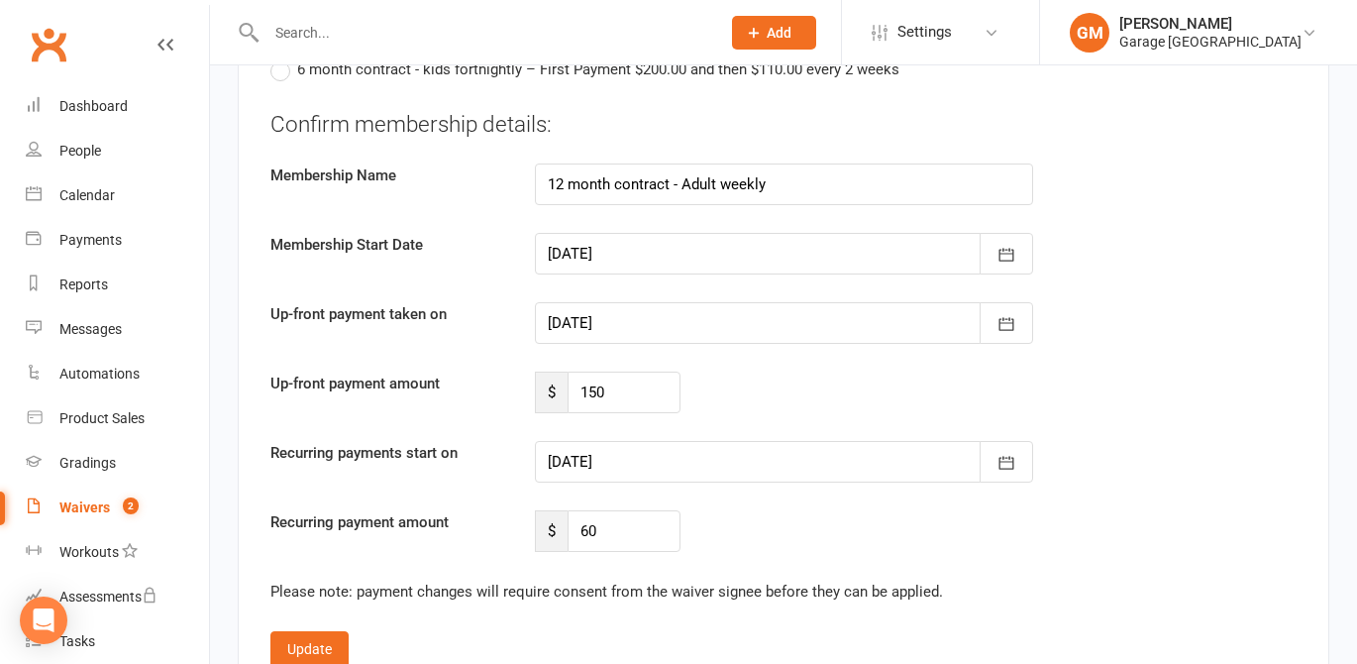
click at [627, 302] on div at bounding box center [784, 323] width 498 height 42
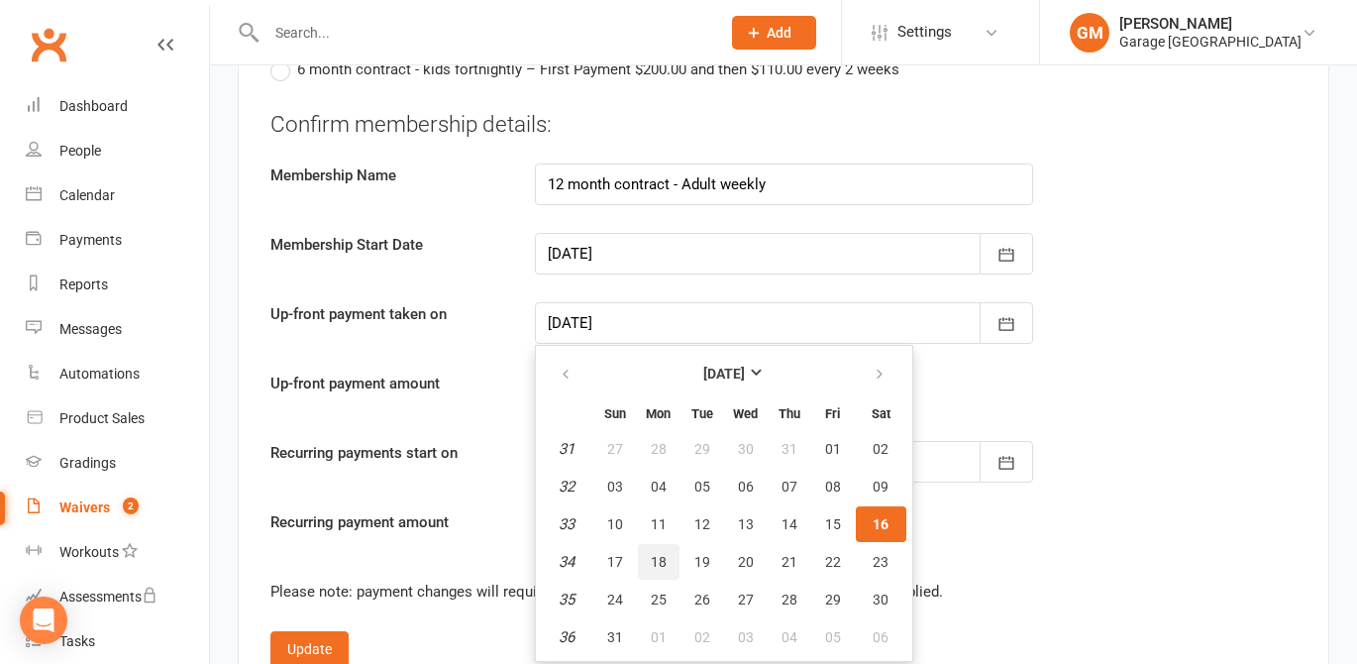
click at [652, 554] on span "18" at bounding box center [659, 562] width 16 height 16
type input "[DATE]"
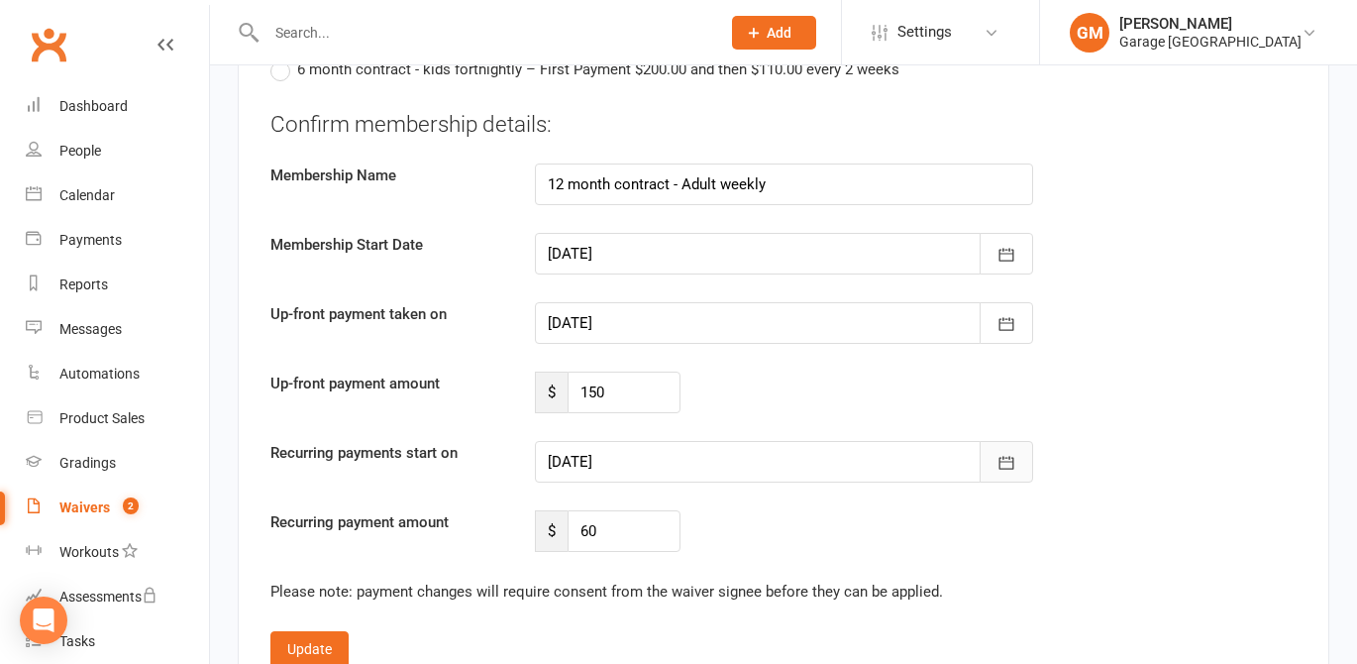
click at [1011, 453] on icon "button" at bounding box center [1007, 463] width 20 height 20
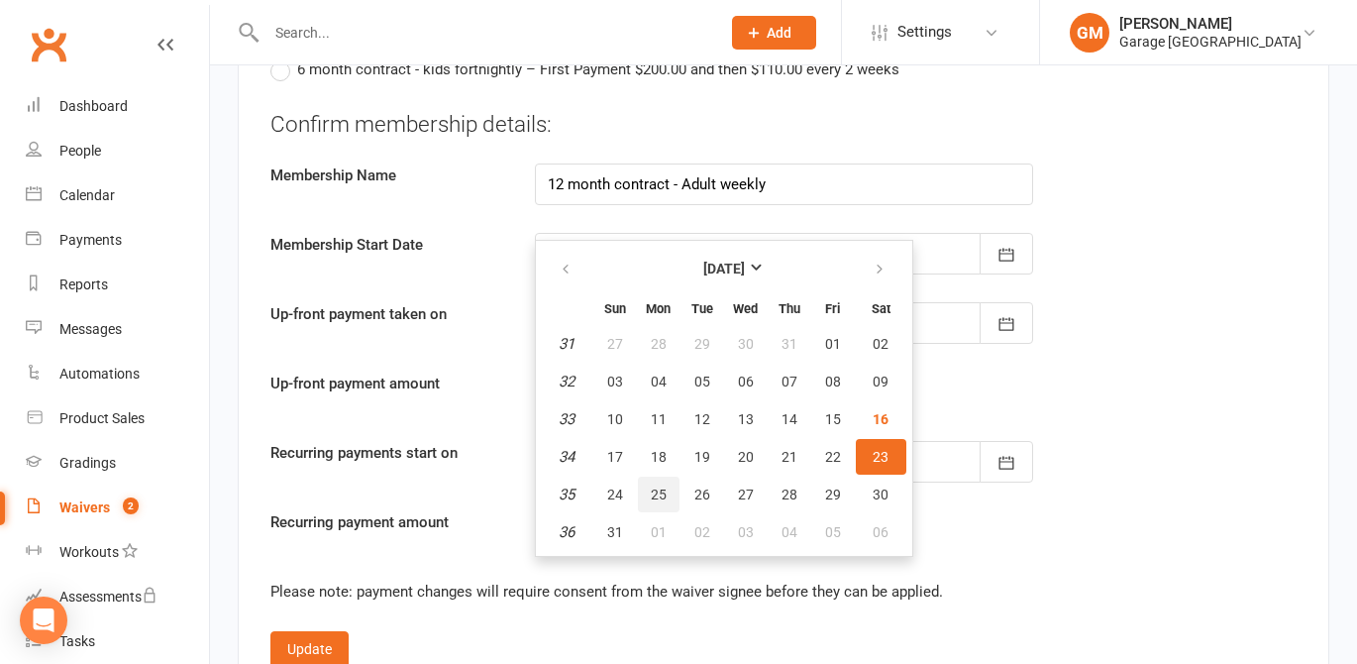
click at [657, 486] on span "25" at bounding box center [659, 494] width 16 height 16
type input "[DATE]"
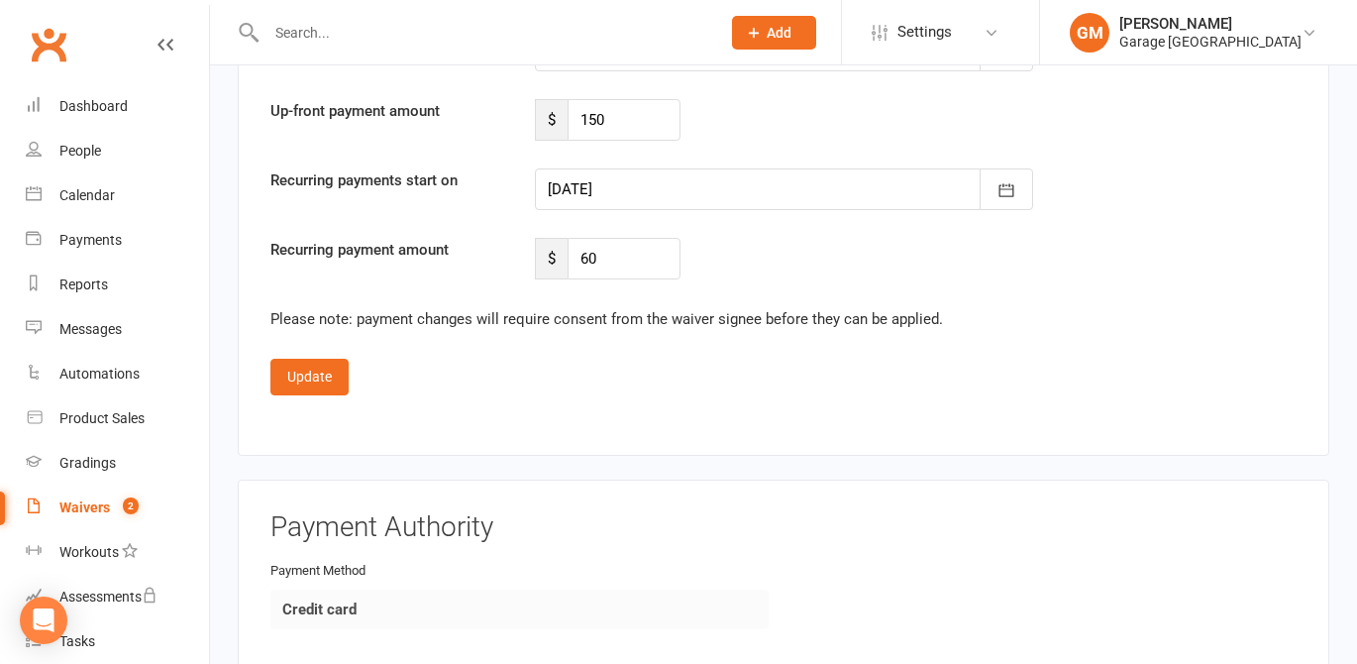
scroll to position [2325, 0]
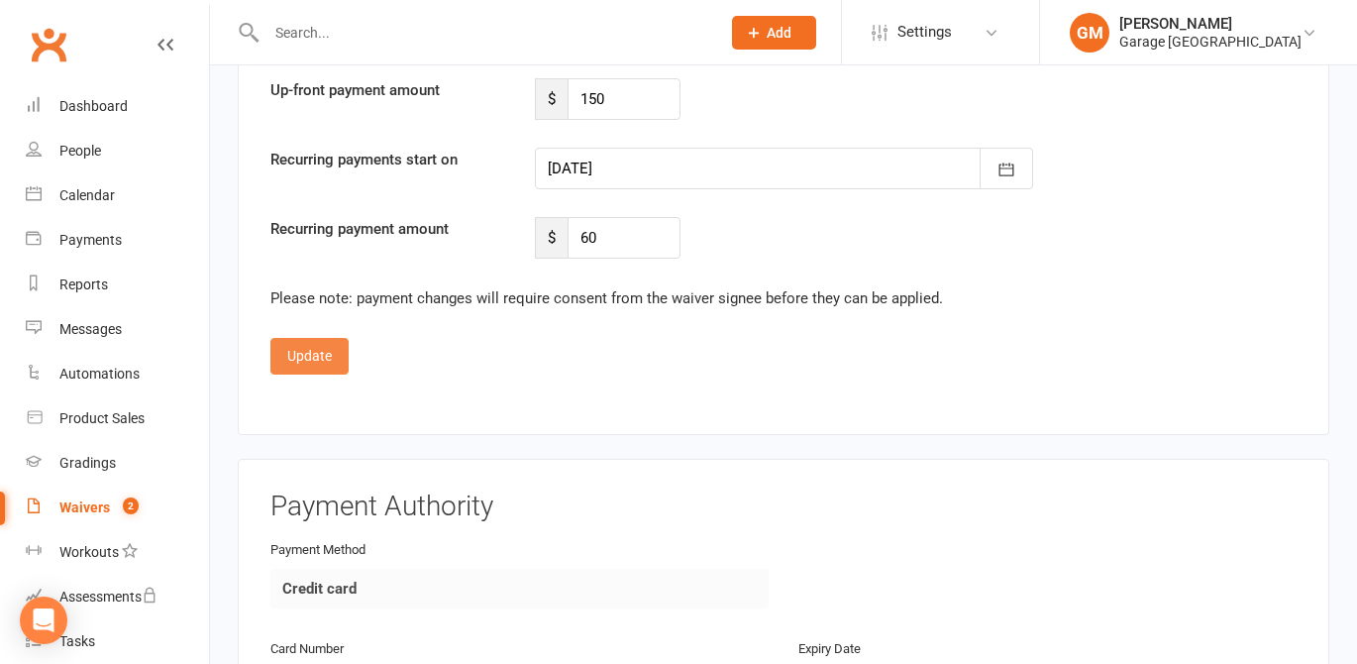
click at [318, 338] on button "Update" at bounding box center [309, 356] width 78 height 36
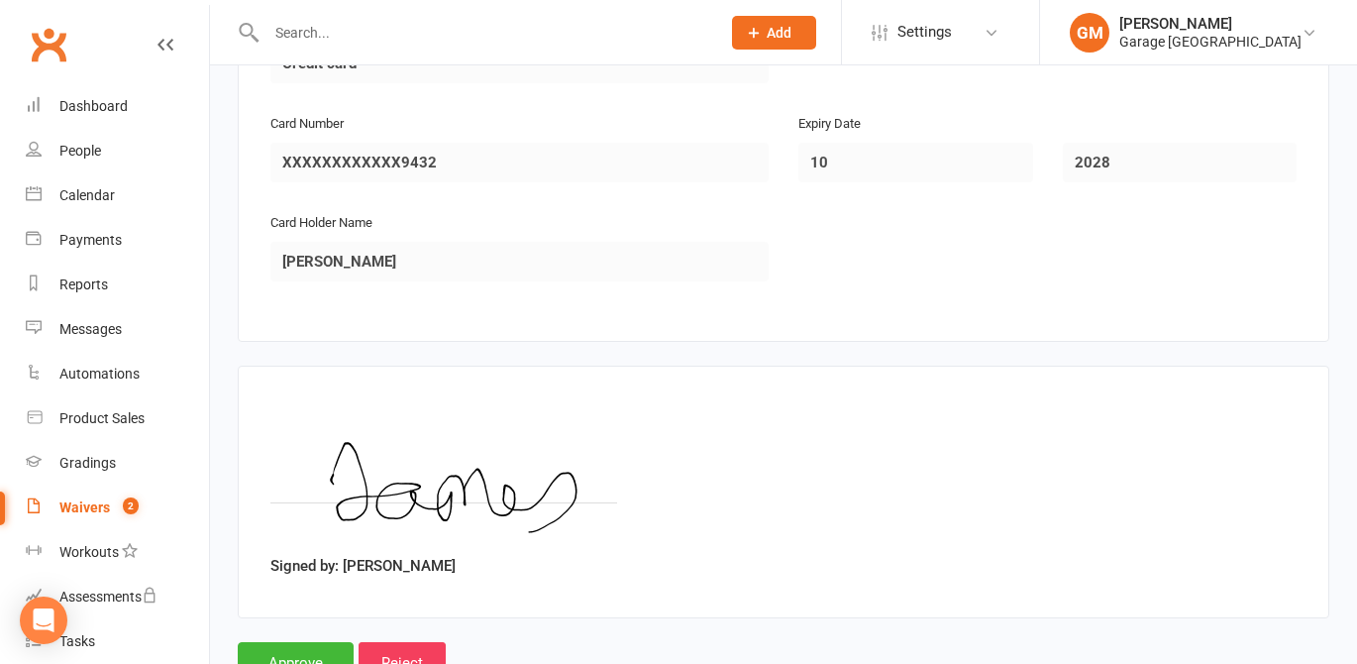
scroll to position [1456, 0]
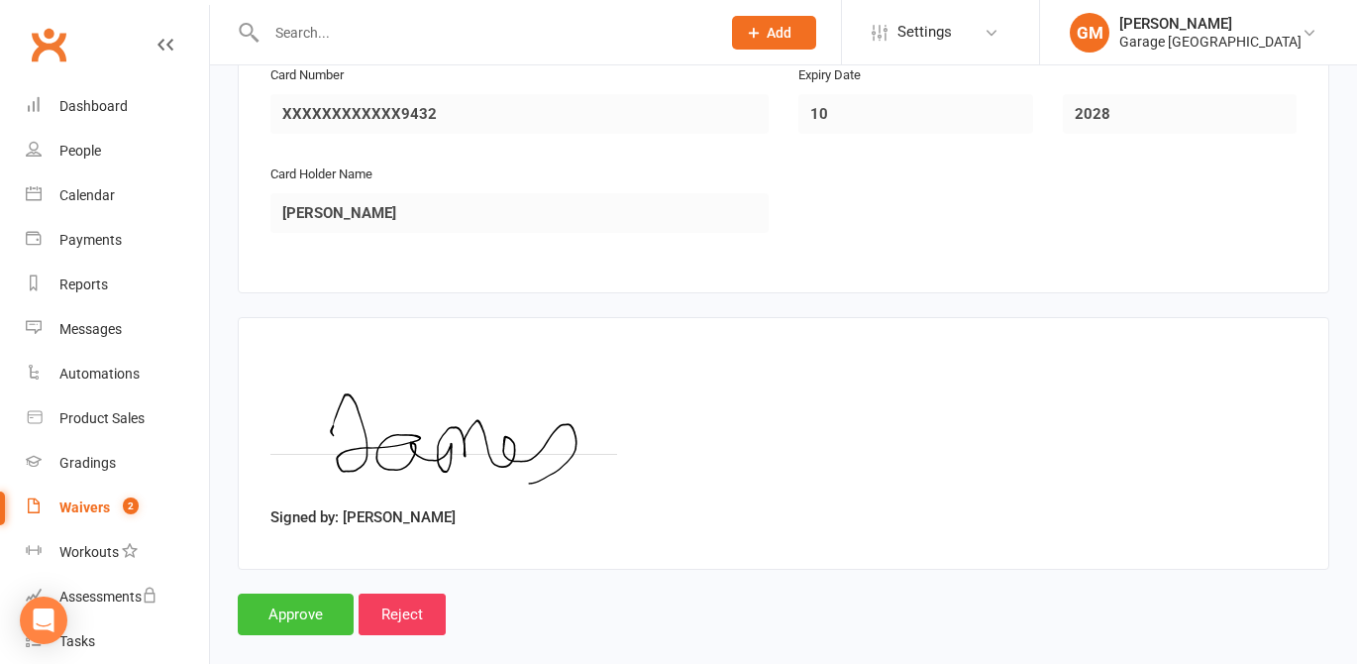
click at [281, 593] on input "Approve" at bounding box center [296, 614] width 116 height 42
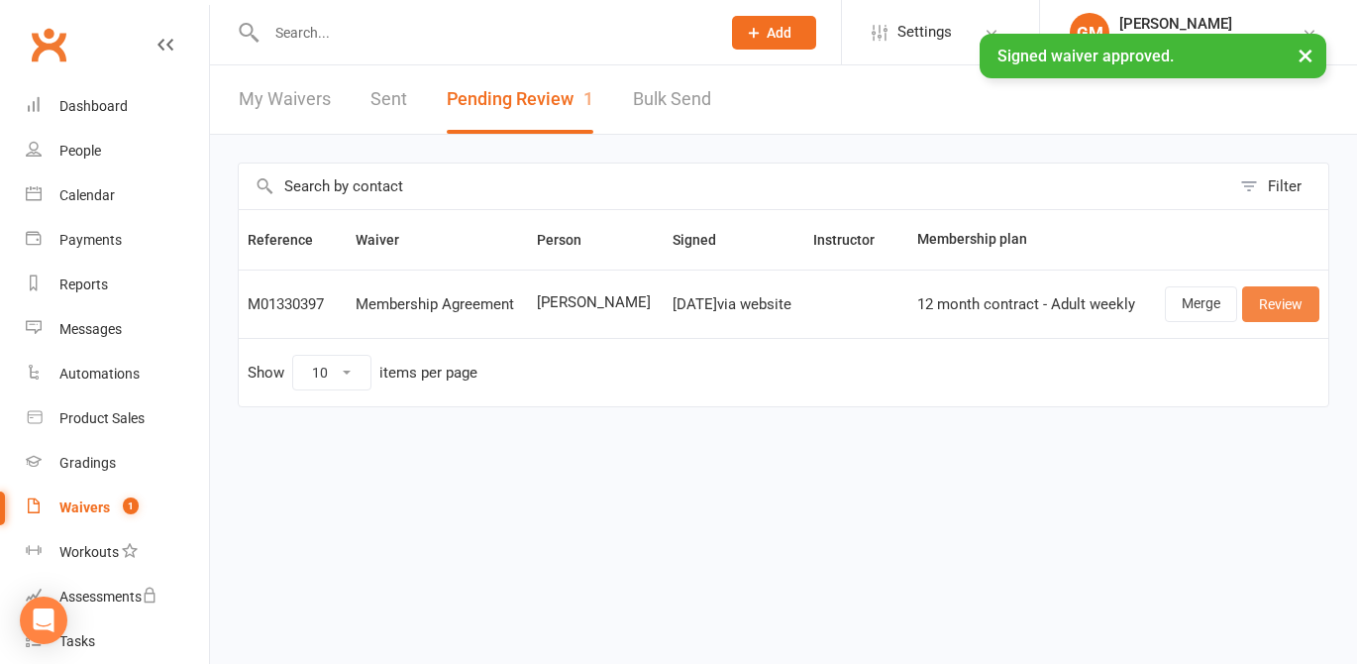
click at [1286, 306] on link "Review" at bounding box center [1280, 304] width 77 height 36
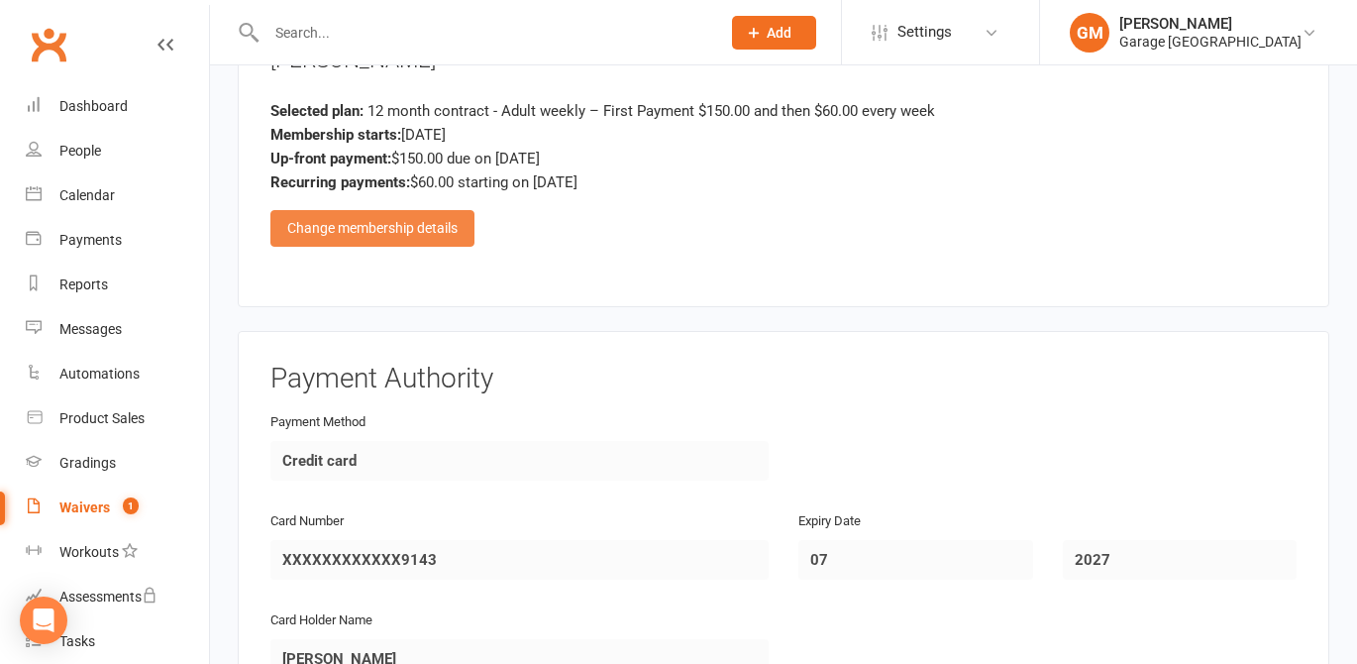
scroll to position [1183, 0]
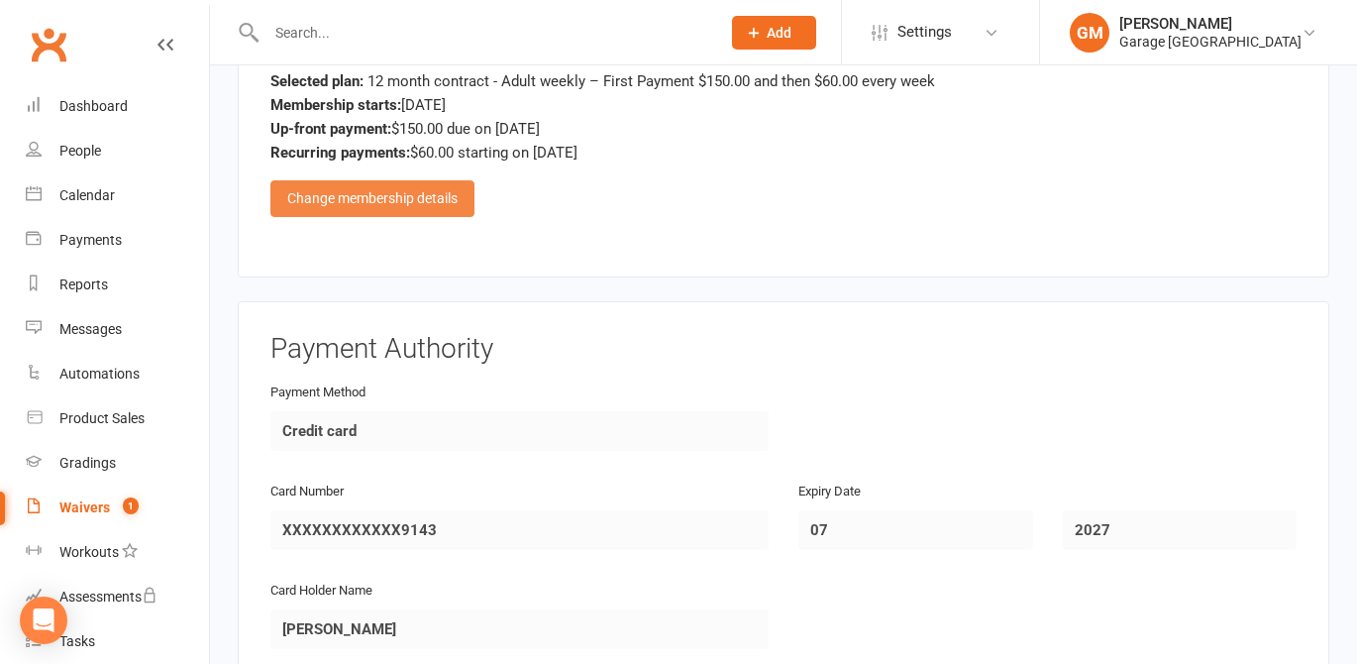
click at [322, 180] on div "Change membership details" at bounding box center [372, 198] width 204 height 36
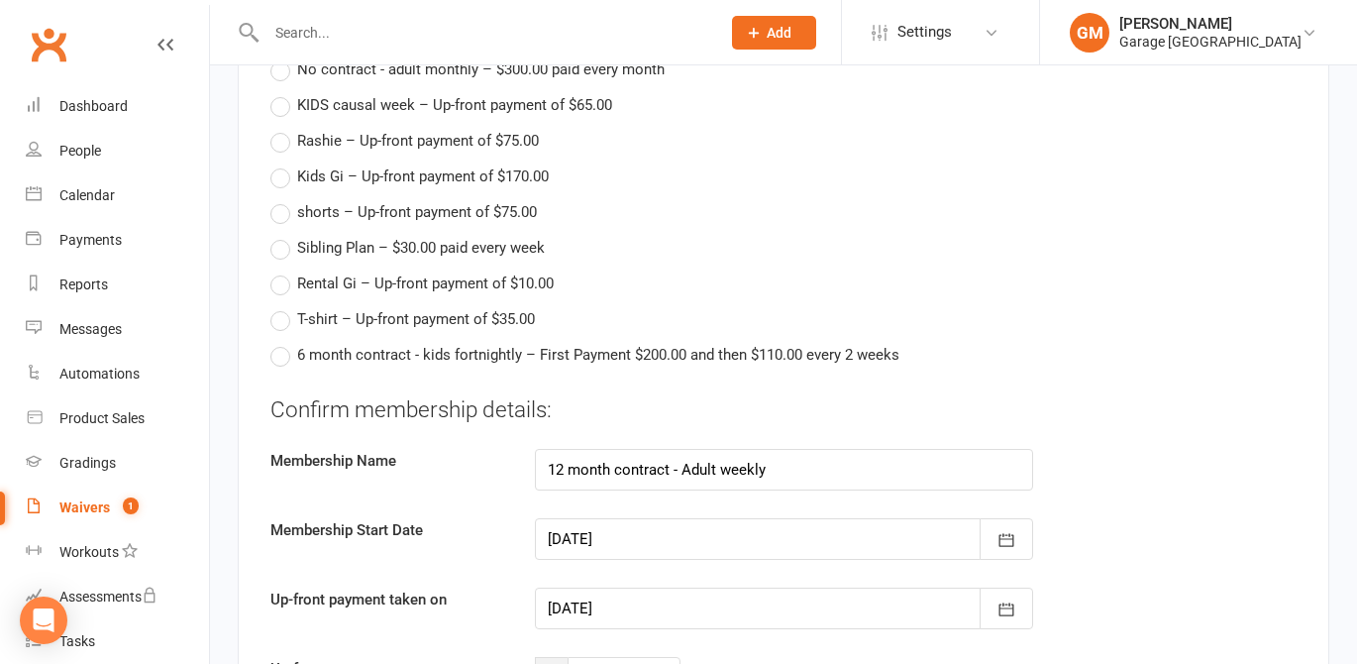
scroll to position [2017, 0]
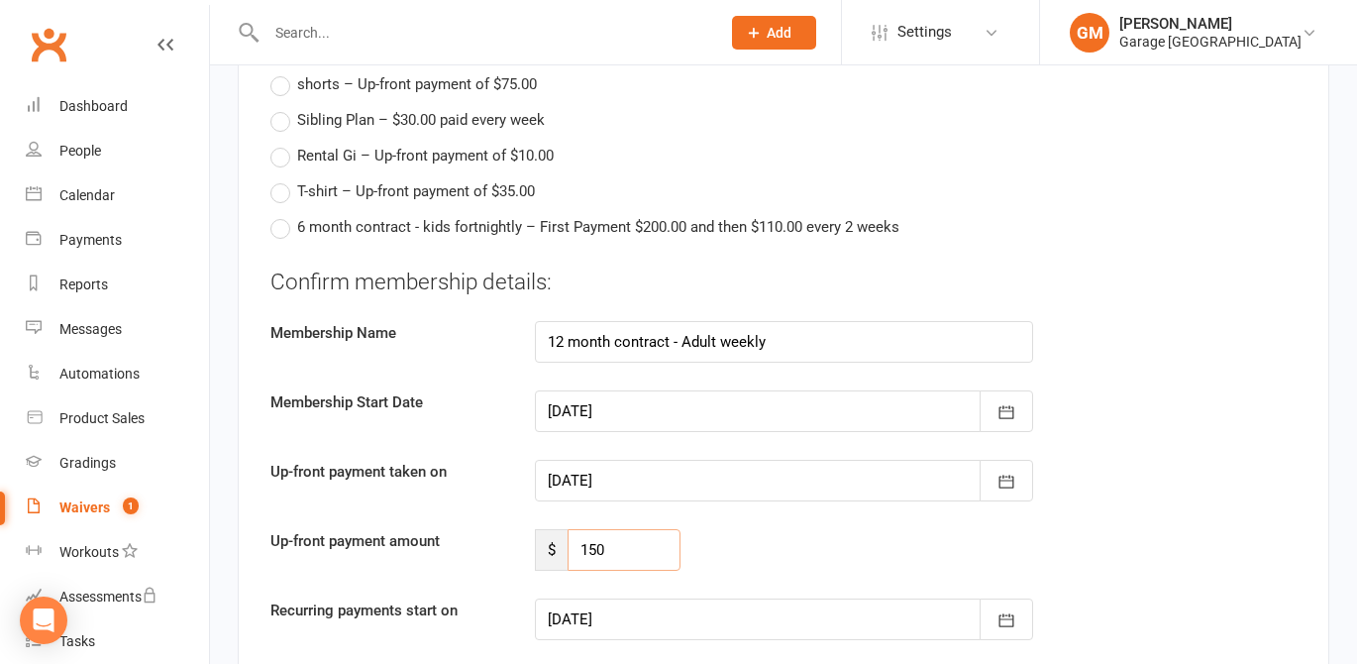
drag, startPoint x: 627, startPoint y: 523, endPoint x: 569, endPoint y: 528, distance: 58.7
click at [569, 529] on input "150" at bounding box center [625, 550] width 114 height 42
type input "60"
click at [1010, 472] on icon "button" at bounding box center [1007, 482] width 20 height 20
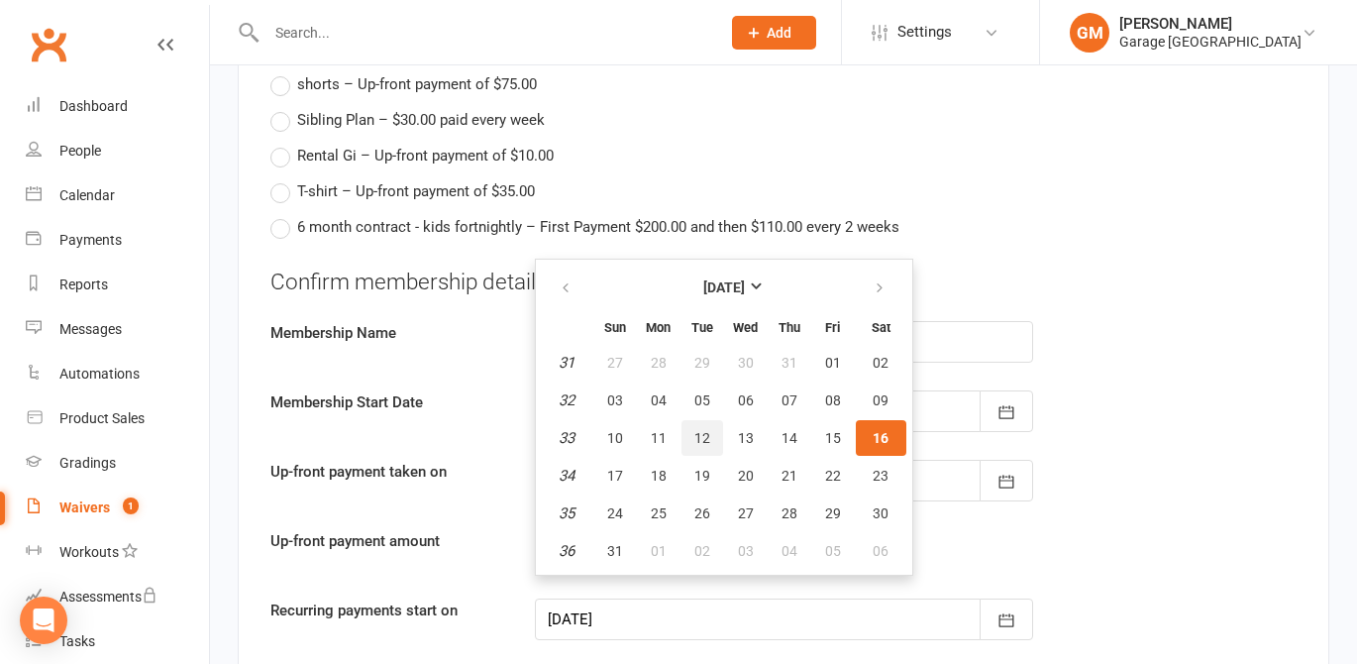
click at [700, 430] on span "12" at bounding box center [702, 438] width 16 height 16
type input "12 Aug 2025"
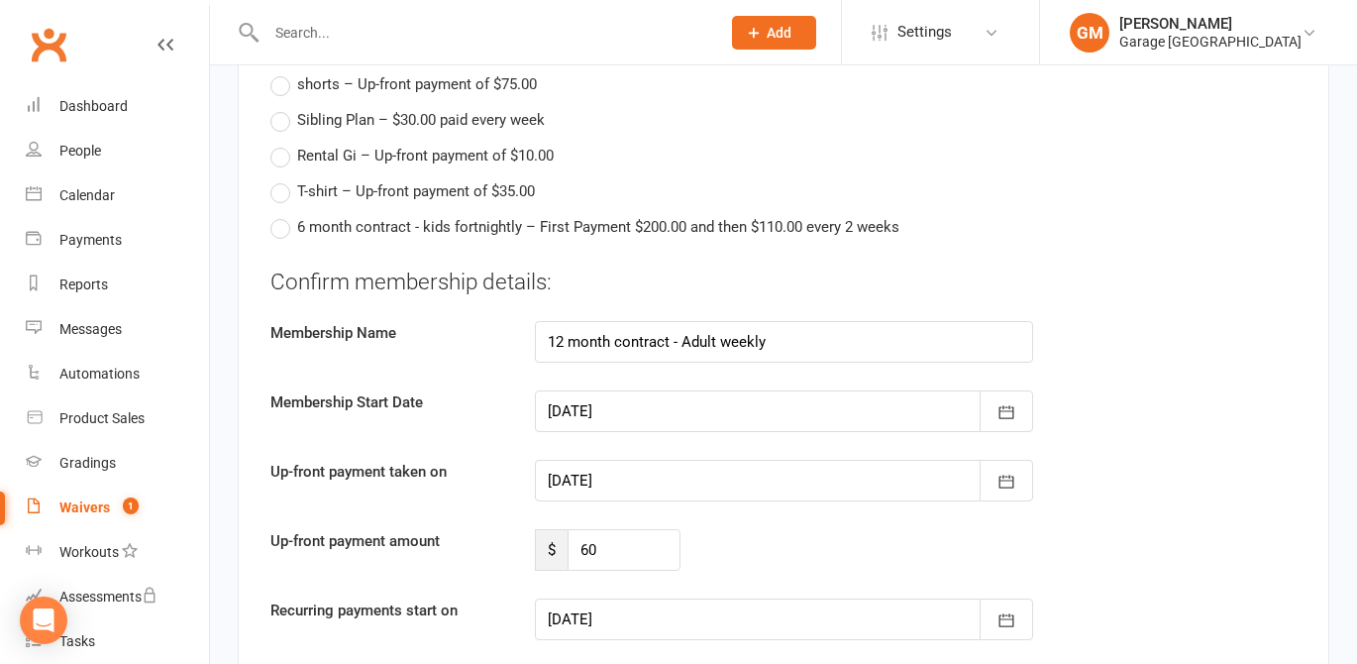
click at [594, 390] on div at bounding box center [784, 411] width 498 height 42
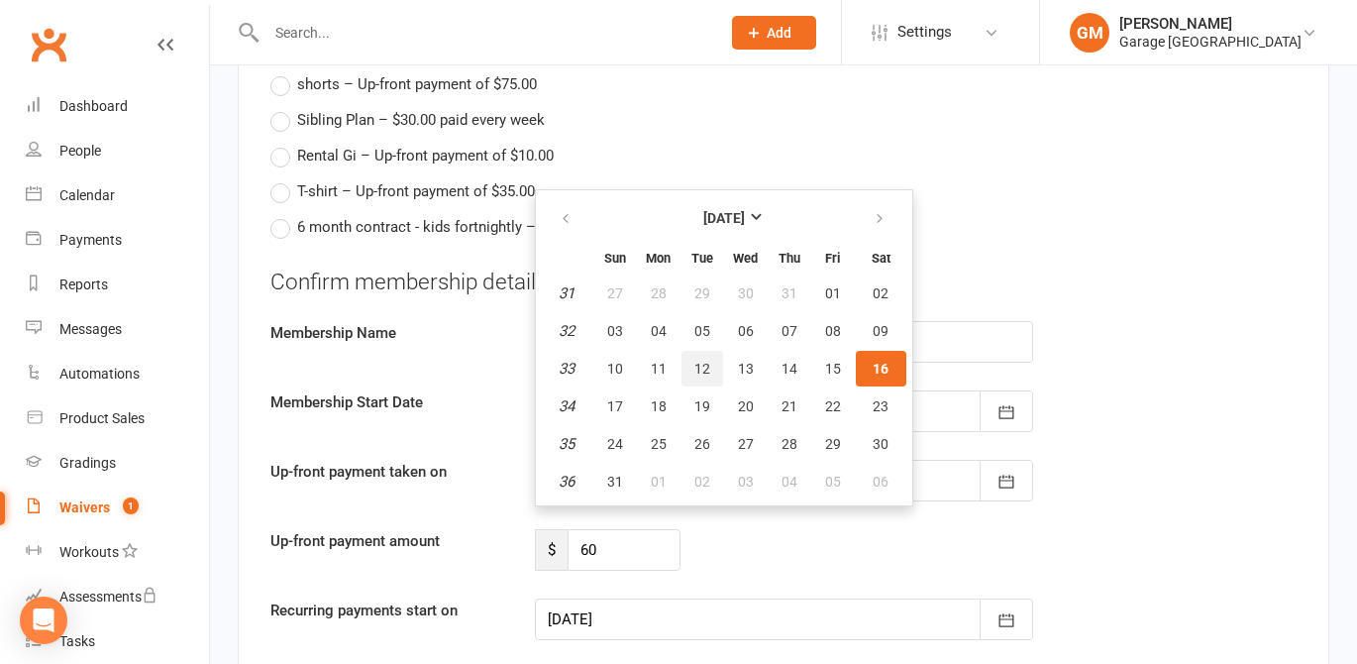
click at [699, 361] on span "12" at bounding box center [702, 369] width 16 height 16
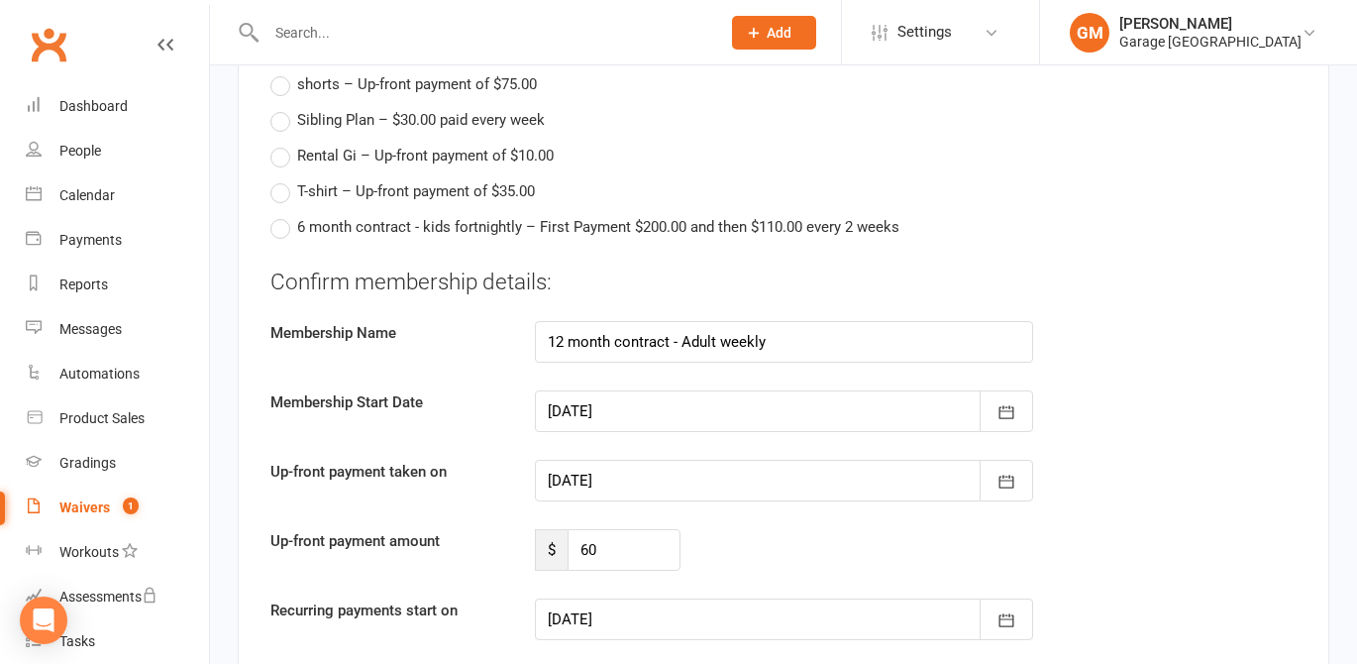
click at [623, 390] on div at bounding box center [784, 411] width 498 height 42
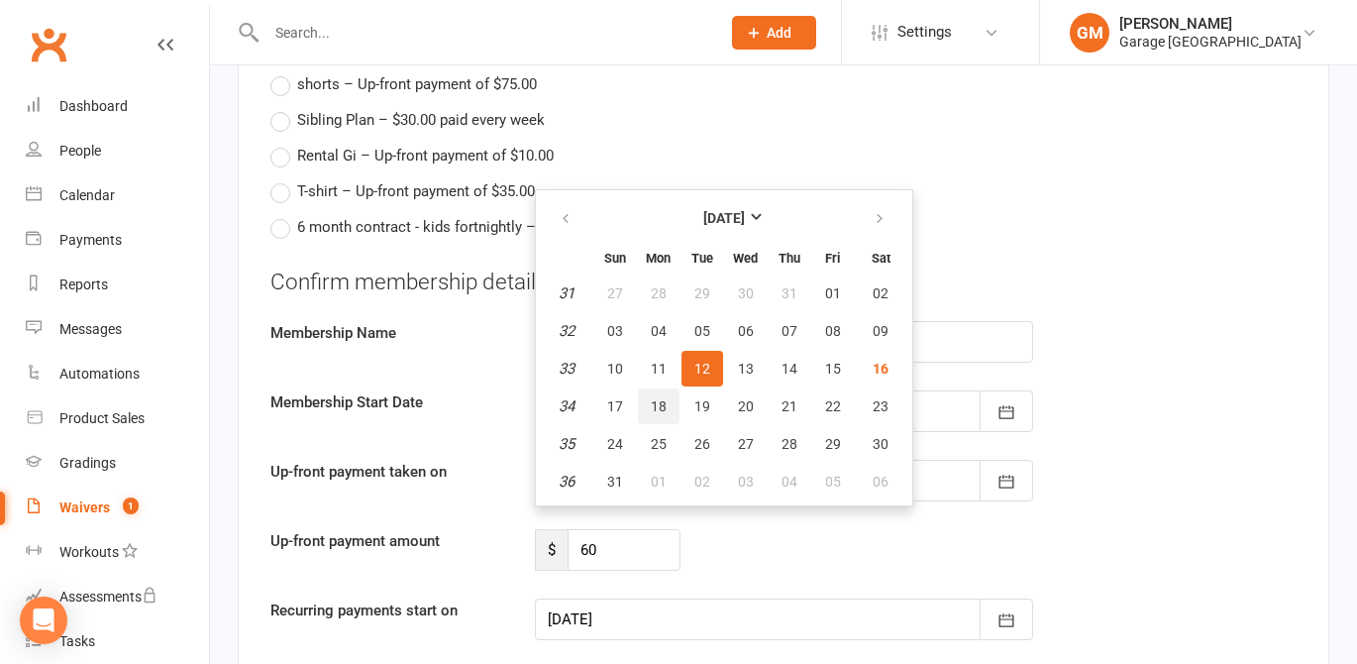
click at [663, 398] on span "18" at bounding box center [659, 406] width 16 height 16
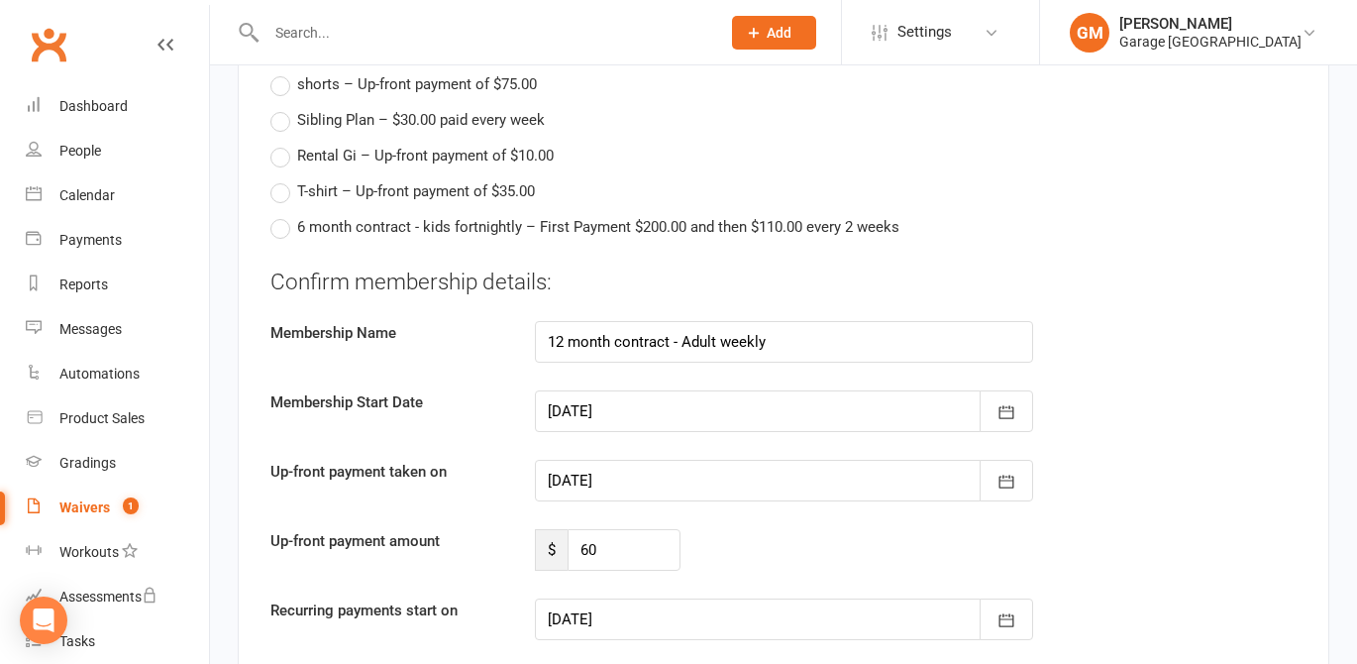
click at [641, 390] on div at bounding box center [784, 411] width 498 height 42
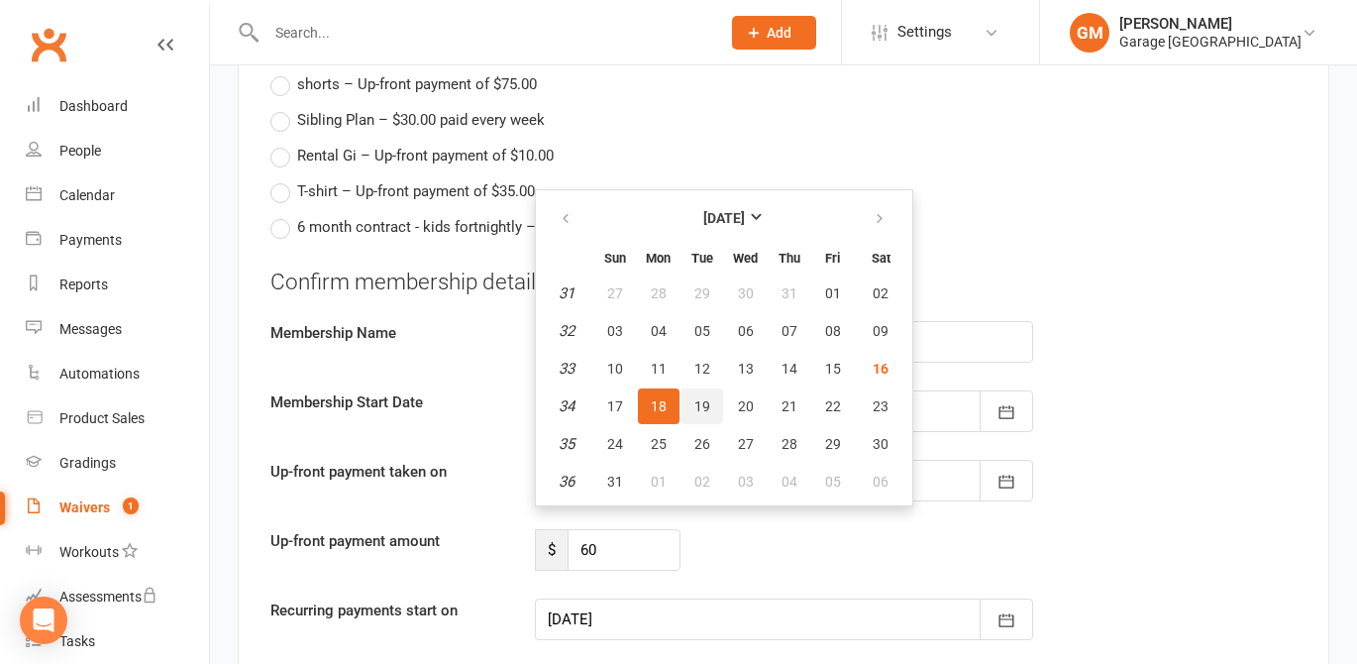
click at [706, 398] on span "19" at bounding box center [702, 406] width 16 height 16
type input "19 Aug 2025"
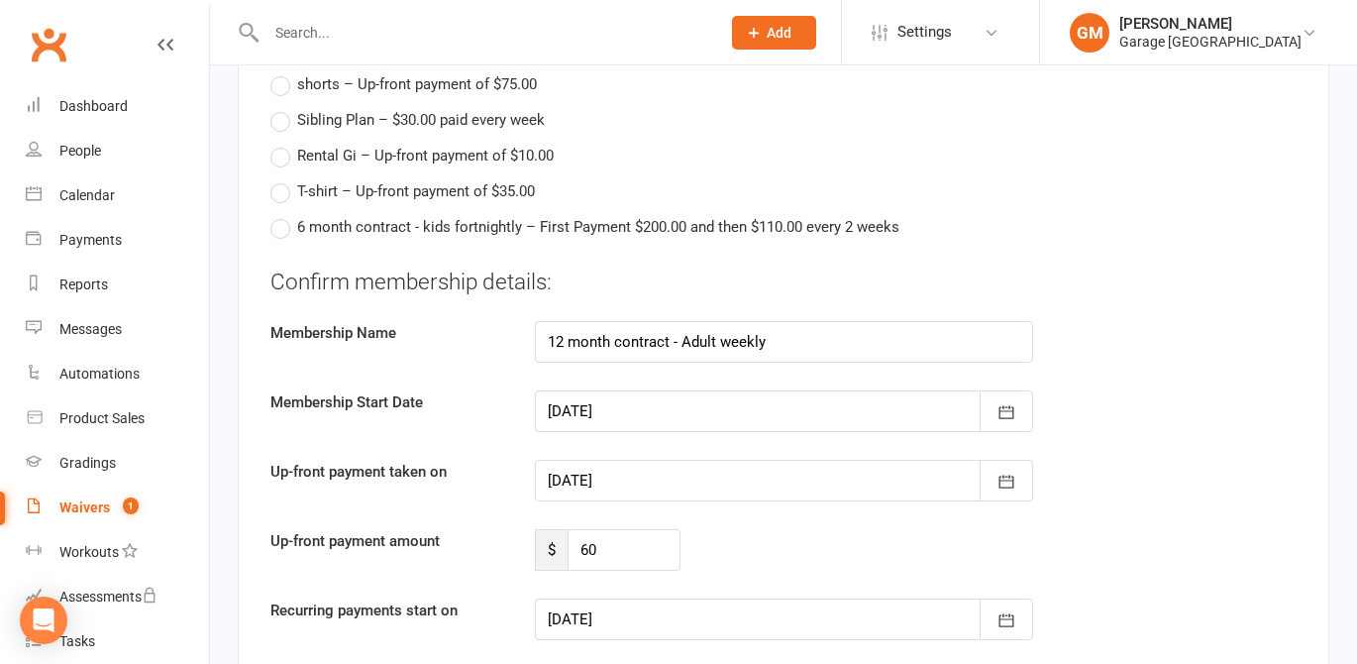
click at [621, 460] on div at bounding box center [784, 481] width 498 height 42
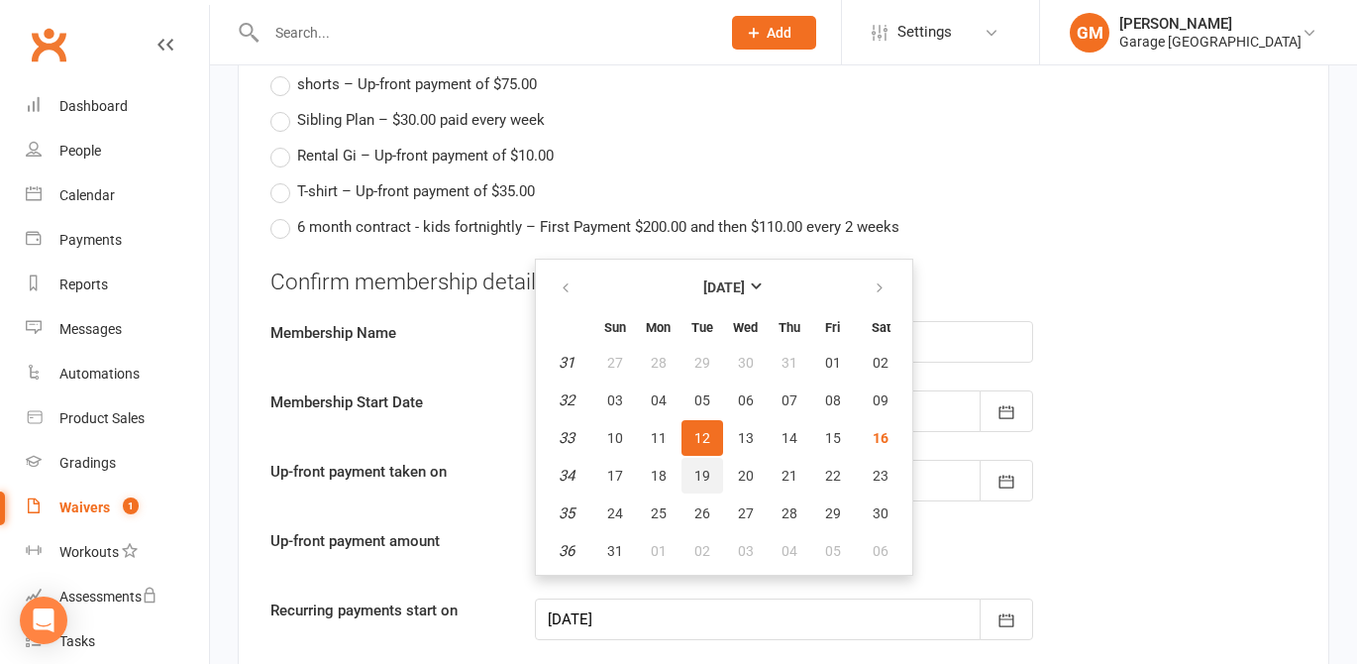
click at [705, 468] on span "19" at bounding box center [702, 476] width 16 height 16
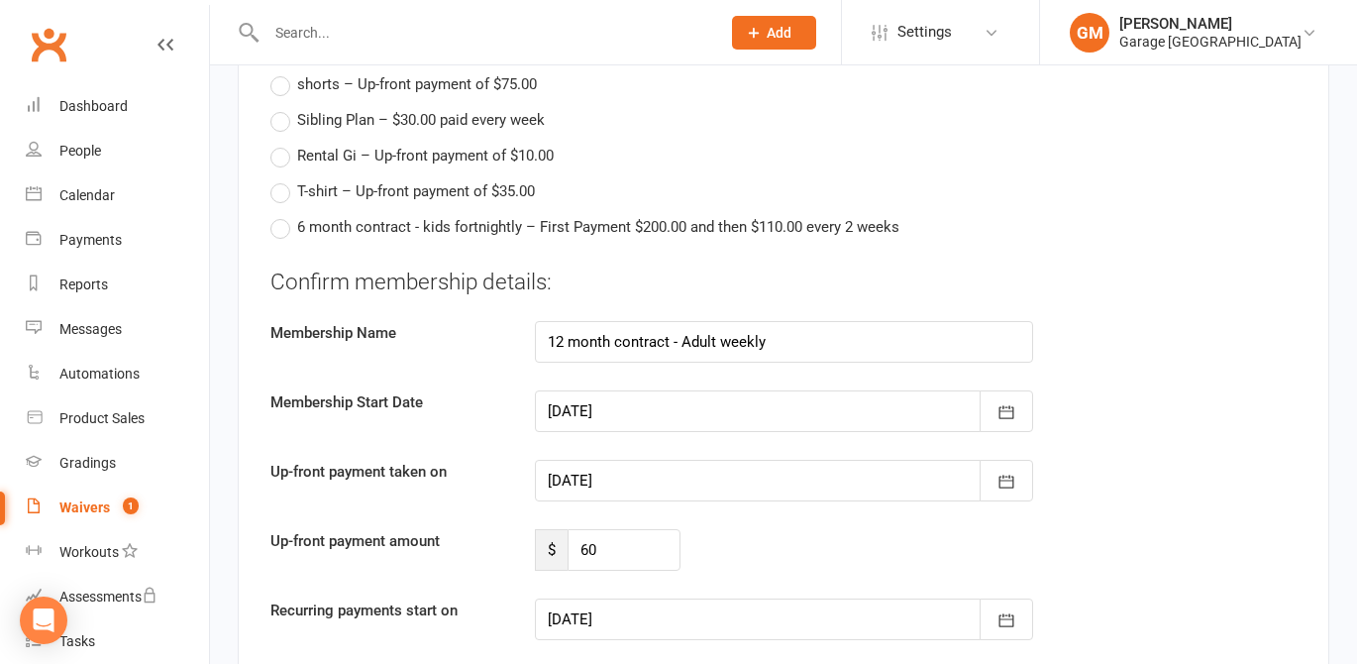
click at [642, 390] on div at bounding box center [784, 411] width 498 height 42
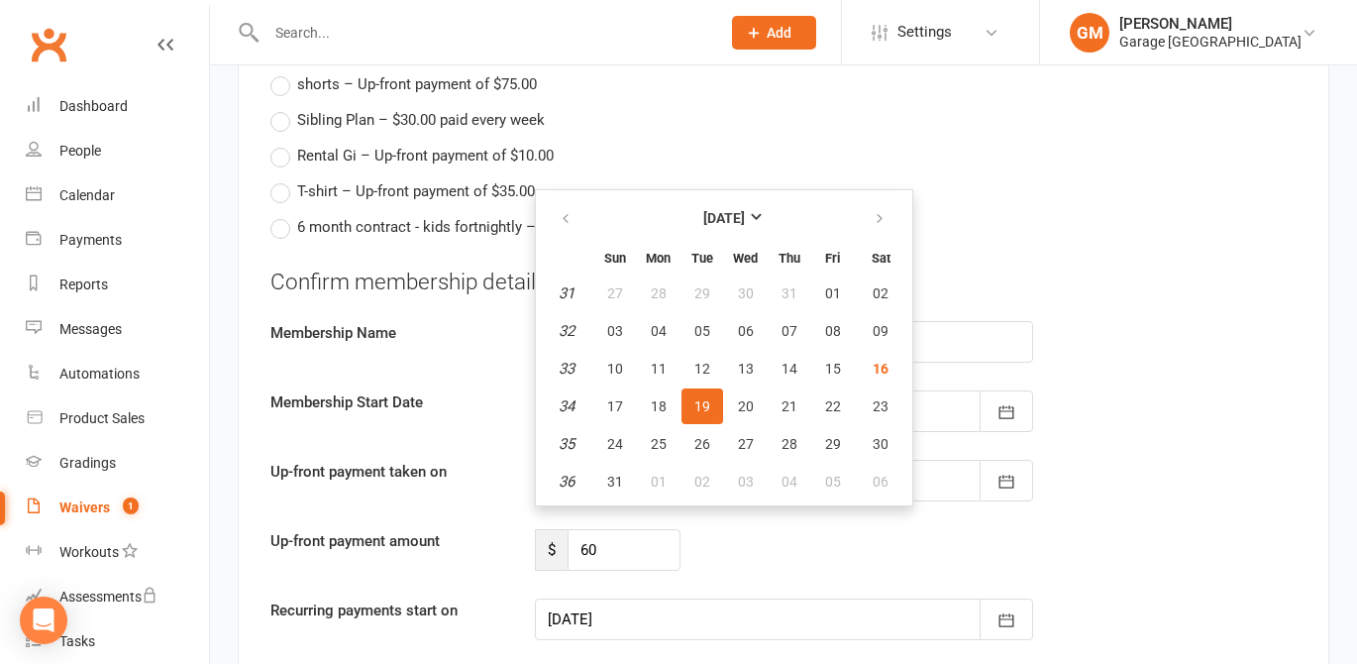
click at [834, 529] on div "Up-front payment amount $ 60" at bounding box center [784, 550] width 1056 height 42
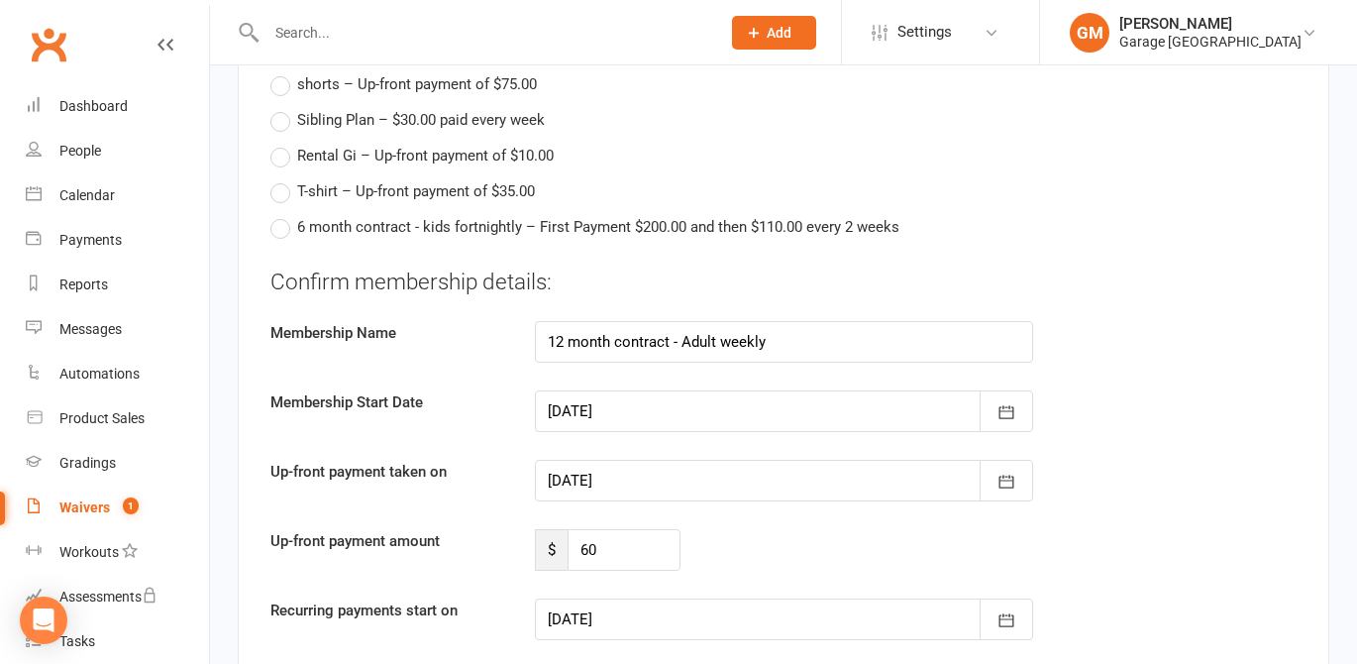
click at [667, 460] on div at bounding box center [784, 481] width 498 height 42
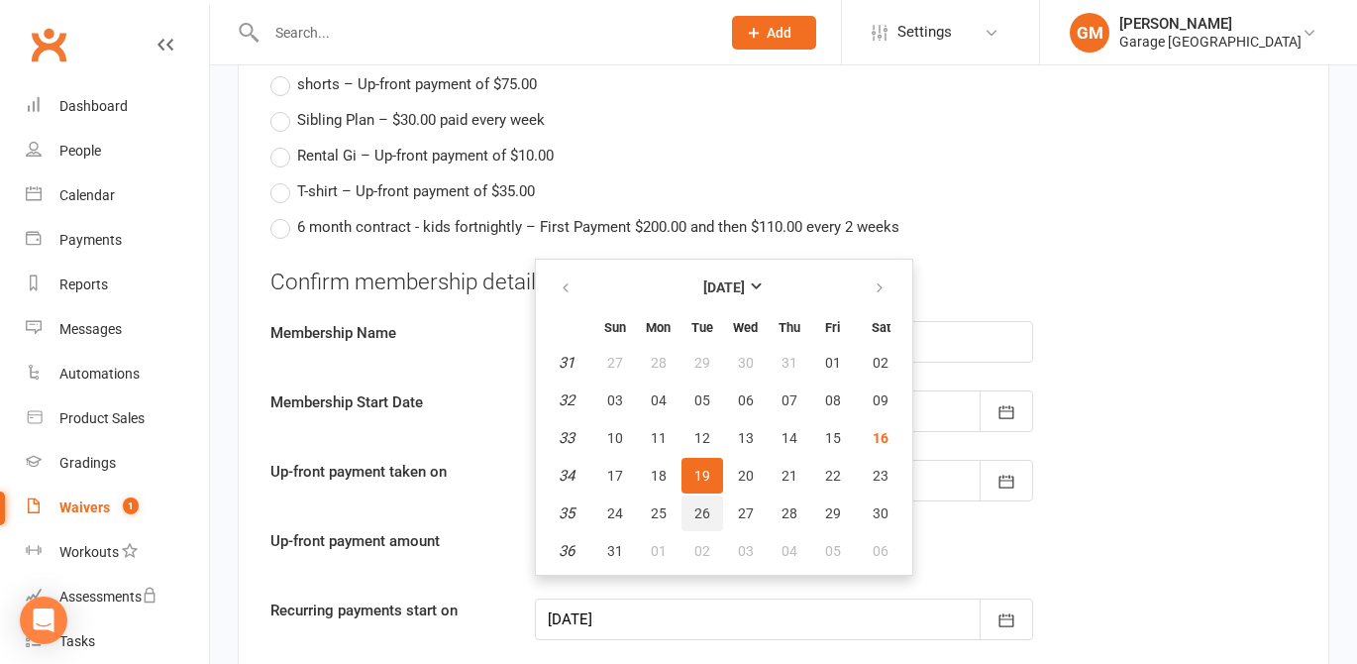
click at [713, 495] on button "26" at bounding box center [703, 513] width 42 height 36
type input "26 Aug 2025"
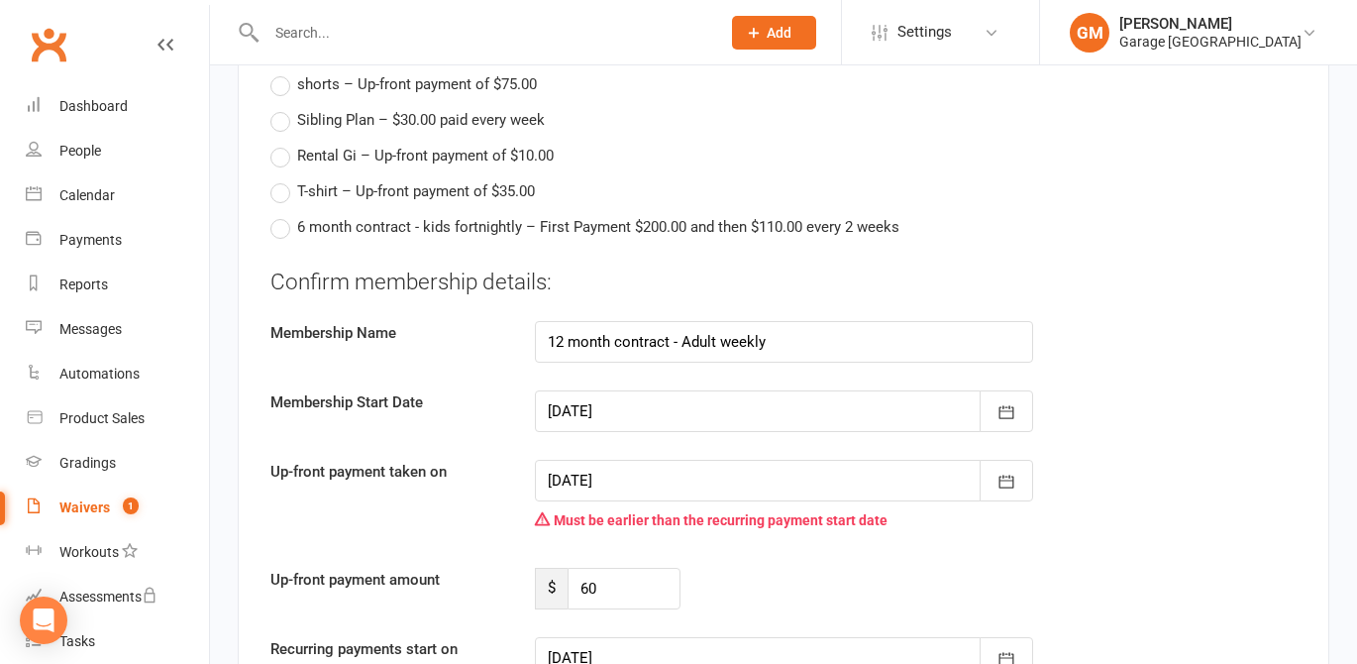
click at [614, 390] on div at bounding box center [784, 411] width 498 height 42
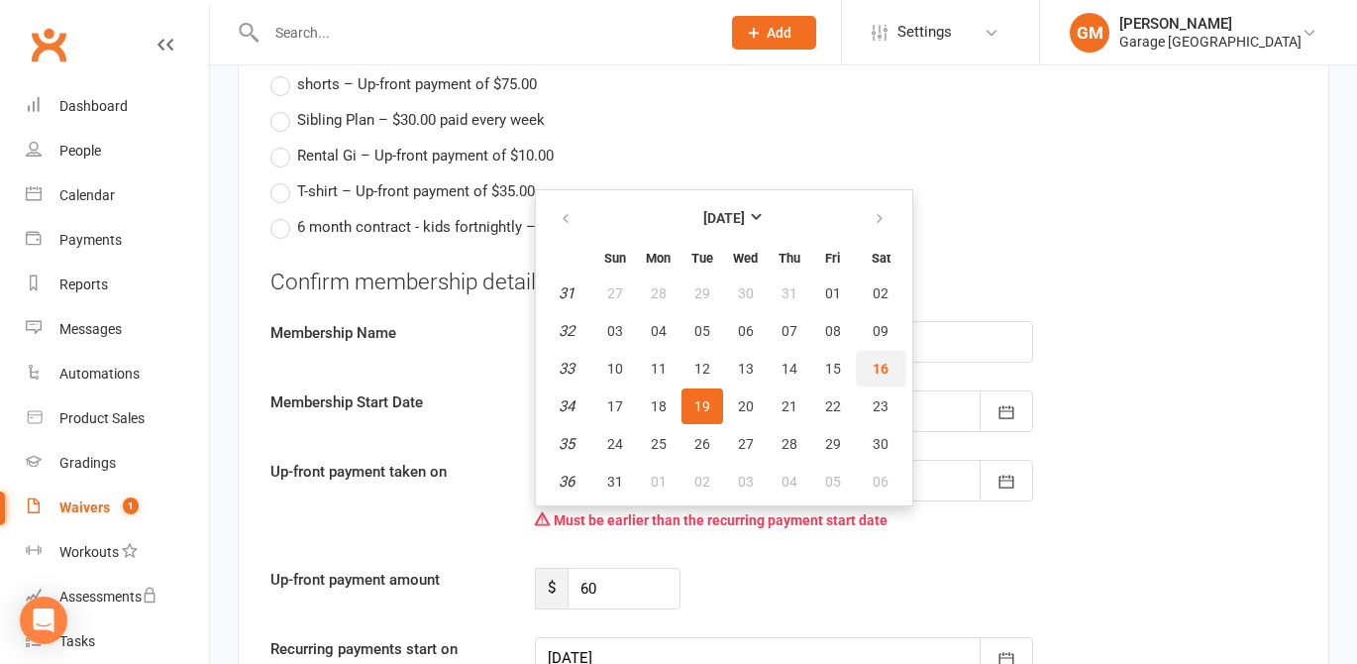
click at [879, 361] on span "16" at bounding box center [881, 369] width 16 height 16
type input "[DATE]"
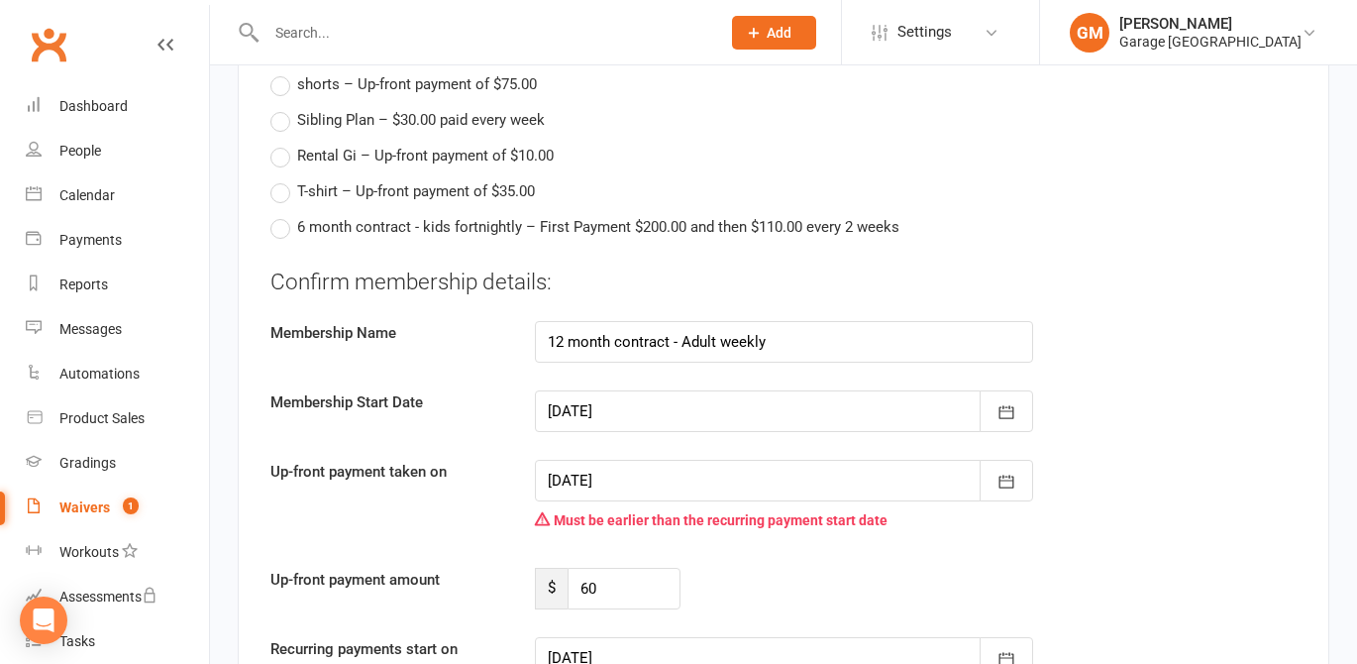
click at [583, 460] on div at bounding box center [784, 481] width 498 height 42
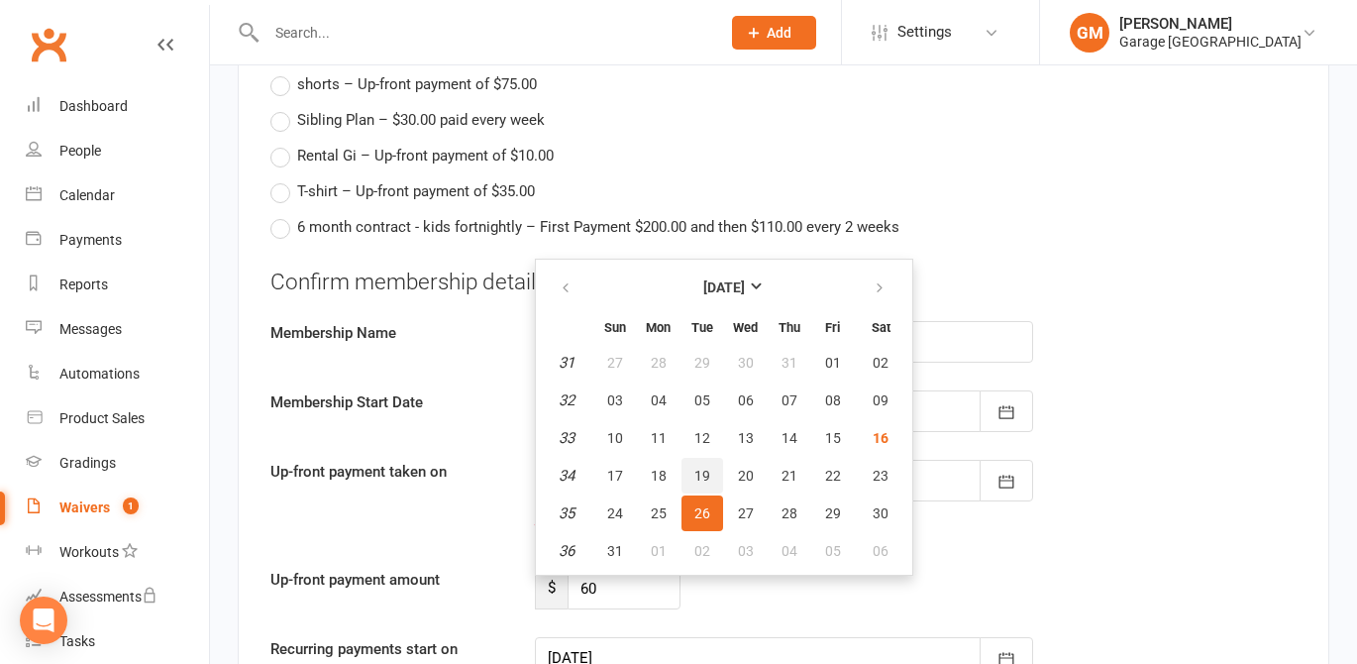
click at [706, 468] on span "19" at bounding box center [702, 476] width 16 height 16
type input "19 Aug 2025"
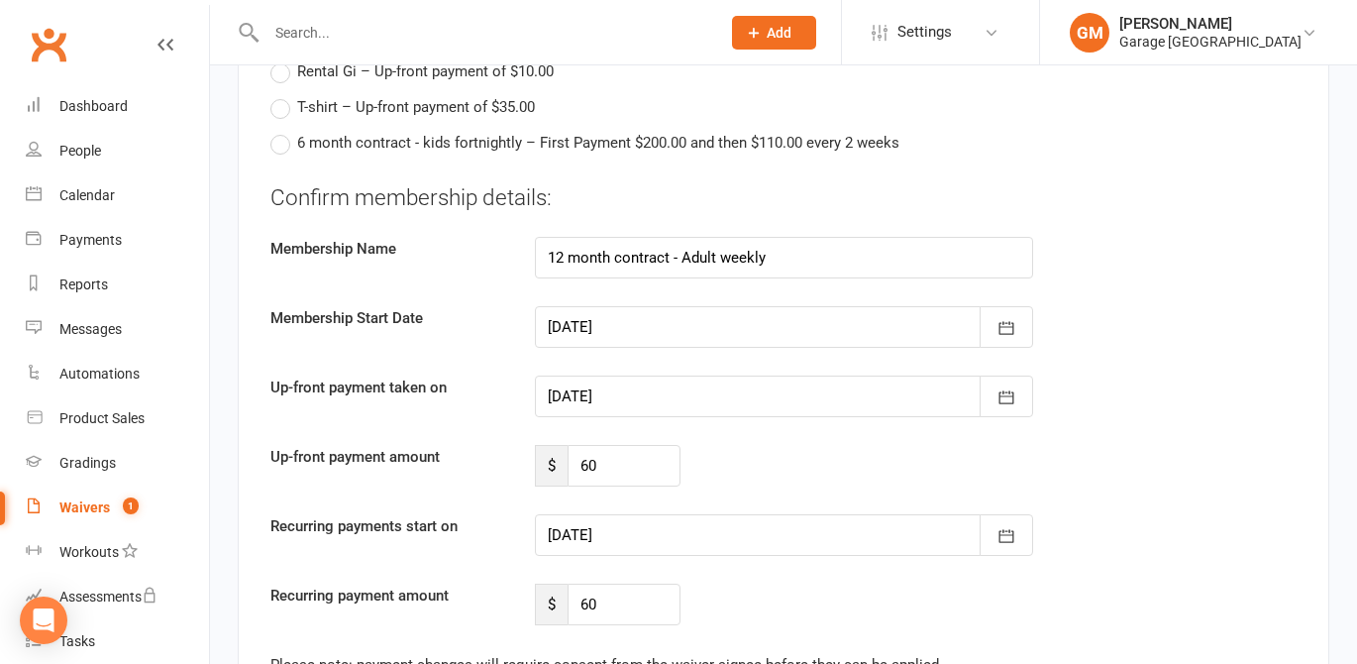
scroll to position [2103, 0]
click at [615, 512] on div at bounding box center [784, 533] width 498 height 42
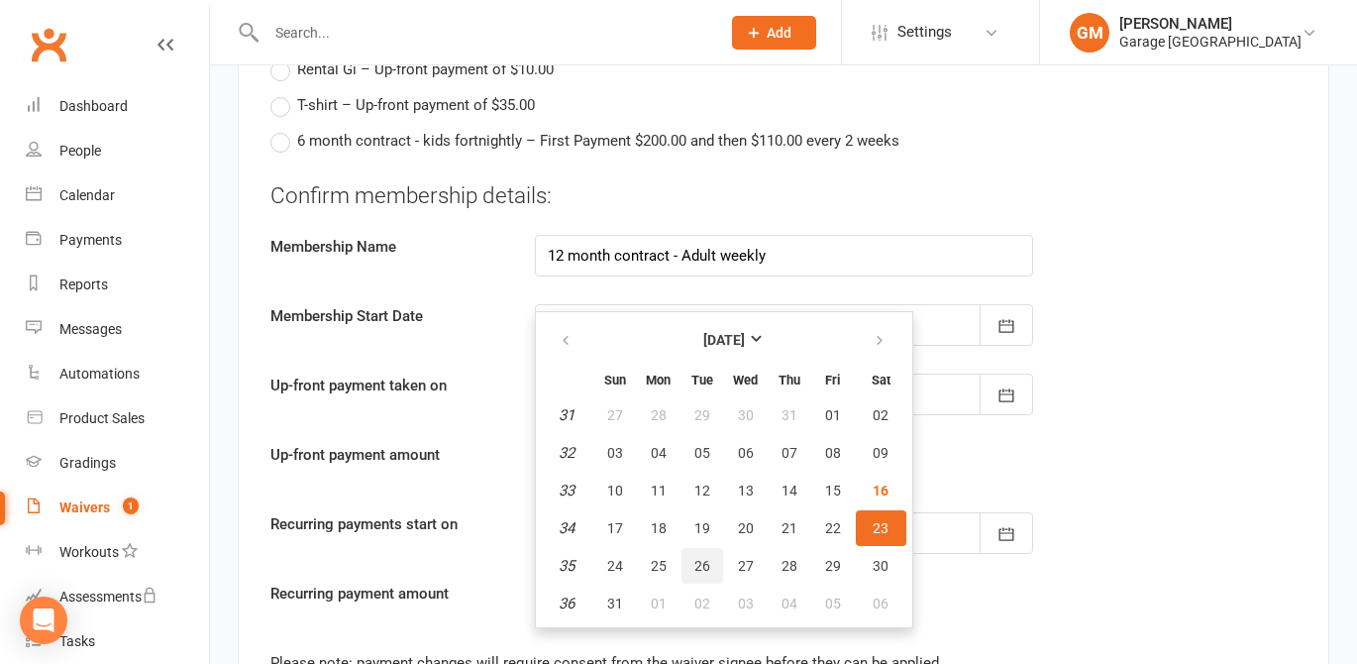
click at [700, 548] on button "26" at bounding box center [703, 566] width 42 height 36
type input "26 Aug 2025"
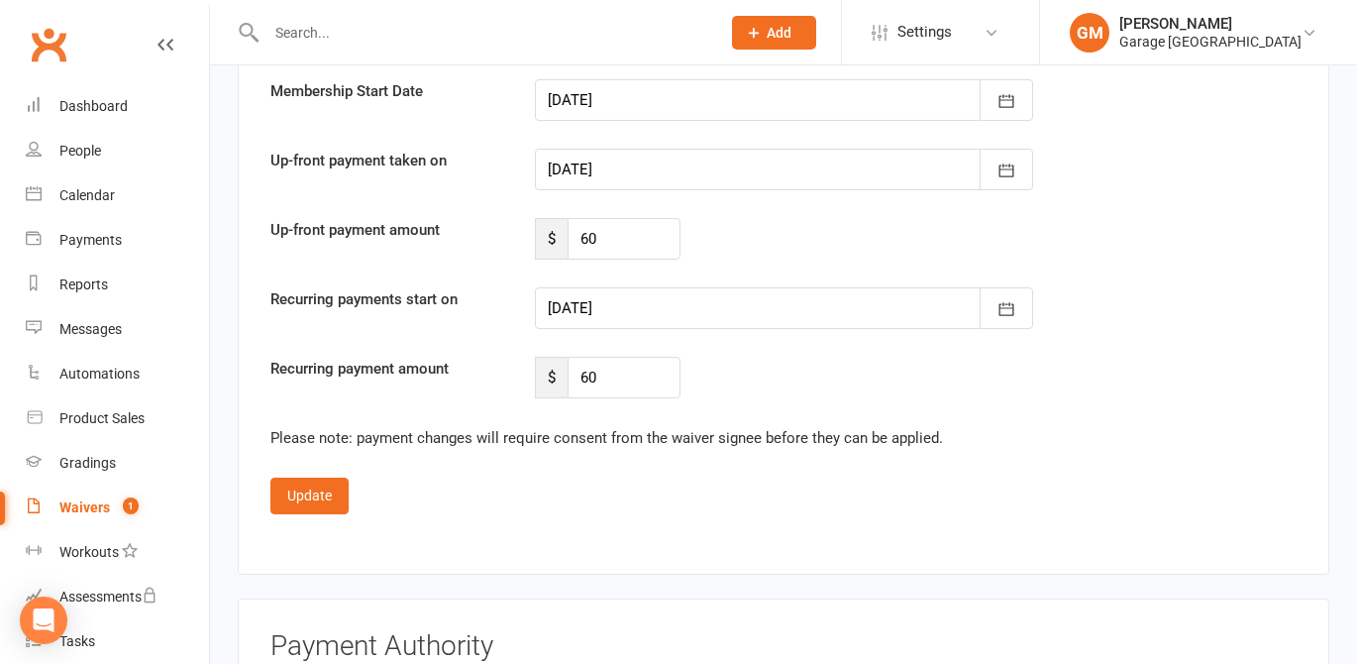
scroll to position [2342, 0]
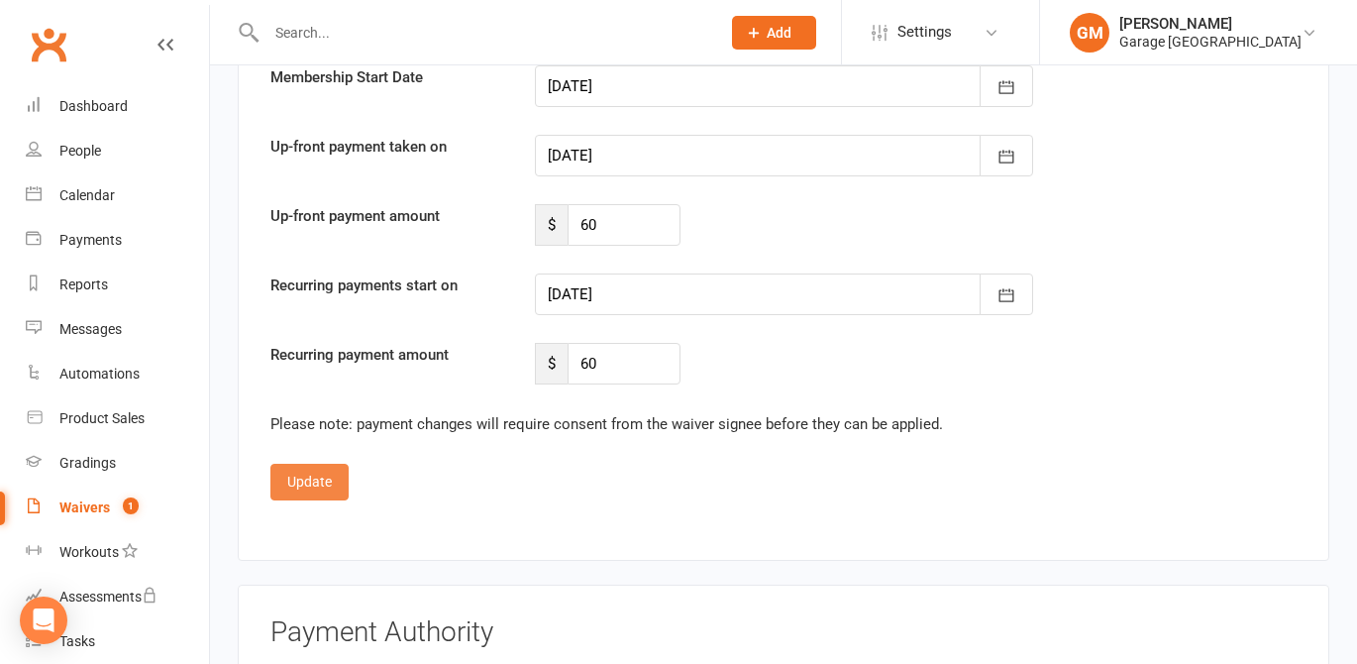
click at [297, 464] on button "Update" at bounding box center [309, 482] width 78 height 36
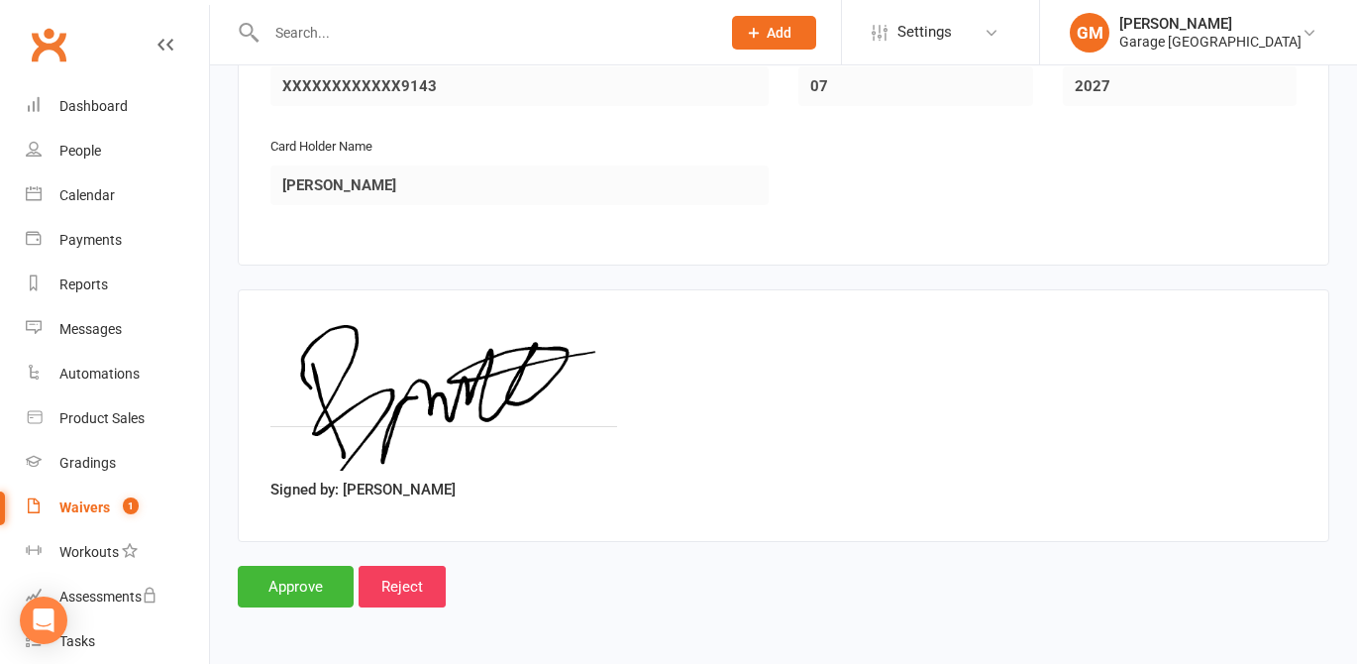
scroll to position [1599, 0]
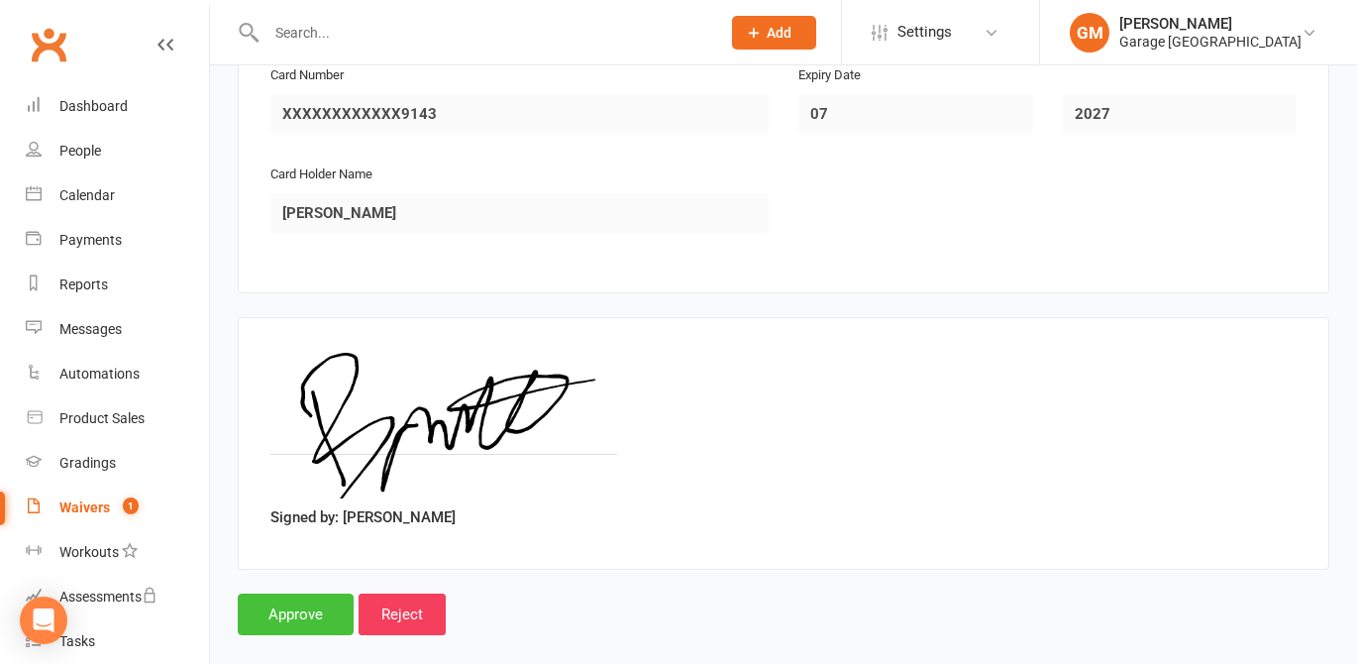
click at [288, 593] on input "Approve" at bounding box center [296, 614] width 116 height 42
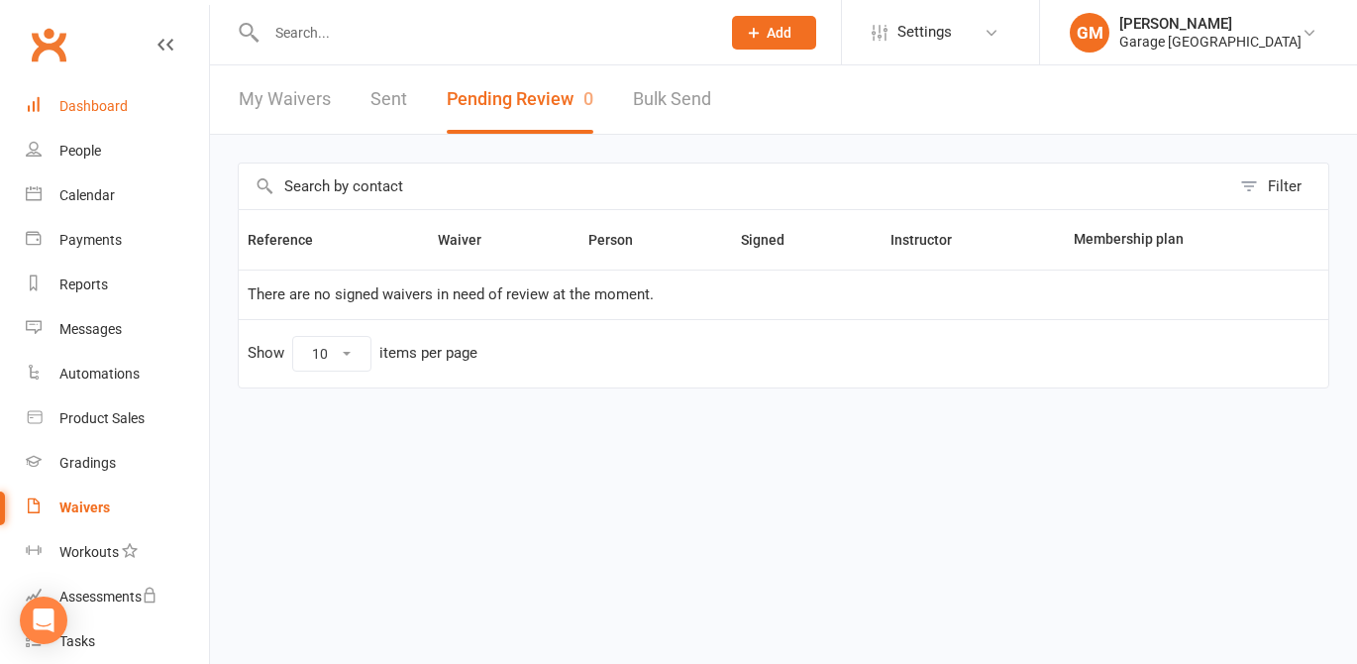
click at [73, 103] on div "Dashboard" at bounding box center [93, 106] width 68 height 16
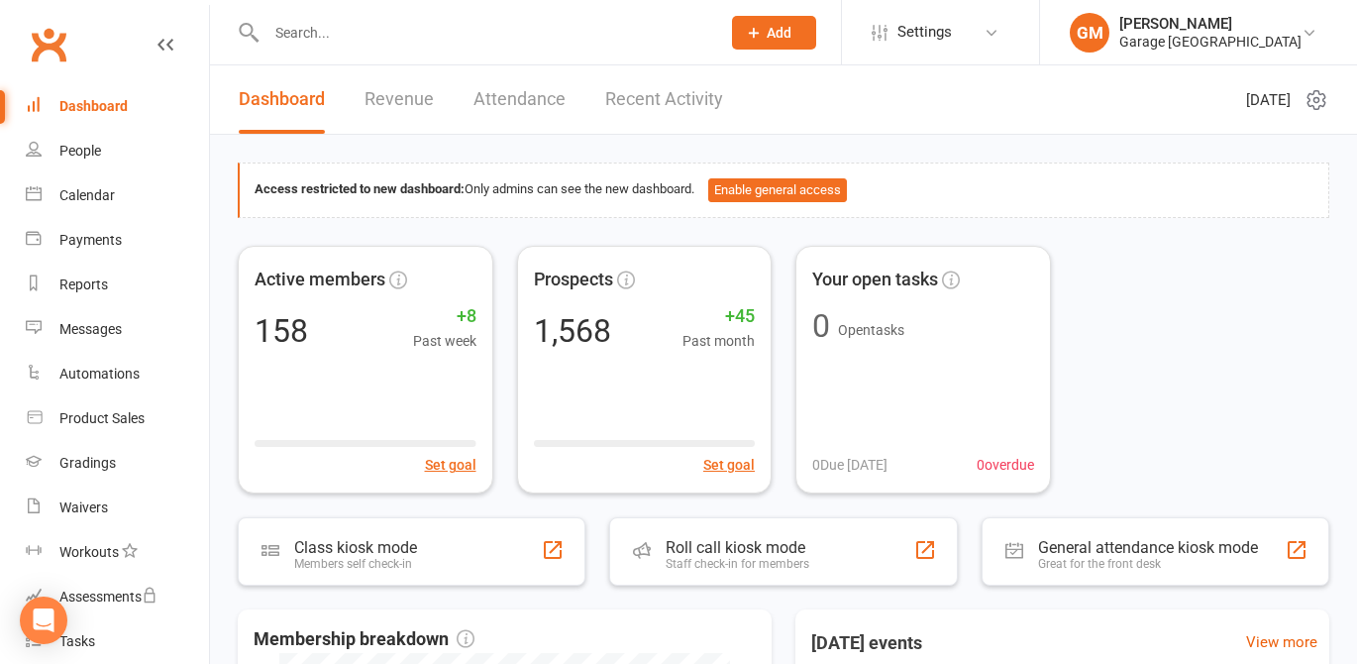
click at [300, 32] on input "text" at bounding box center [484, 33] width 446 height 28
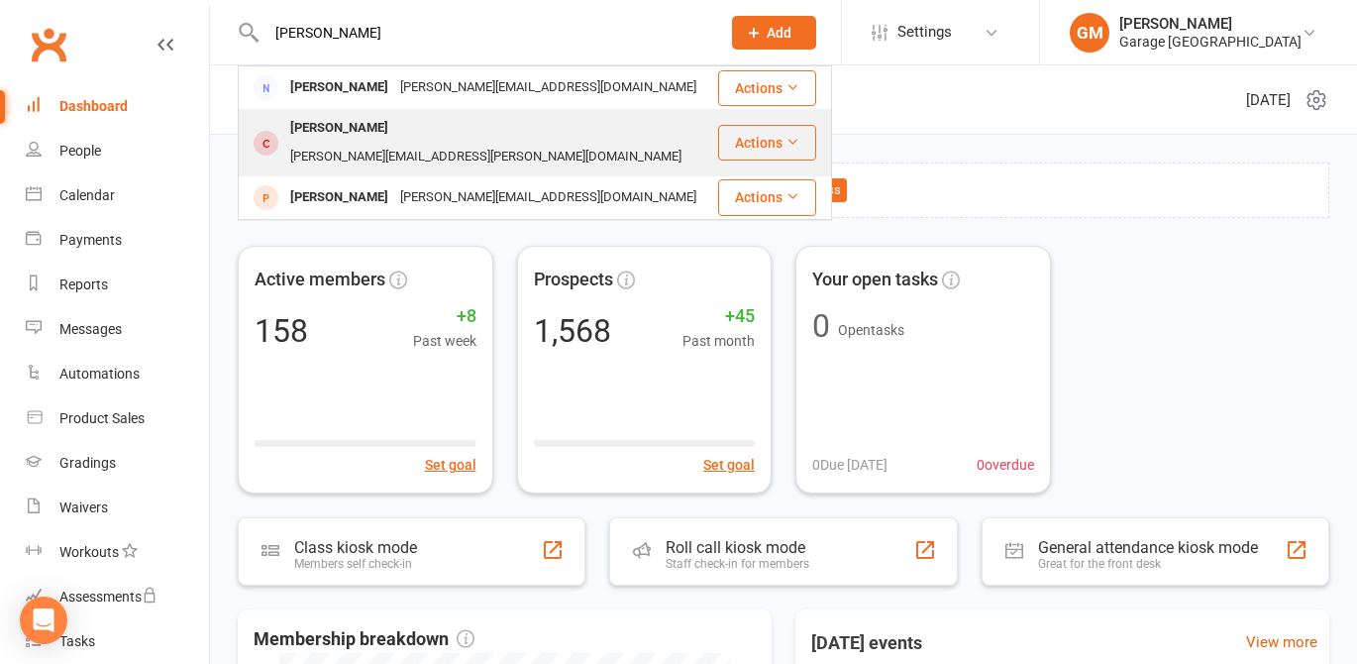
type input "[PERSON_NAME]"
click at [308, 127] on div "[PERSON_NAME]" at bounding box center [339, 128] width 110 height 29
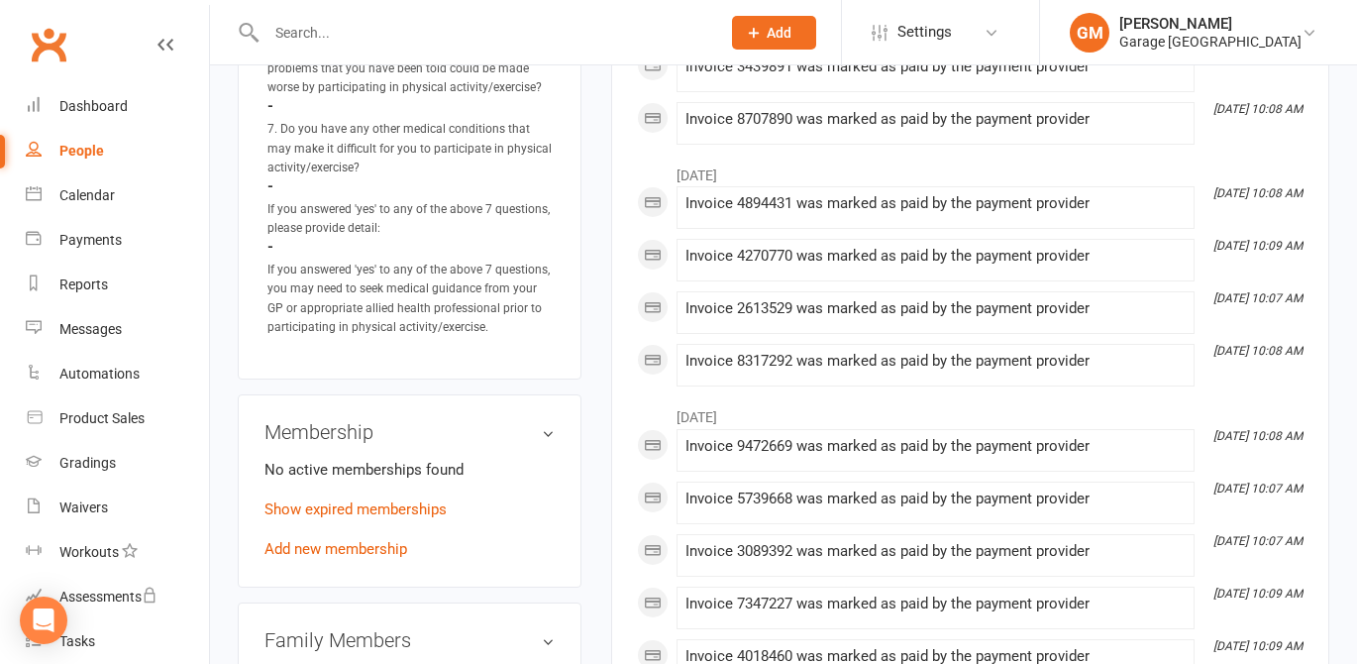
scroll to position [1442, 0]
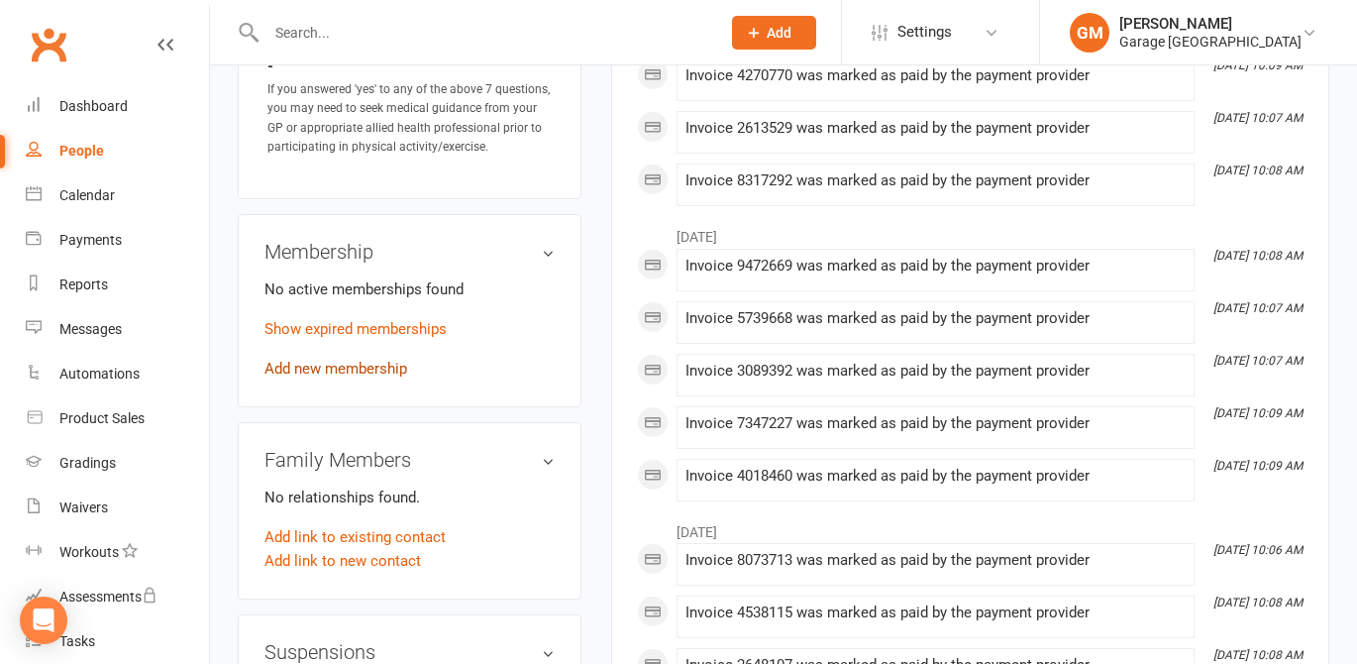
click at [323, 361] on link "Add new membership" at bounding box center [336, 369] width 143 height 18
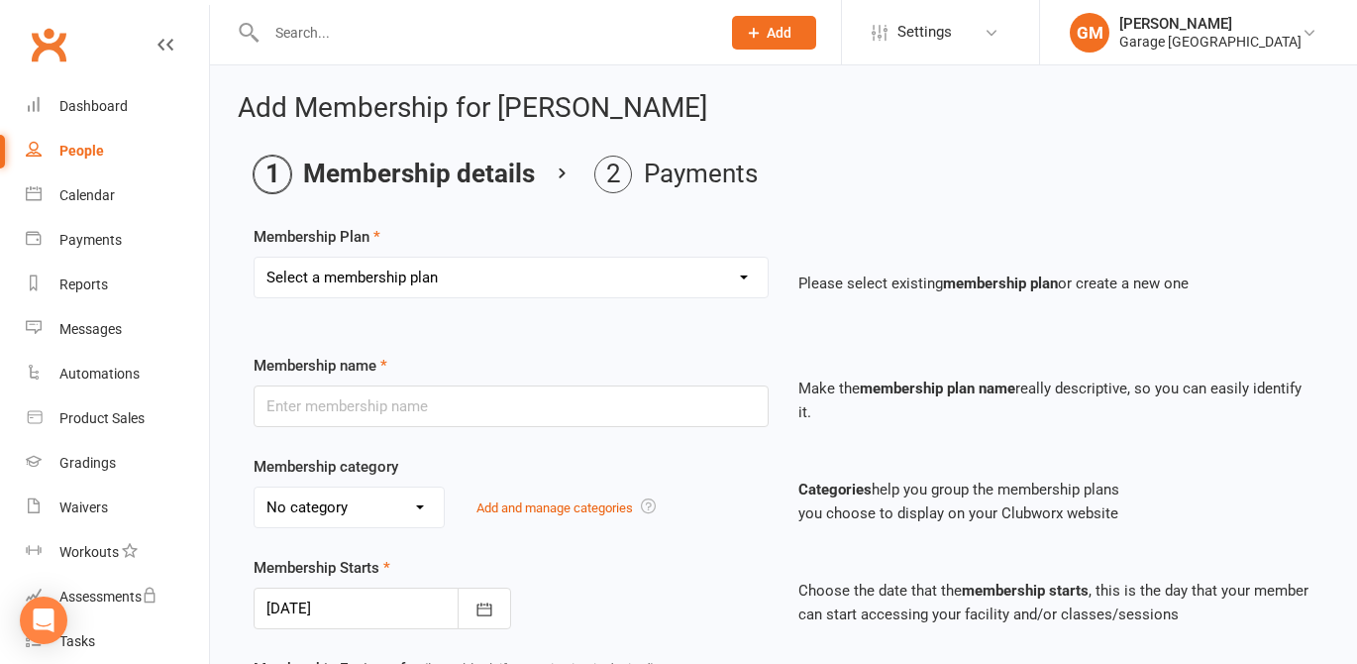
click at [404, 271] on select "Select a membership plan Create new Membership Plan 12 month contract - kids we…" at bounding box center [511, 278] width 513 height 40
select select "10"
click at [255, 258] on select "Select a membership plan Create new Membership Plan 12 month contract - kids we…" at bounding box center [511, 278] width 513 height 40
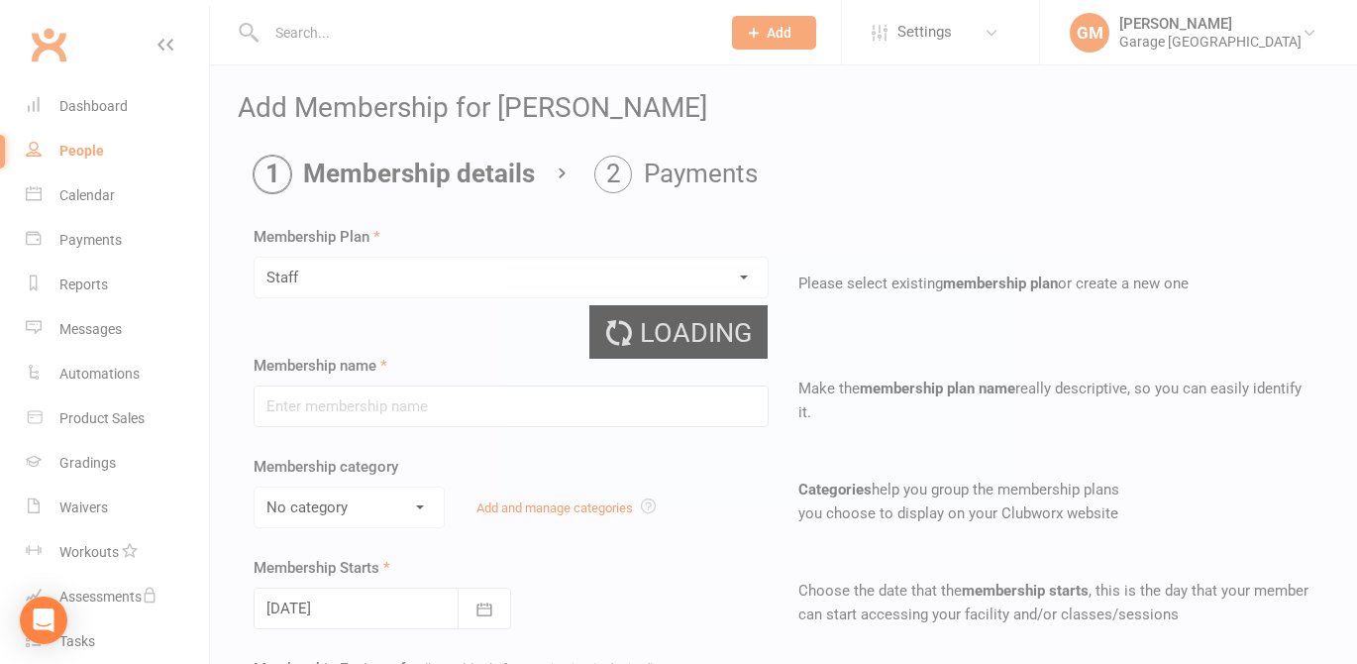
type input "Staff"
select select "2"
type input "0"
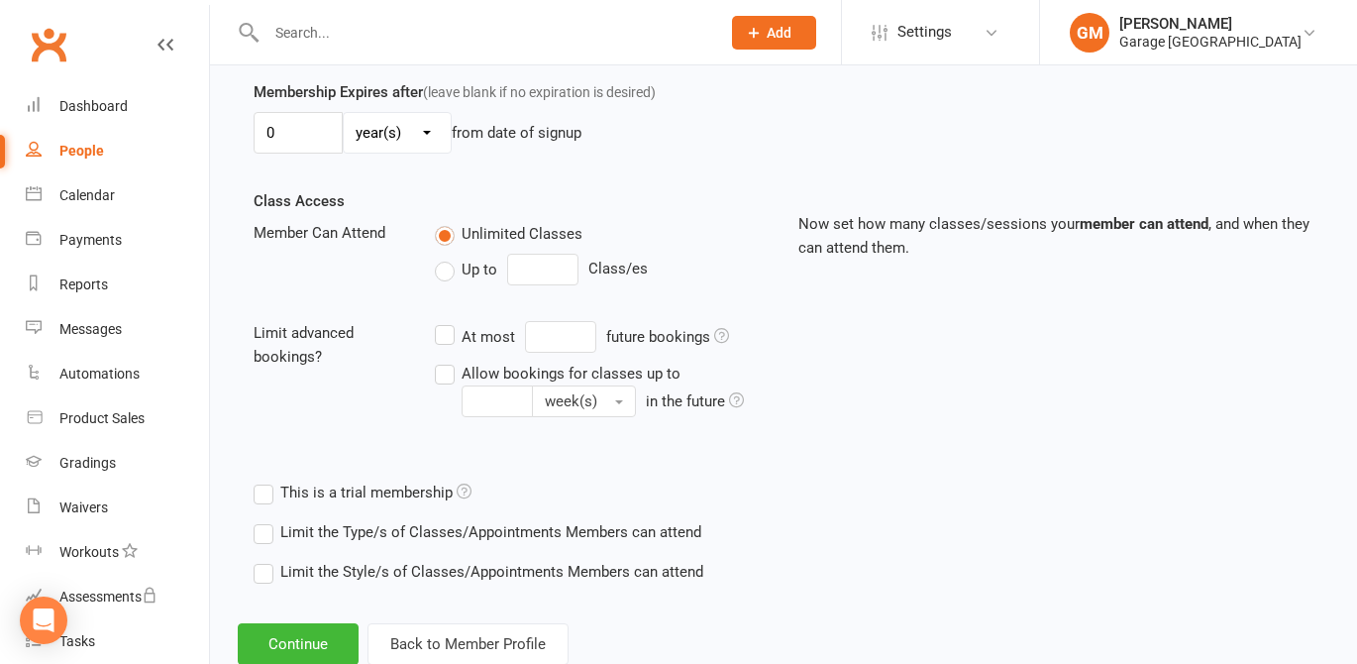
scroll to position [634, 0]
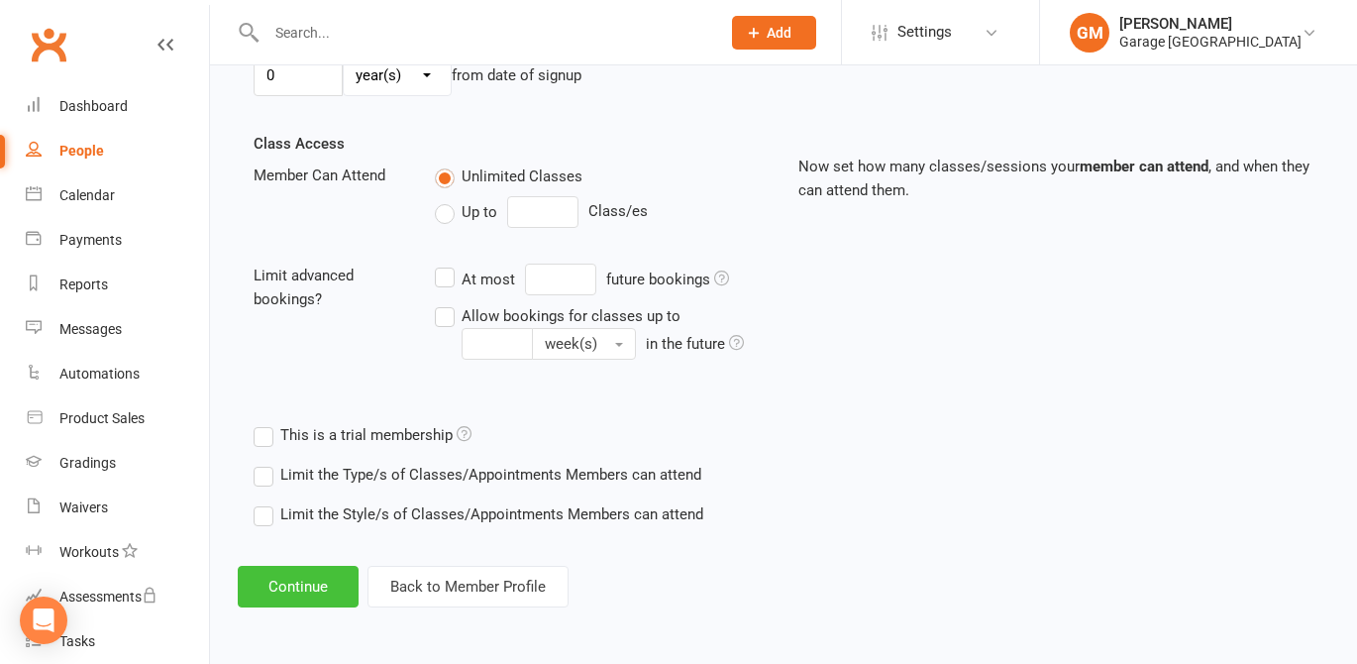
click at [309, 590] on button "Continue" at bounding box center [298, 587] width 121 height 42
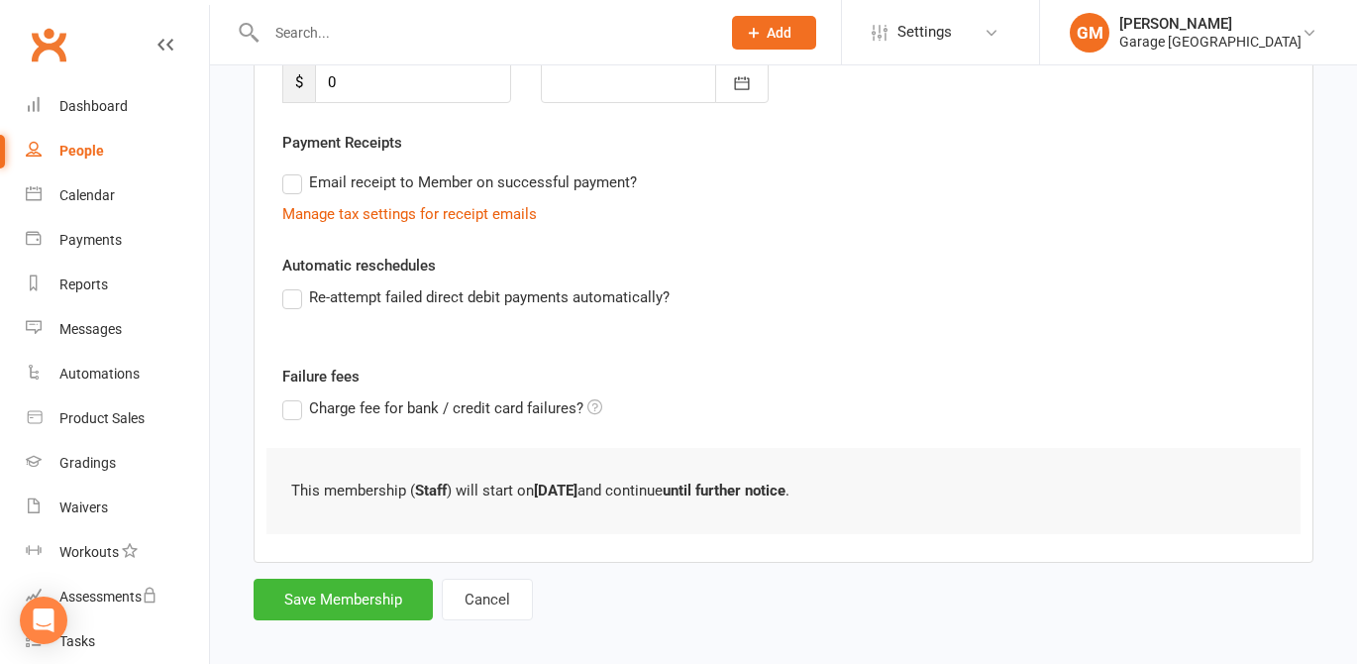
scroll to position [336, 0]
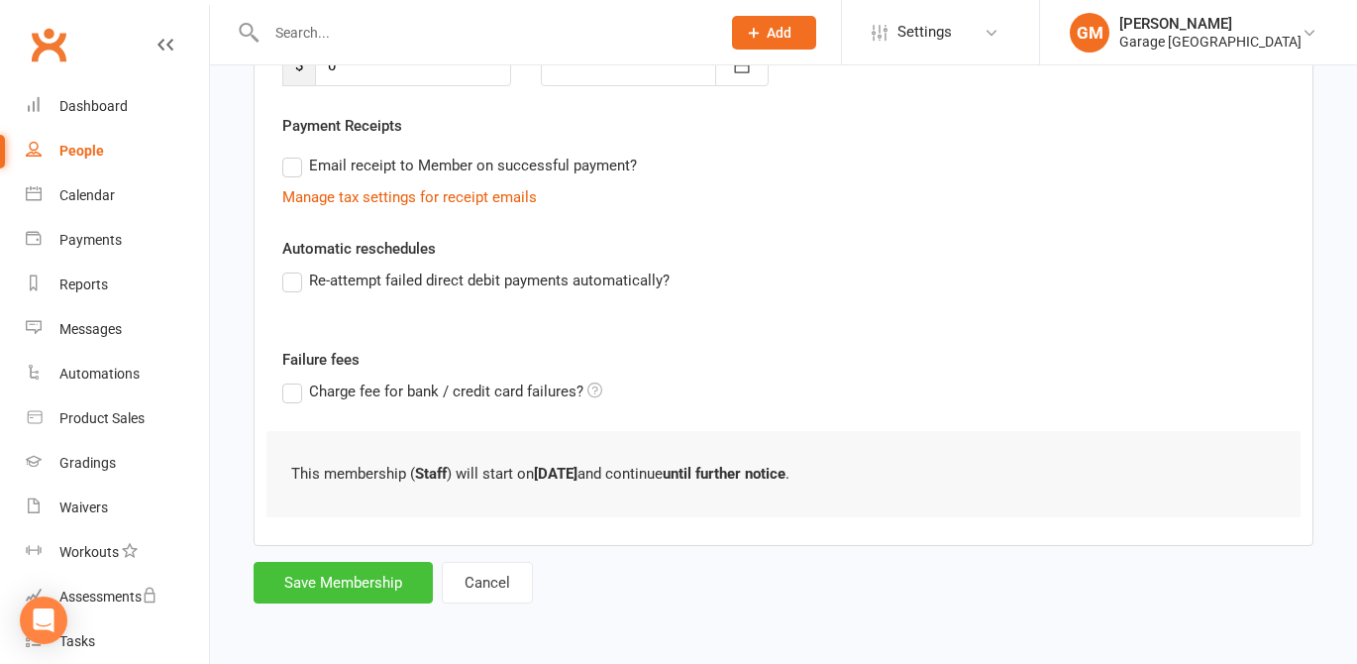
click at [337, 594] on button "Save Membership" at bounding box center [343, 583] width 179 height 42
